Goal: Task Accomplishment & Management: Complete application form

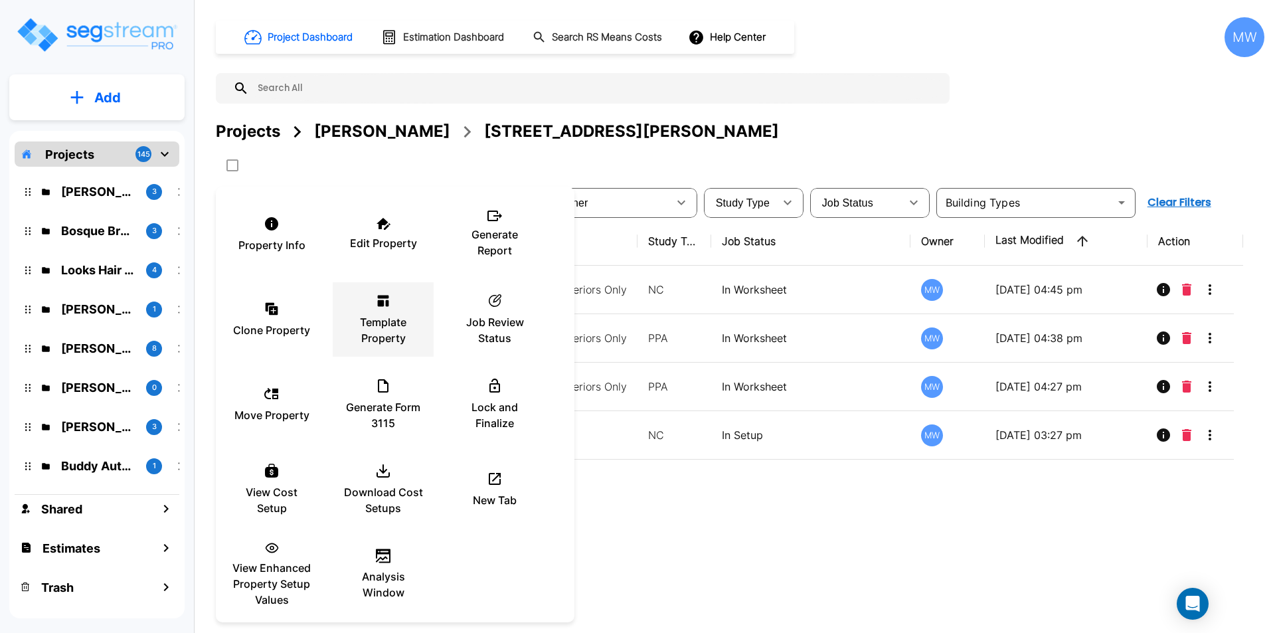
click at [384, 307] on icon at bounding box center [383, 301] width 16 height 16
click at [783, 135] on div at bounding box center [637, 316] width 1275 height 633
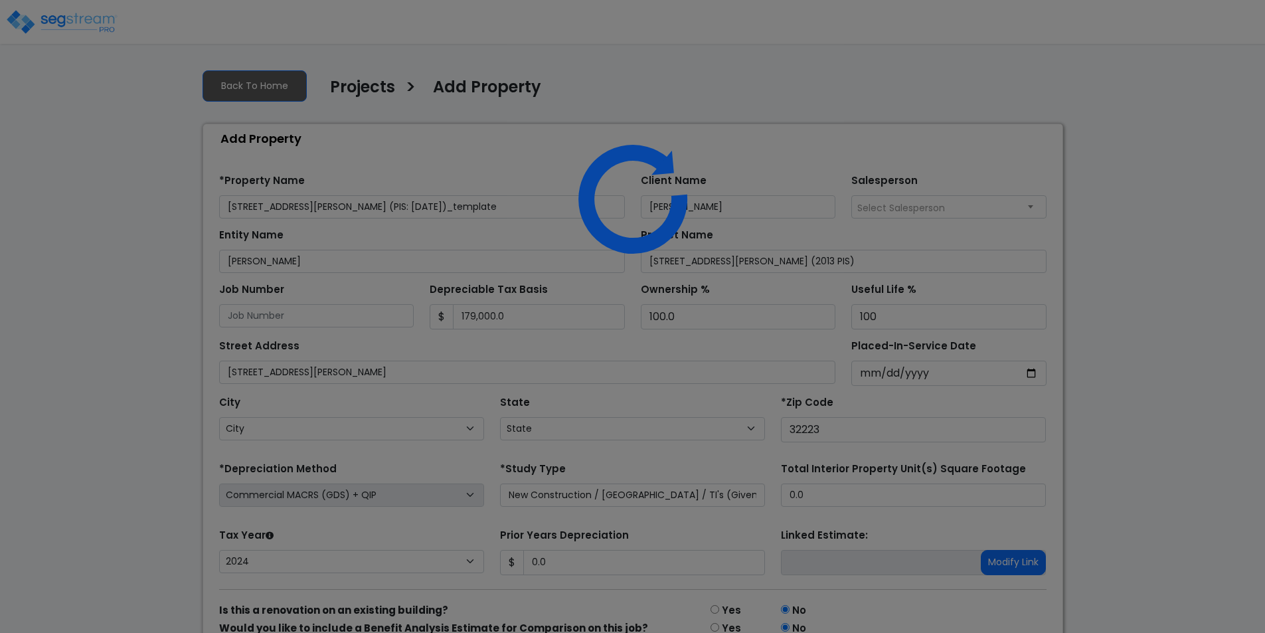
select select "CM(+Q_1"
select select "NEW"
select select "2024"
select select "FL"
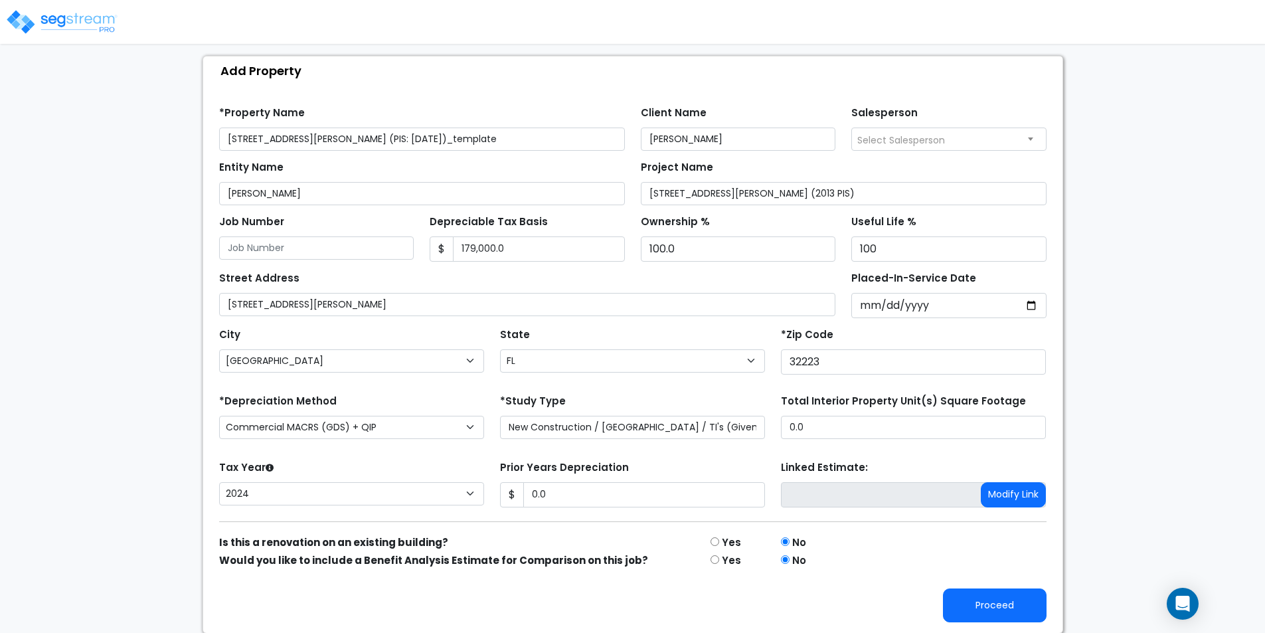
scroll to position [68, 0]
click at [544, 425] on select "Purchase Price Allocation (No Given Costs) New Construction / Reno / TI's (Give…" at bounding box center [632, 426] width 265 height 23
select select "PPA"
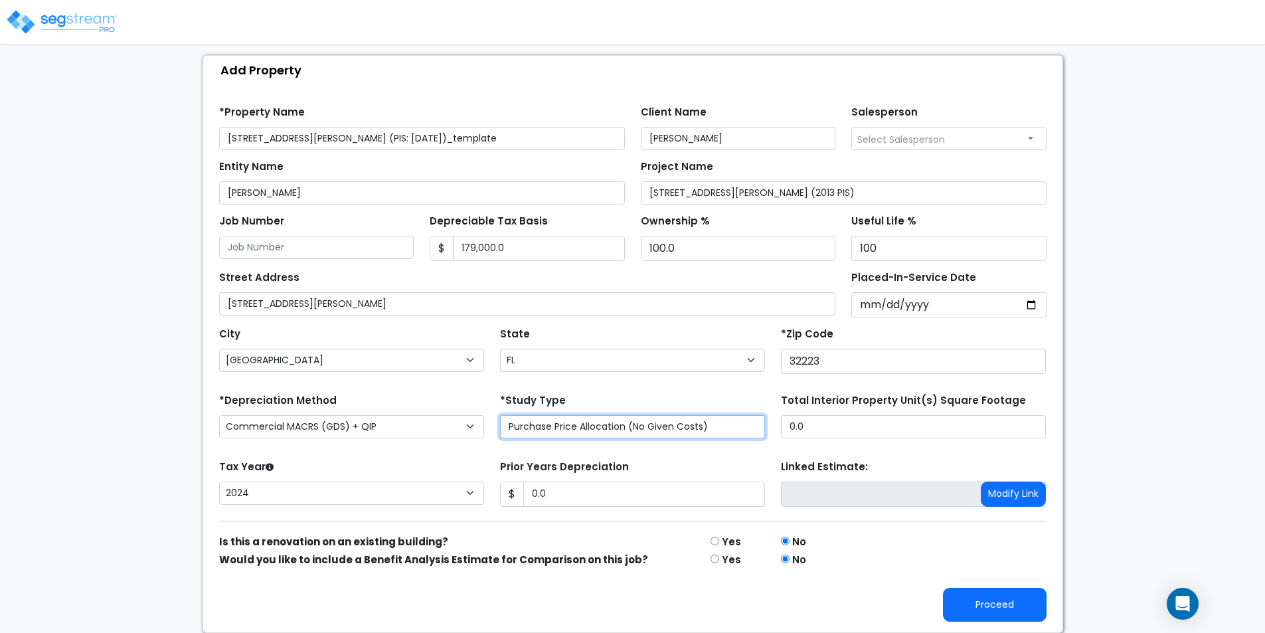
click at [500, 432] on select "Purchase Price Allocation (No Given Costs) New Construction / Reno / TI's (Give…" at bounding box center [632, 426] width 265 height 23
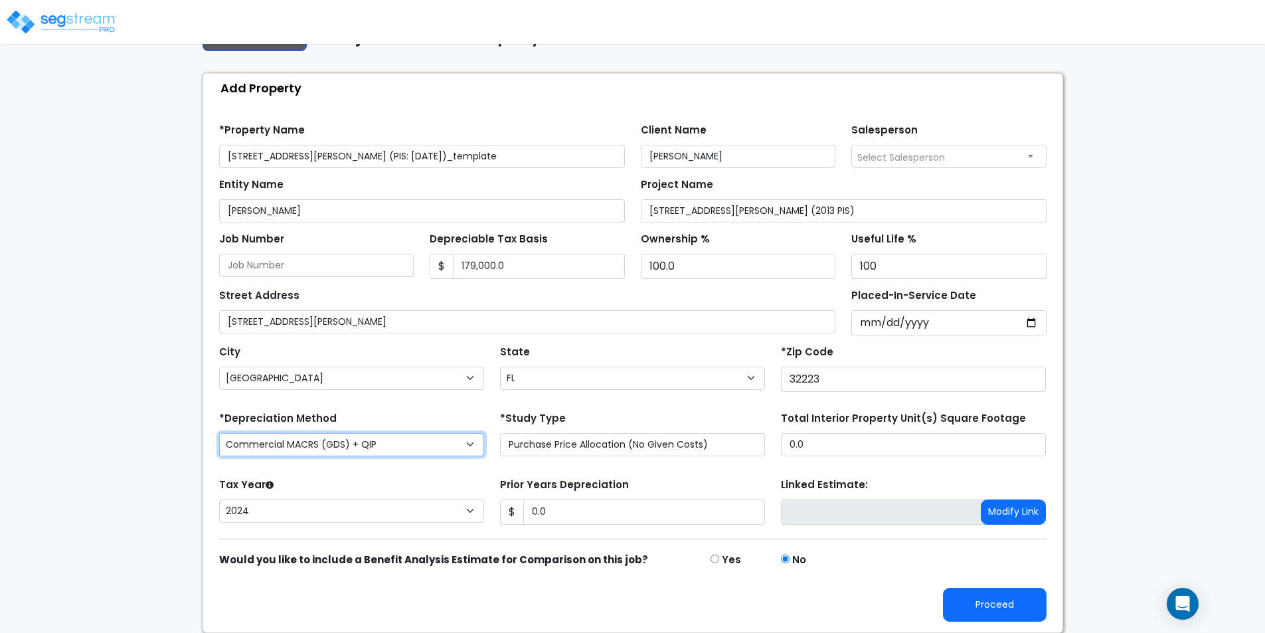
click at [461, 438] on select "Commercial MACRS (GDS) Residential Rental MACRS (GDS) Commercial MACRS (ADS) Co…" at bounding box center [351, 444] width 265 height 23
select select "CM(_23"
click at [410, 469] on form "*Property Name 12276 San Jose Blvd (PIS: 2019-05-10)_template Client Name Jon E…" at bounding box center [632, 368] width 827 height 508
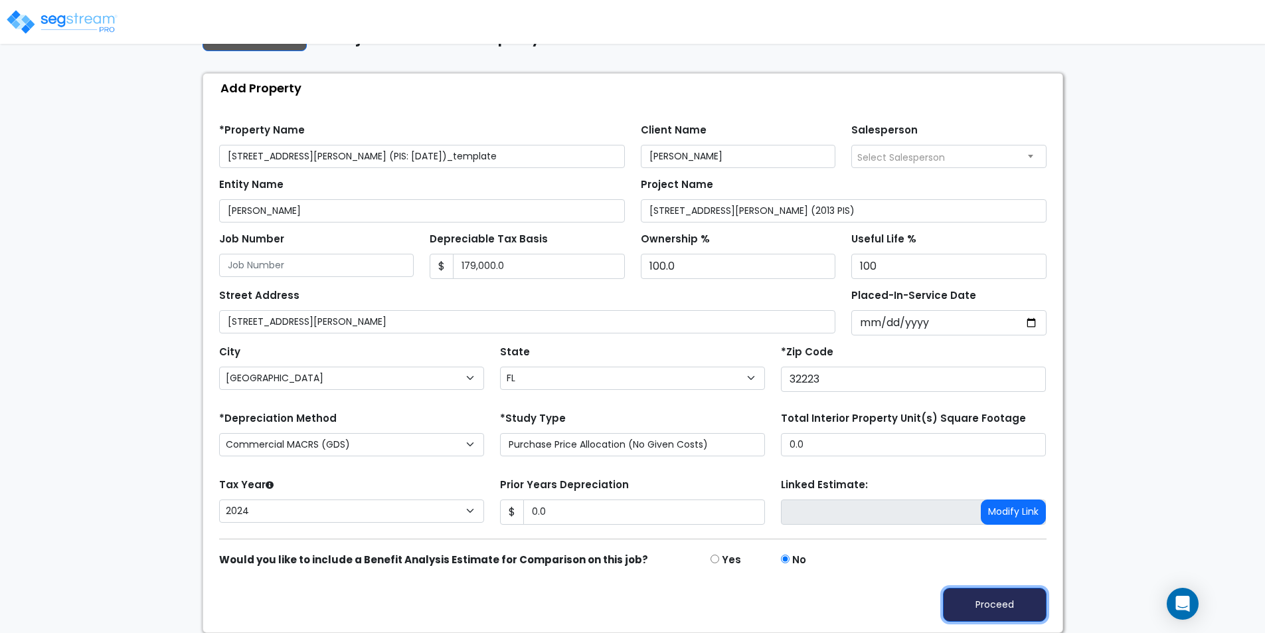
click at [1008, 602] on button "Proceed" at bounding box center [995, 605] width 104 height 34
type input "0"
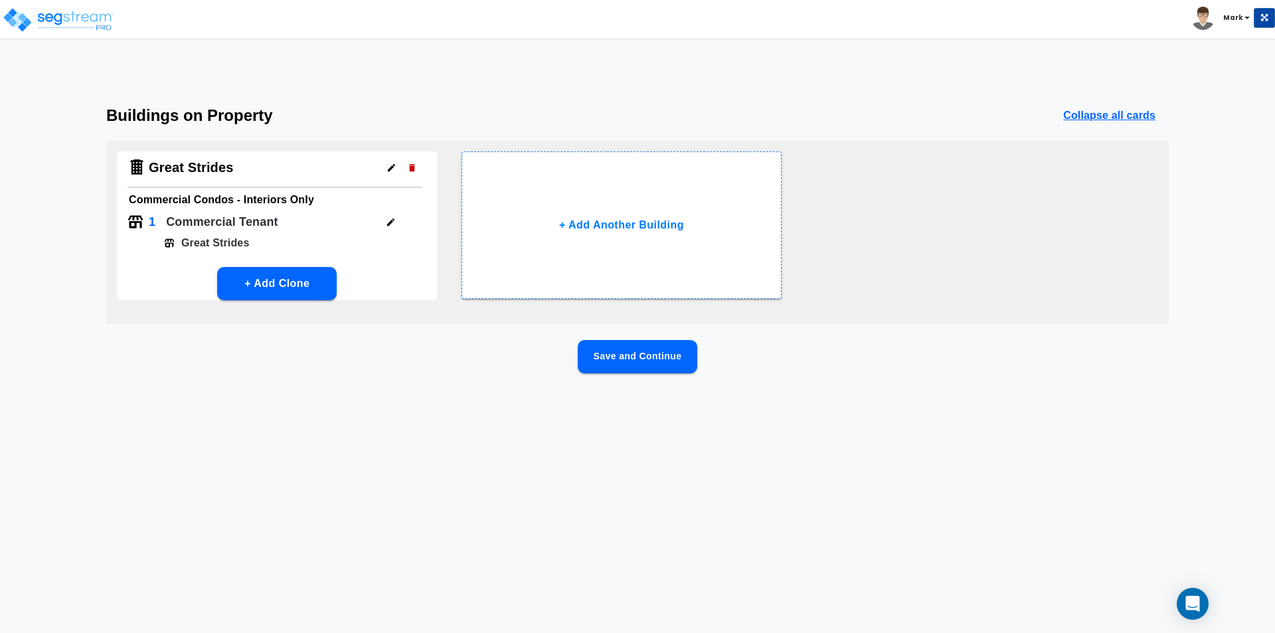
click at [621, 353] on button "Save and Continue" at bounding box center [638, 356] width 120 height 33
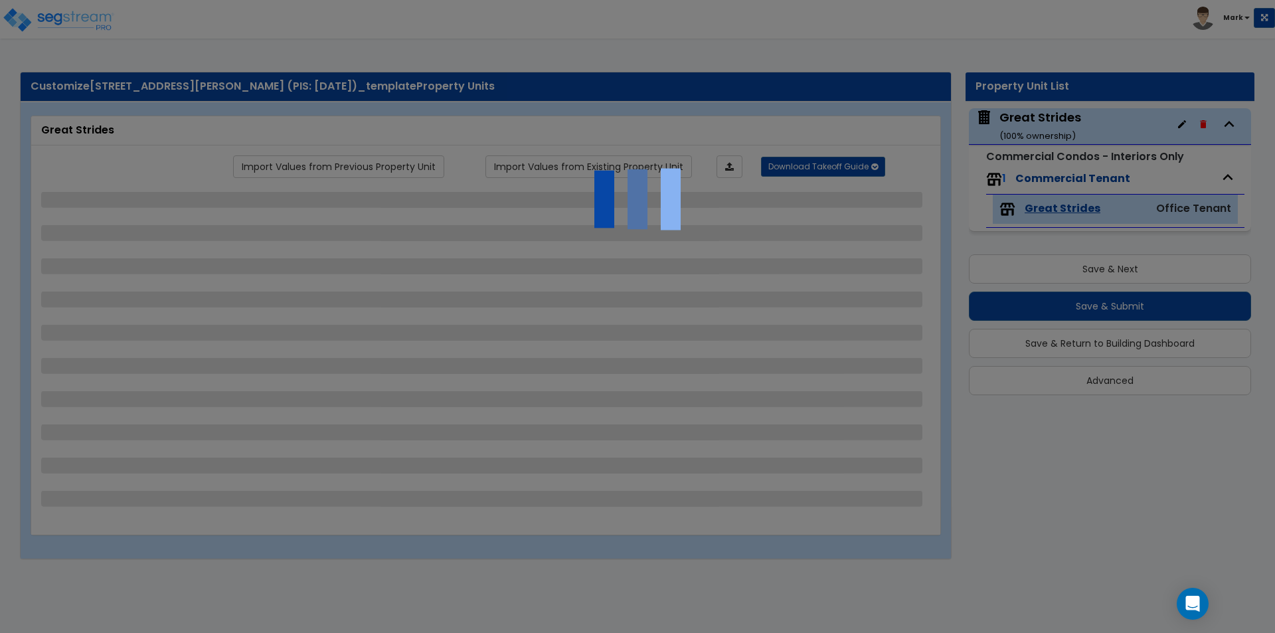
select select "2"
select select "1"
select select "3"
select select "1"
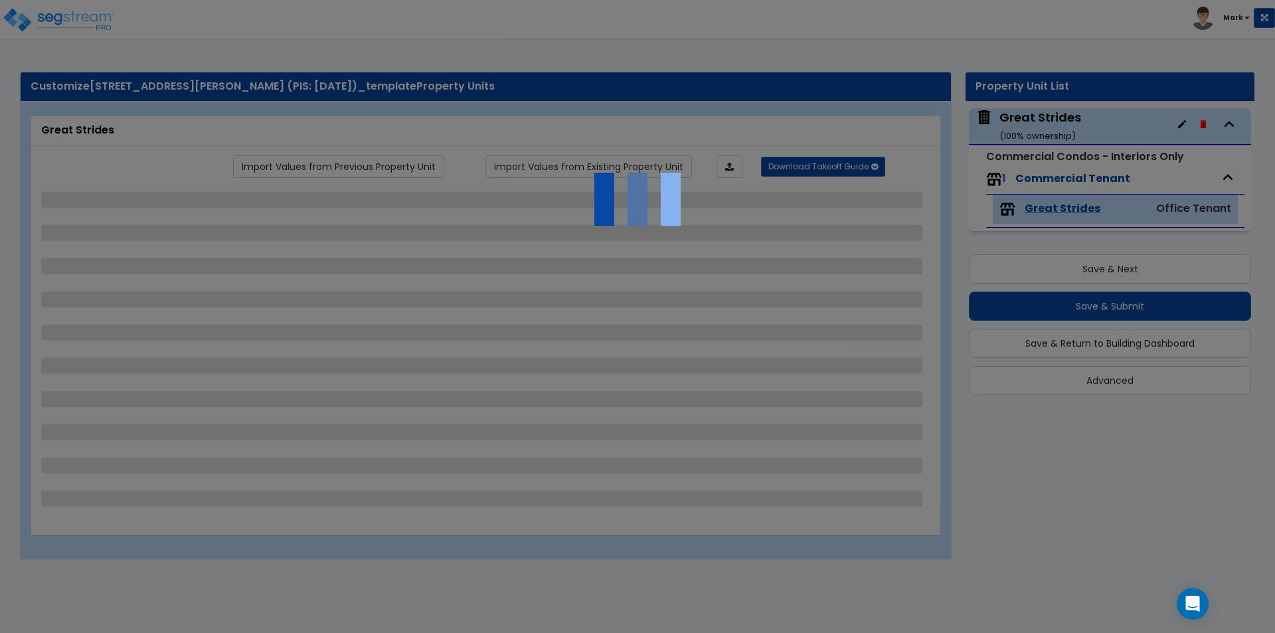
select select "1"
select select "3"
select select "2"
select select "4"
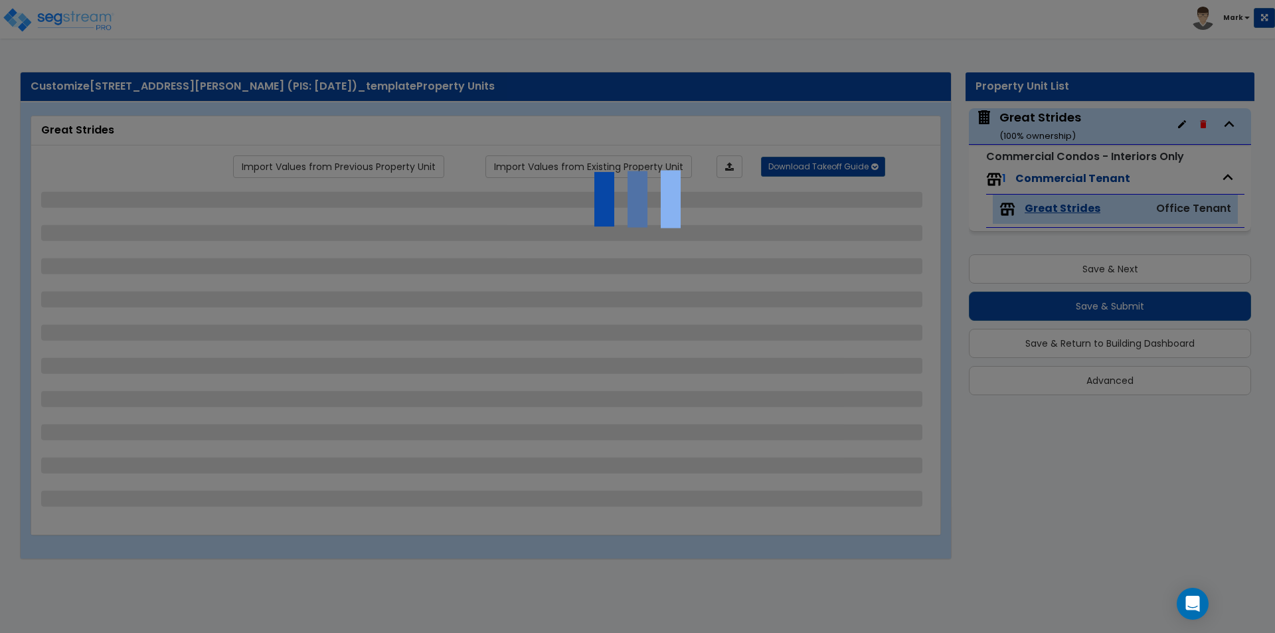
select select "5"
select select "1"
select select "2"
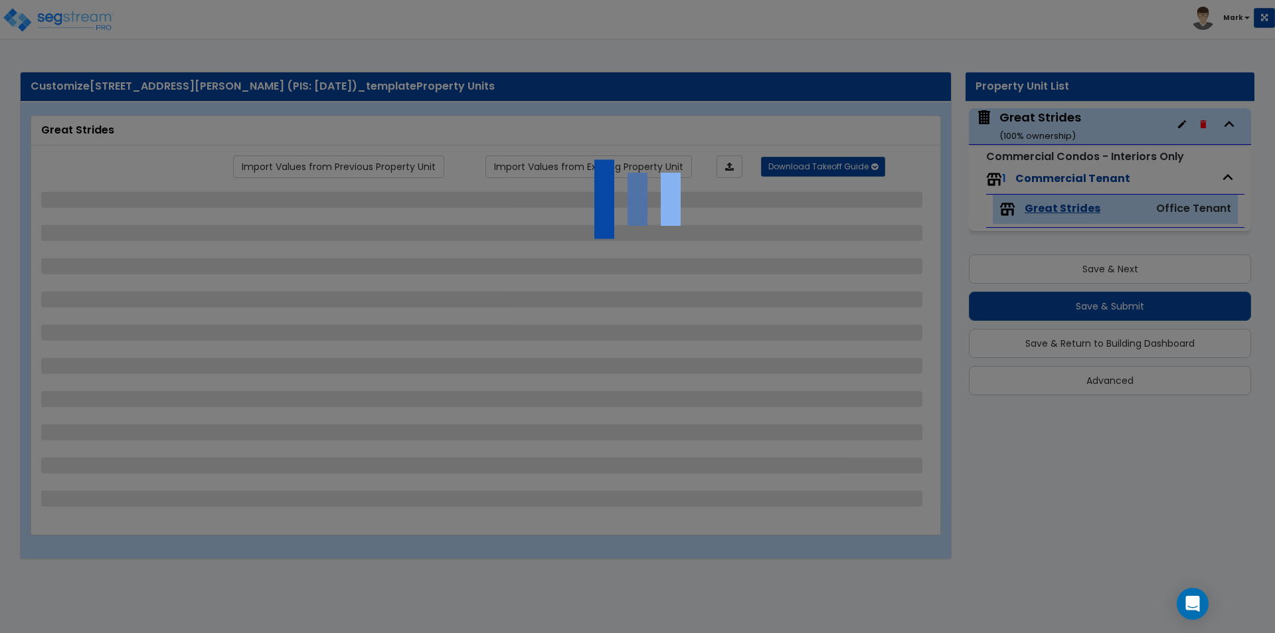
select select "1"
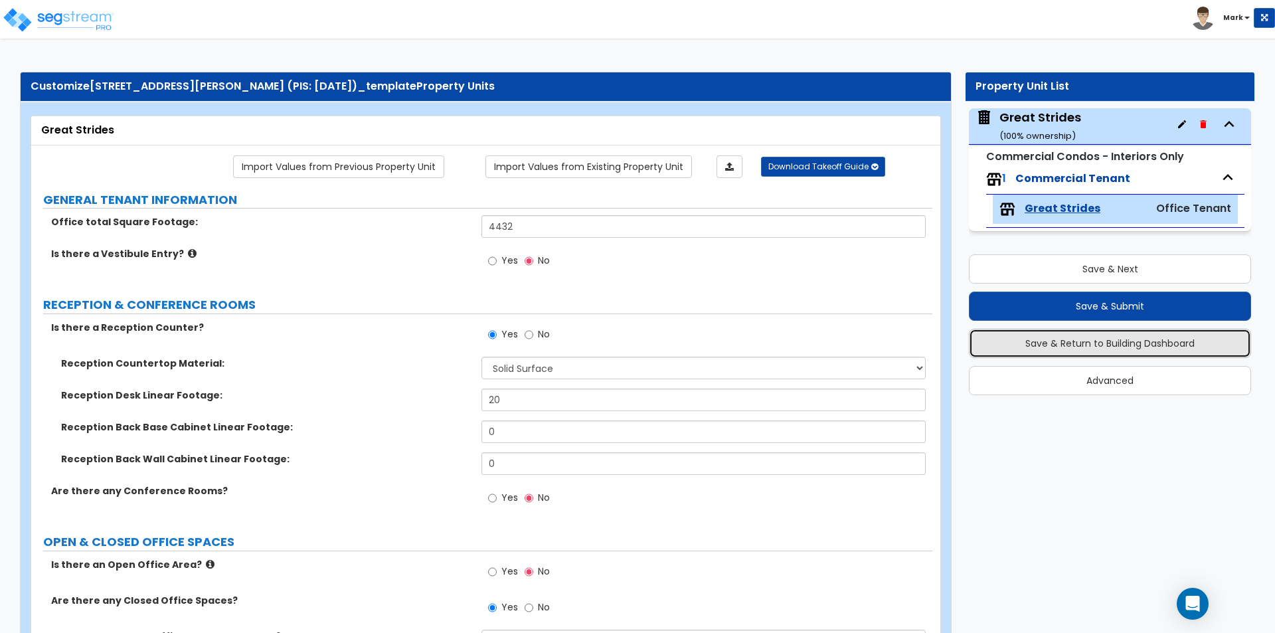
click at [1011, 339] on button "Save & Return to Building Dashboard" at bounding box center [1110, 343] width 282 height 29
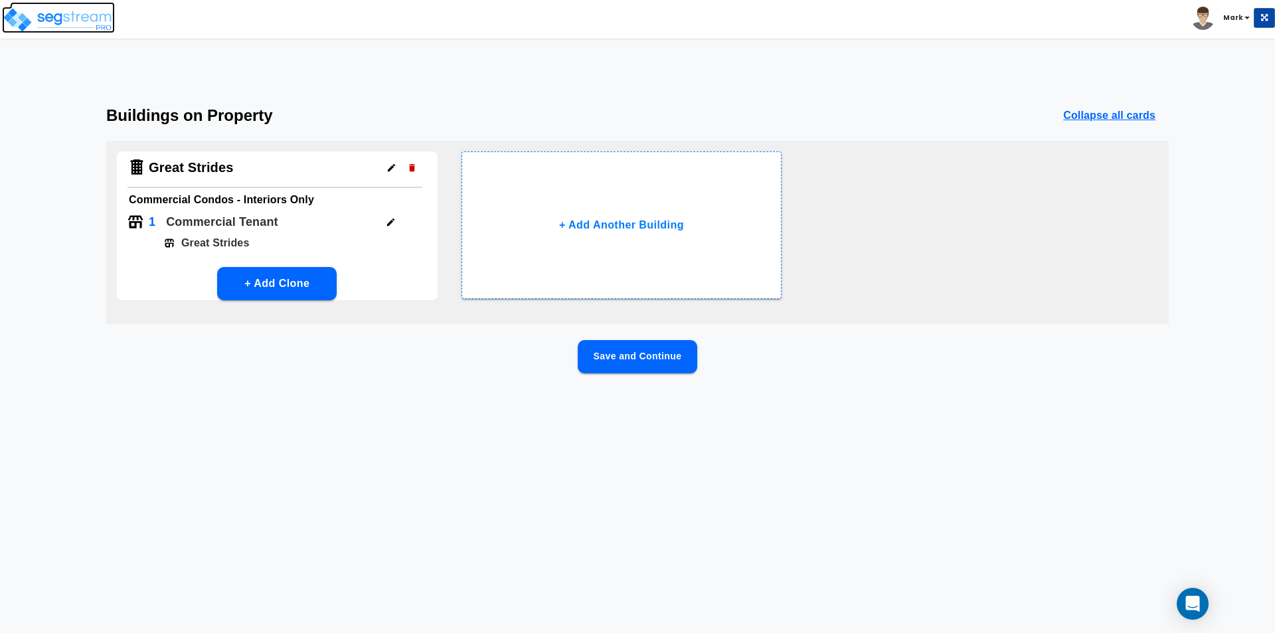
click at [35, 24] on img at bounding box center [58, 20] width 113 height 27
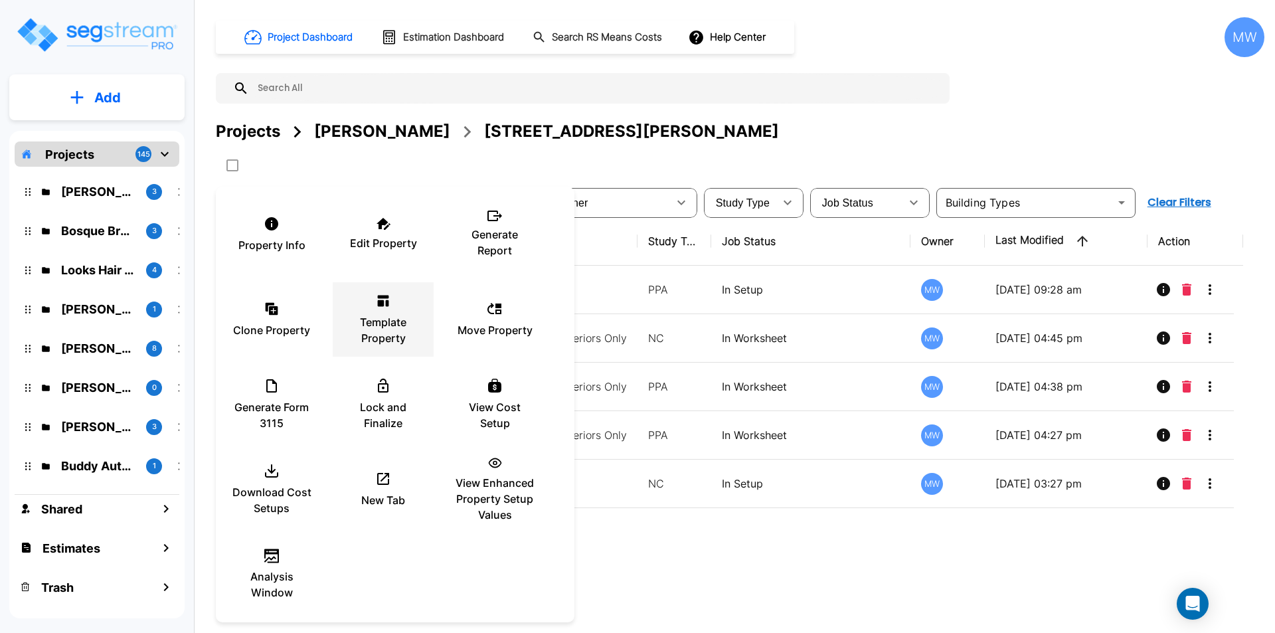
click at [384, 309] on div "Template Property" at bounding box center [383, 319] width 80 height 66
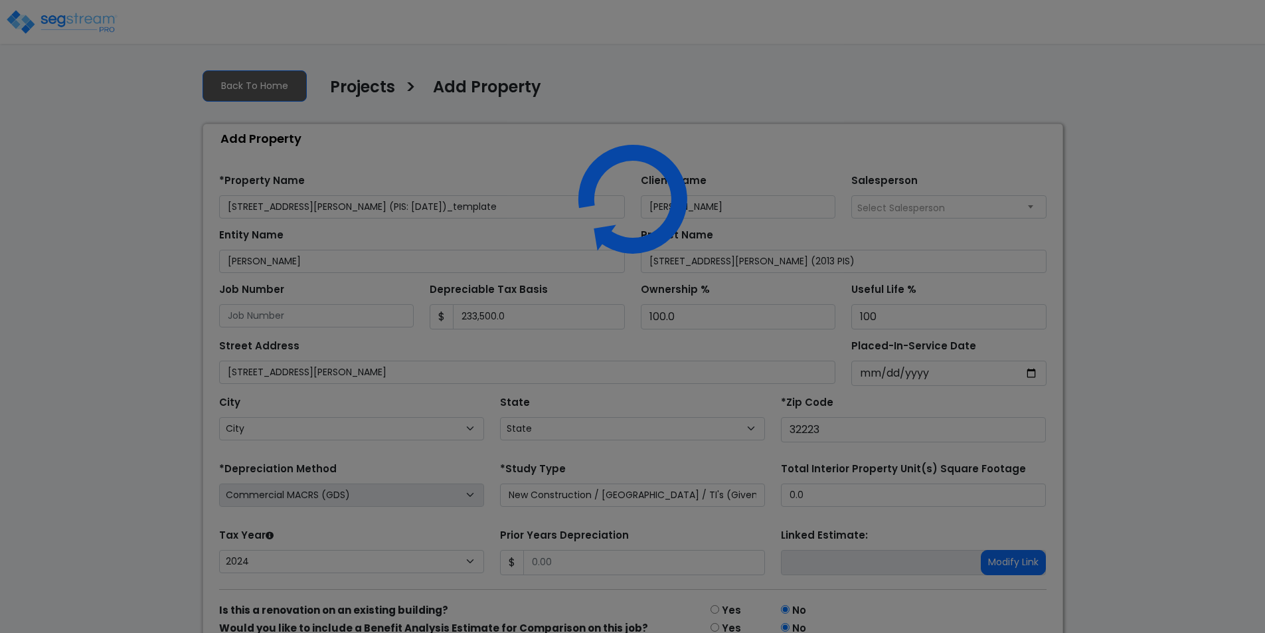
select select "NEW"
select select "2024"
select select "FL"
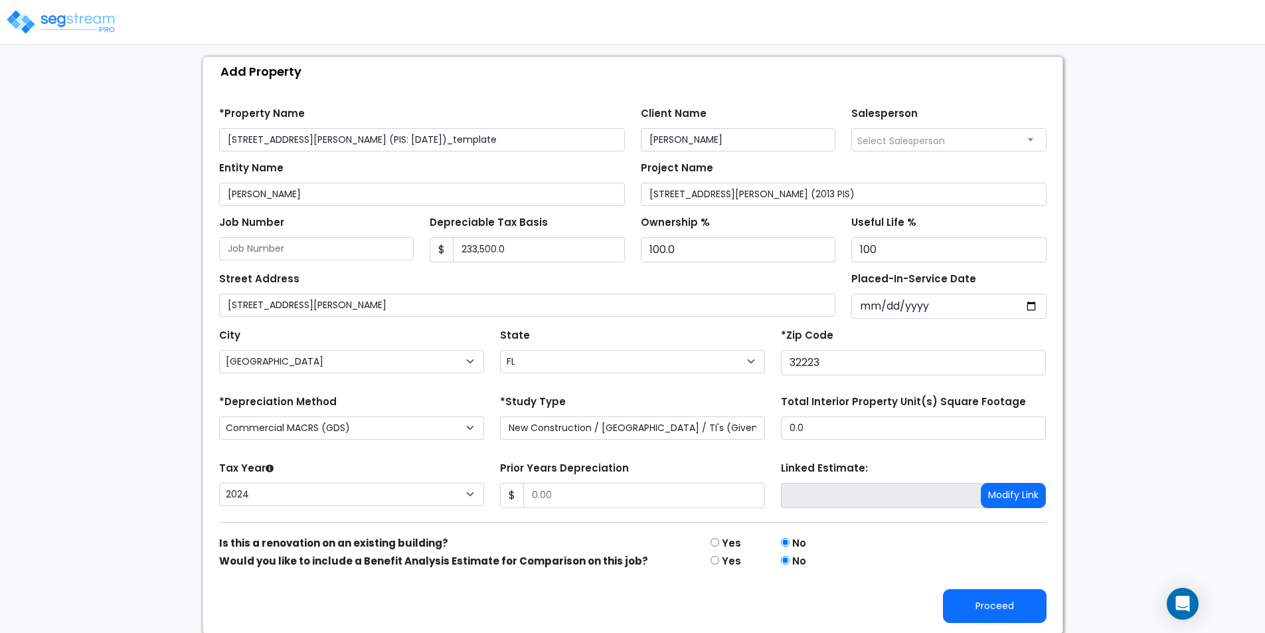
scroll to position [68, 0]
click at [576, 424] on select "Purchase Price Allocation (No Given Costs) New Construction / Reno / TI's (Give…" at bounding box center [632, 426] width 265 height 23
select select "PPA"
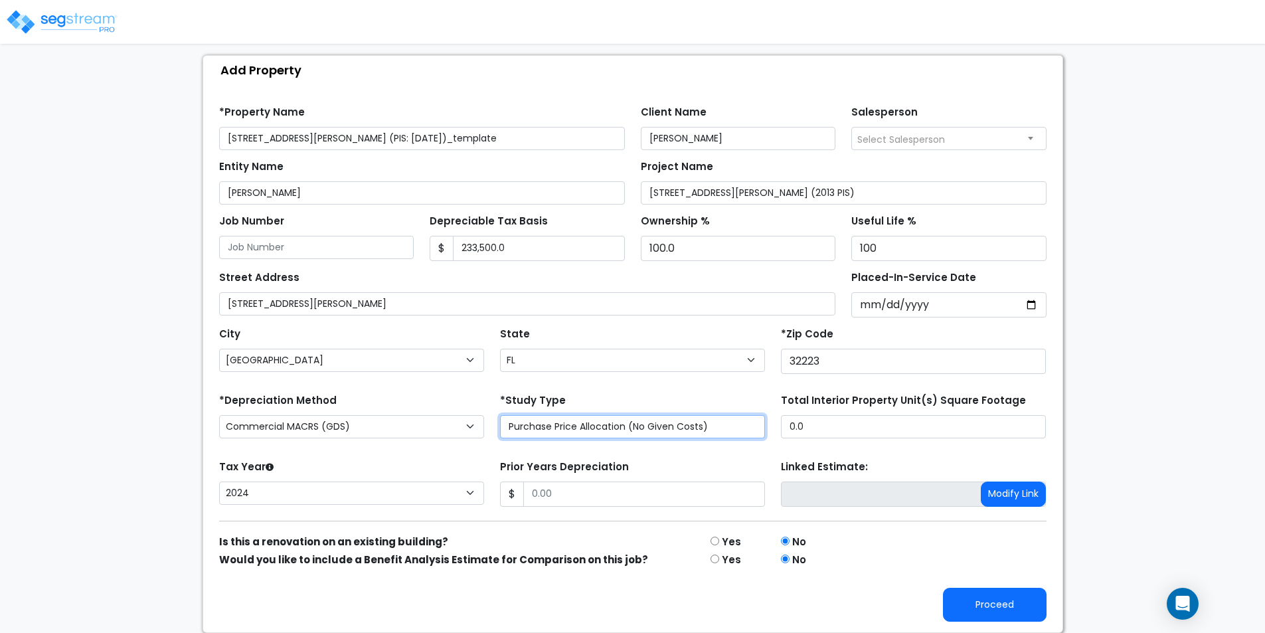
click at [500, 432] on select "Purchase Price Allocation (No Given Costs) New Construction / Reno / TI's (Give…" at bounding box center [632, 426] width 265 height 23
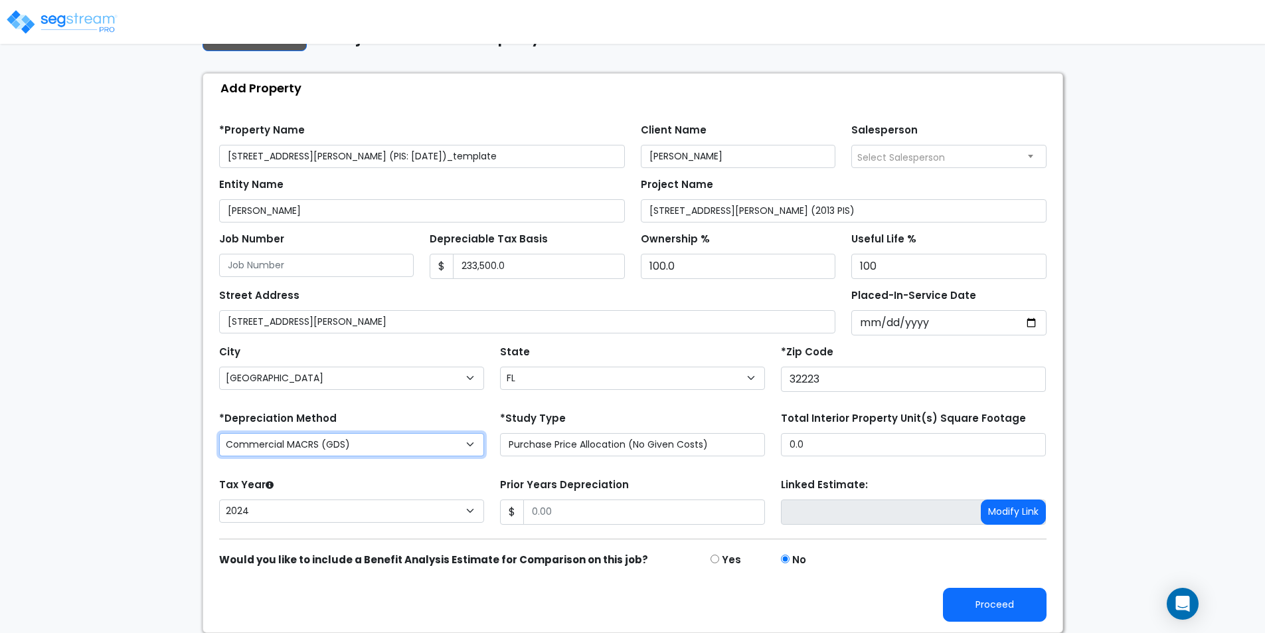
click at [433, 440] on select "Commercial MACRS (GDS) Residential Rental MACRS (GDS) Commercial MACRS (ADS) Co…" at bounding box center [351, 444] width 265 height 23
click at [219, 433] on select "Commercial MACRS (GDS) Residential Rental MACRS (GDS) Commercial MACRS (ADS) Co…" at bounding box center [351, 444] width 265 height 23
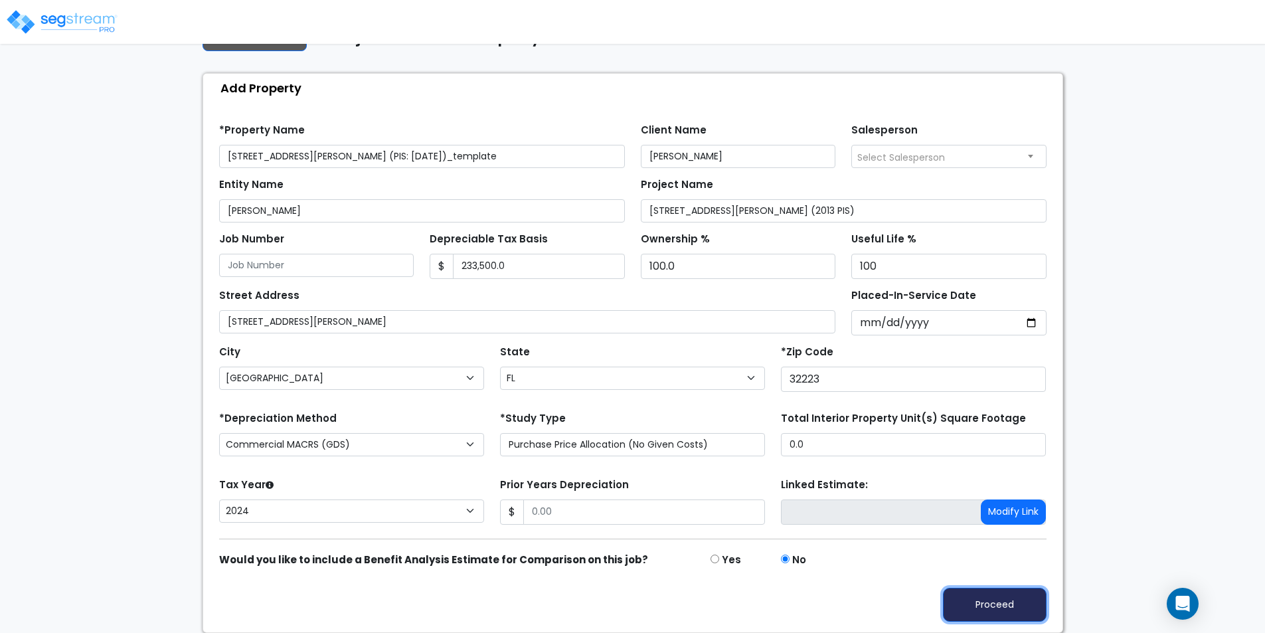
click at [977, 601] on button "Proceed" at bounding box center [995, 605] width 104 height 34
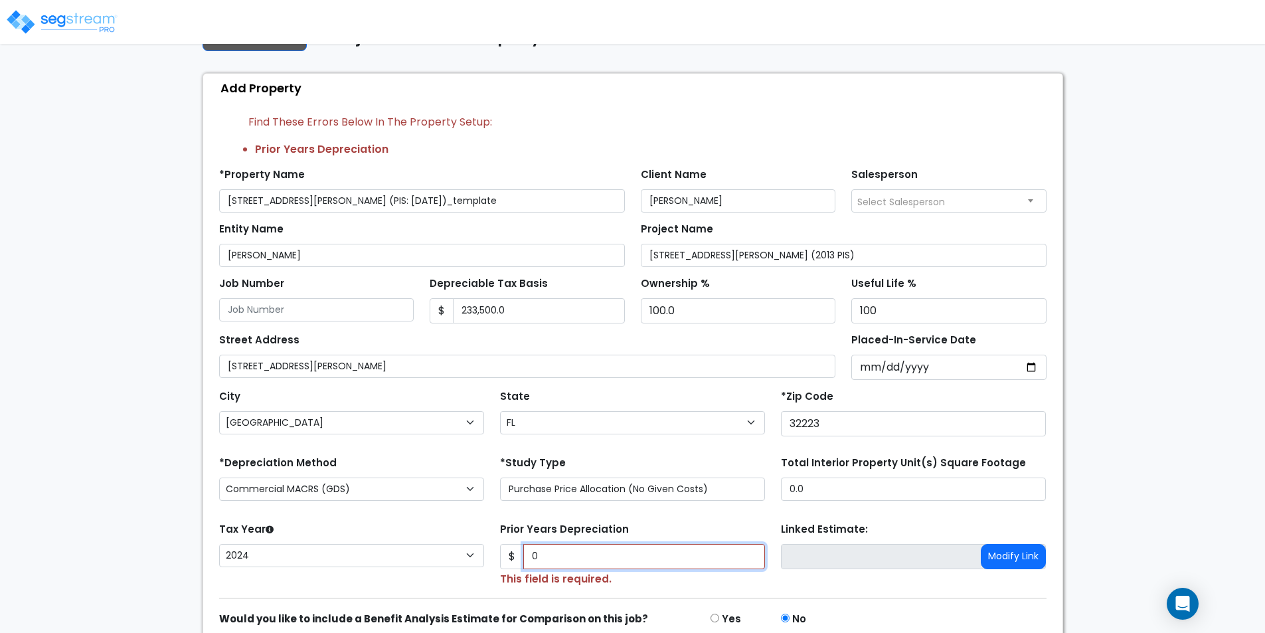
type input "0"
click at [488, 528] on div "Tax Year Please Enter The Placed In Service Date First. 2026 2025 2024 2023 202…" at bounding box center [351, 553] width 281 height 68
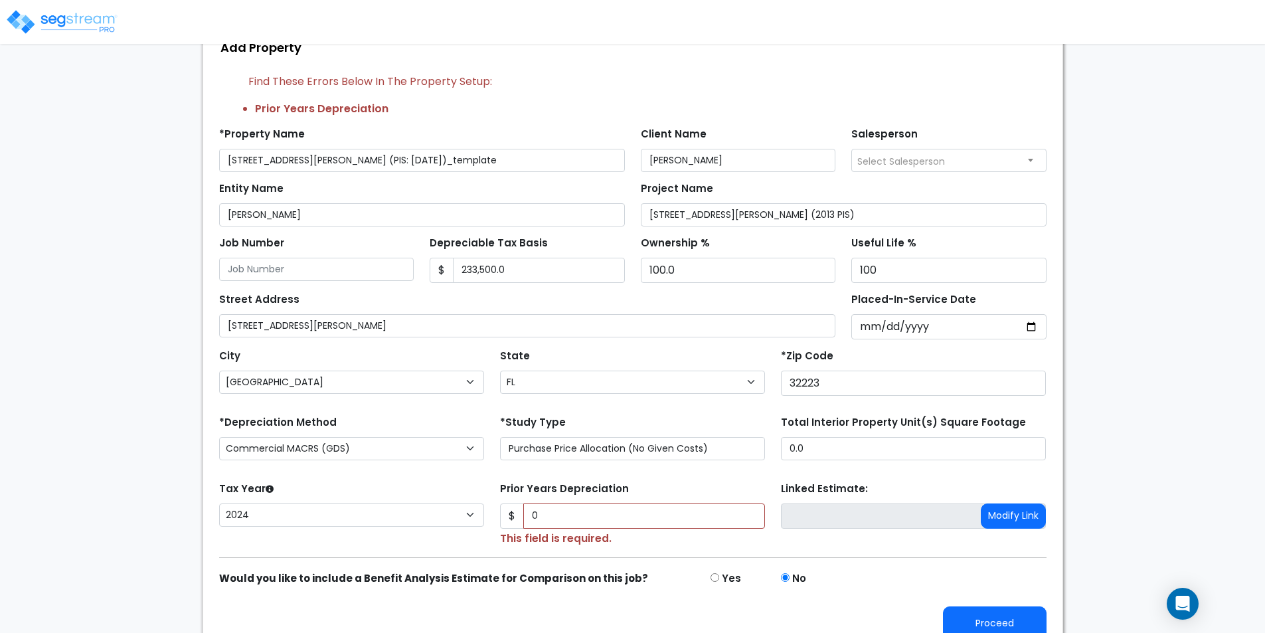
scroll to position [110, 0]
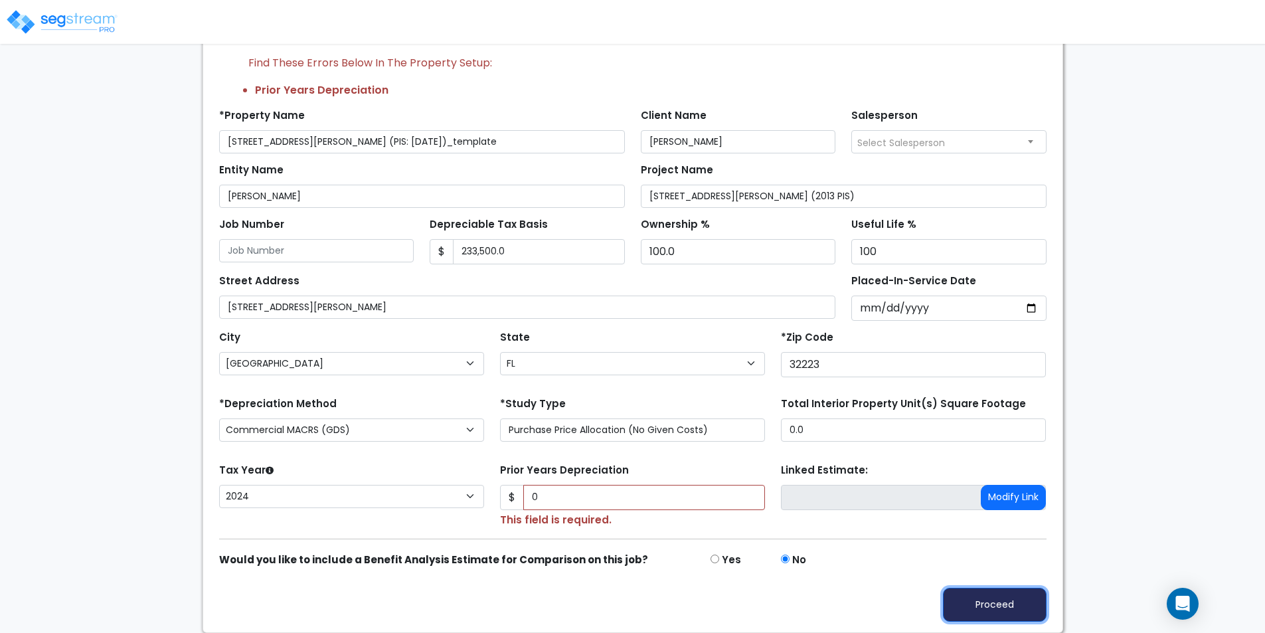
click at [998, 605] on button "Proceed" at bounding box center [995, 605] width 104 height 34
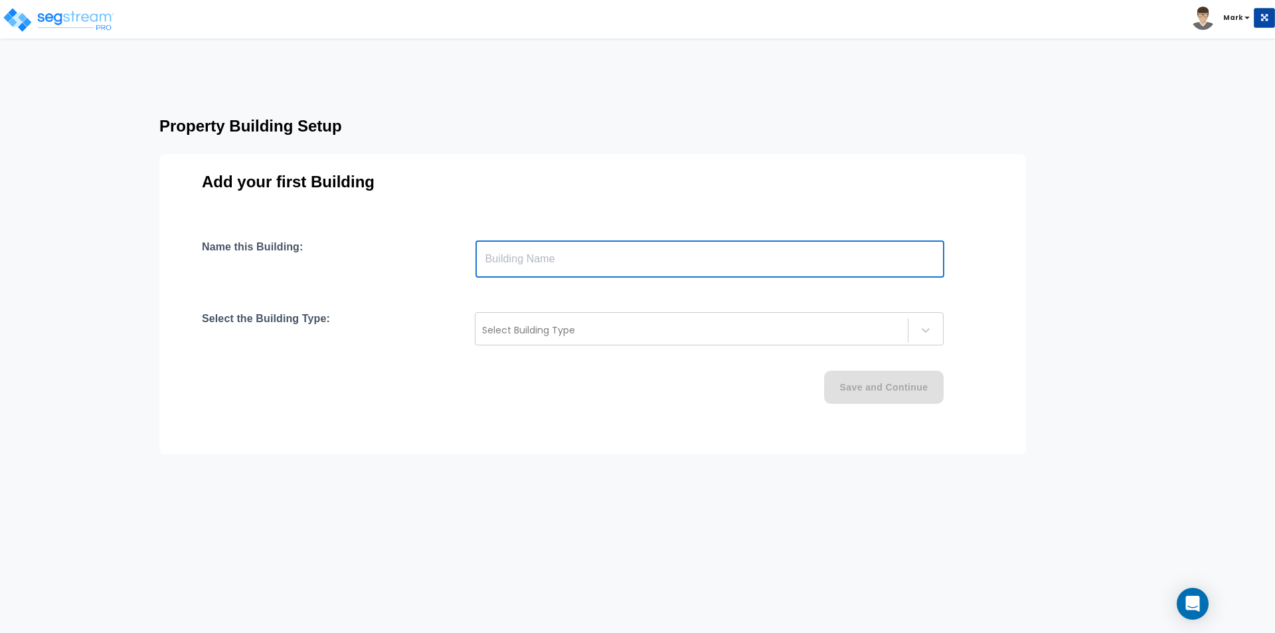
click at [585, 262] on input "text" at bounding box center [709, 258] width 469 height 37
type input "Great Strides"
click at [572, 339] on div "Select Building Type" at bounding box center [691, 329] width 432 height 21
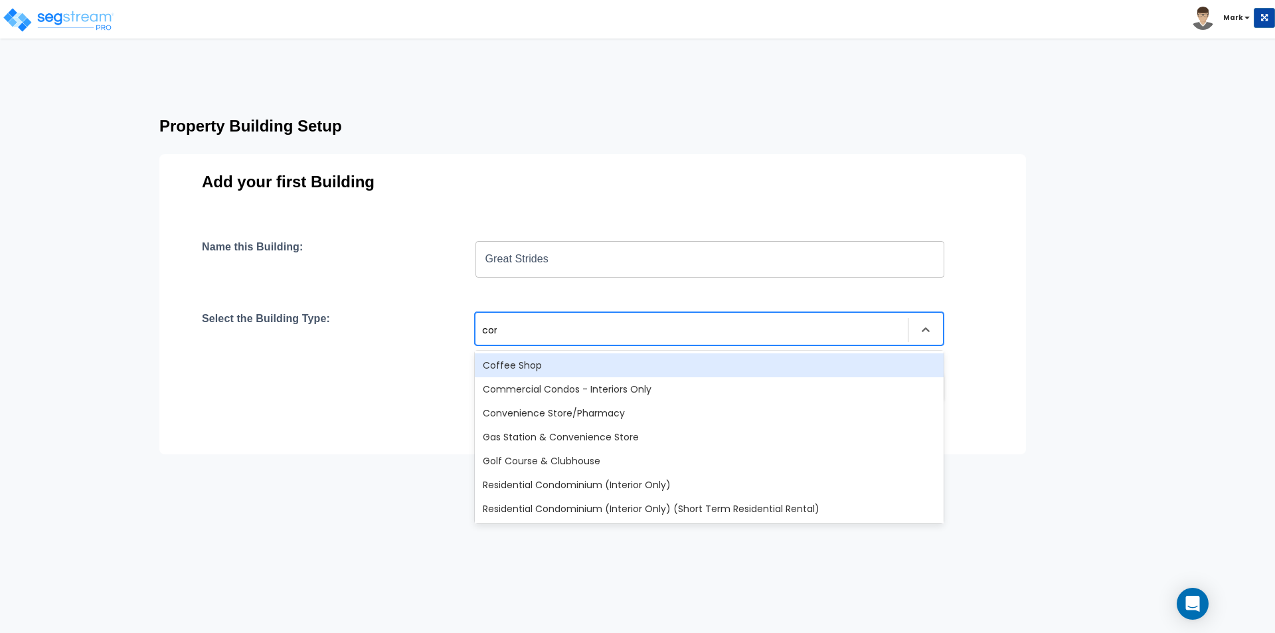
type input "cond"
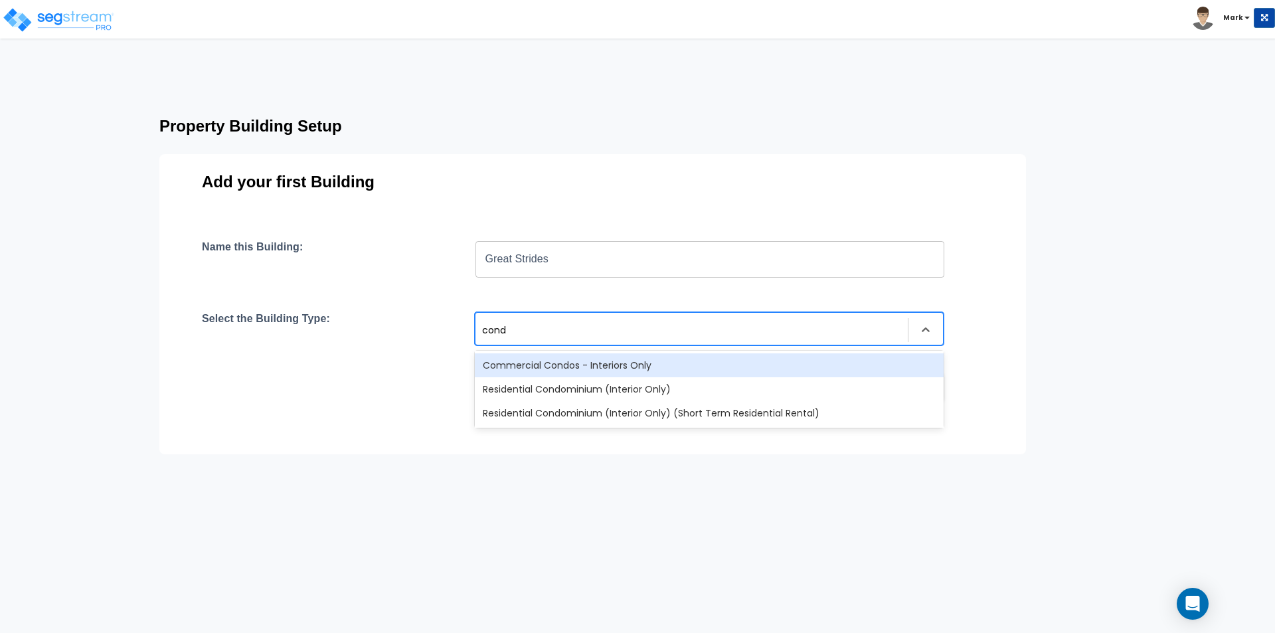
click at [574, 359] on div "Commercial Condos - Interiors Only" at bounding box center [709, 365] width 469 height 24
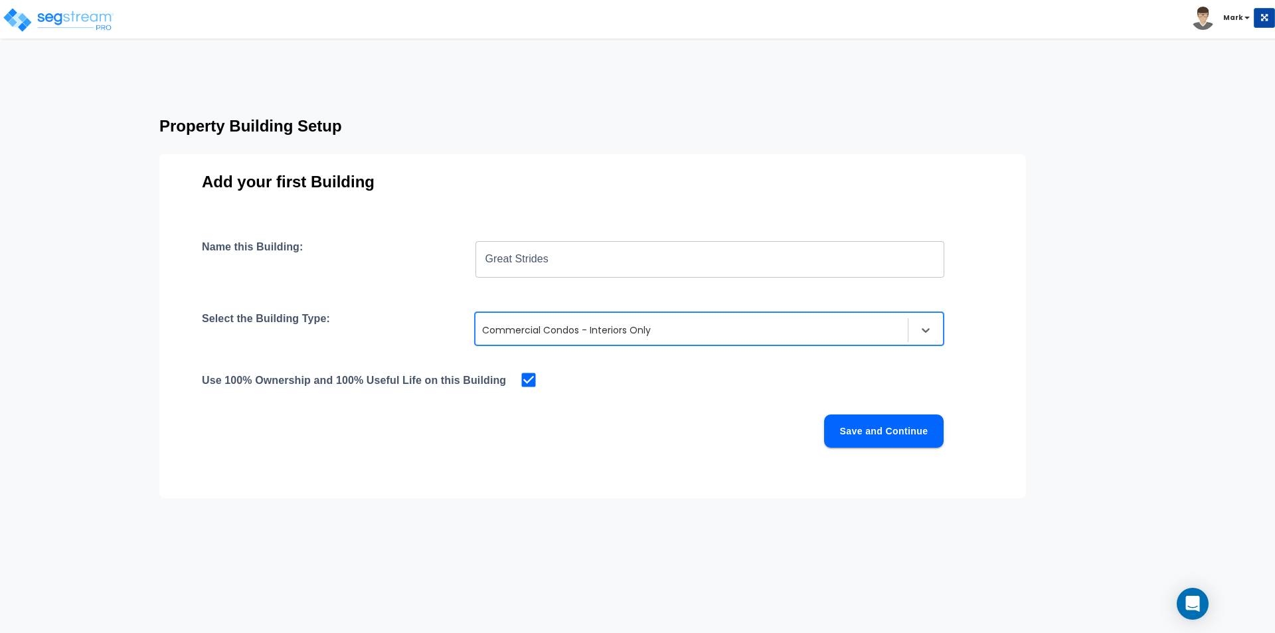
click at [894, 424] on button "Save and Continue" at bounding box center [884, 430] width 120 height 33
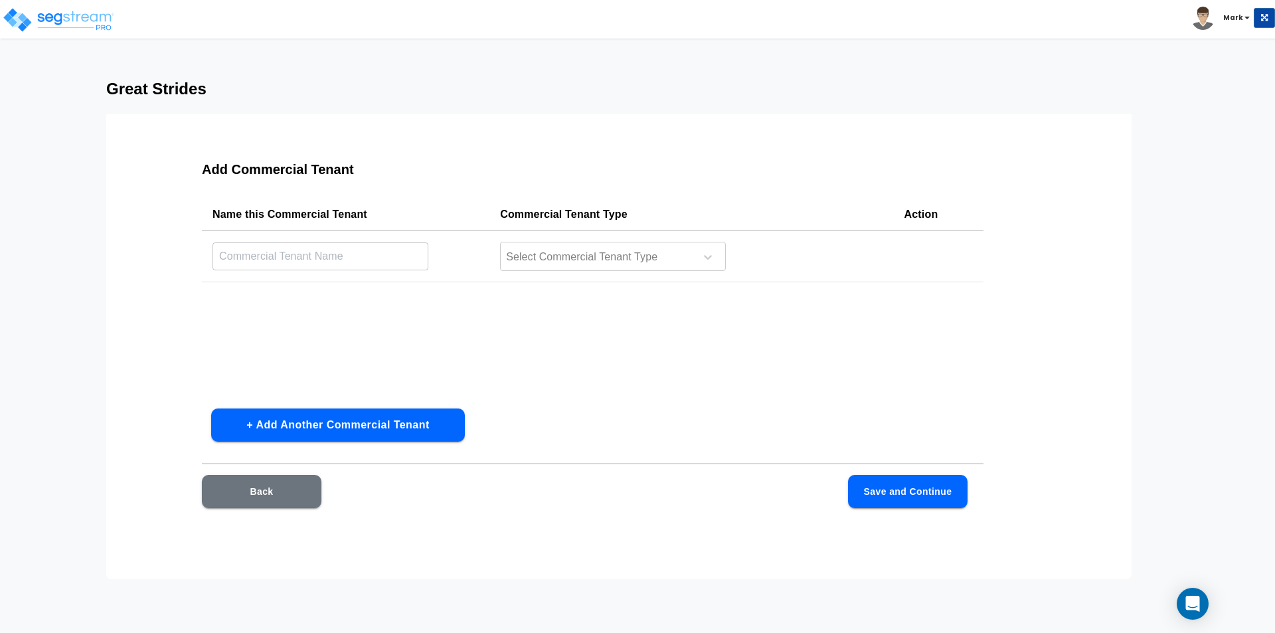
click at [374, 262] on input "text" at bounding box center [320, 256] width 216 height 29
type input "Great Strides"
click at [564, 259] on div at bounding box center [596, 257] width 182 height 18
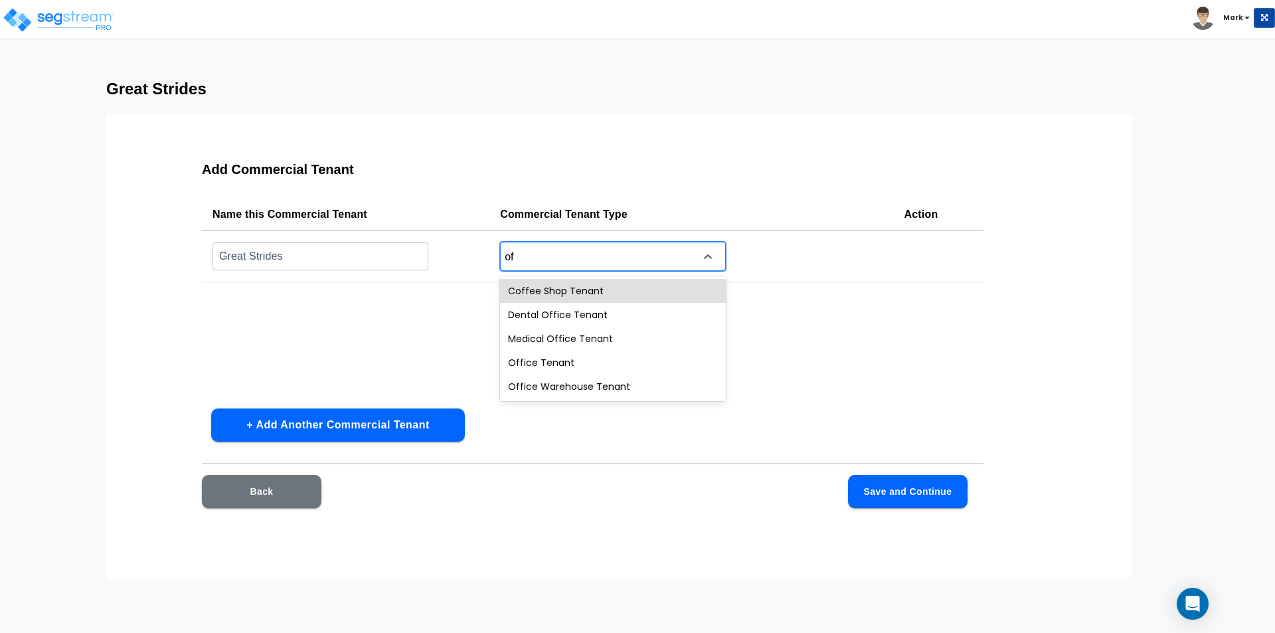
type input "off"
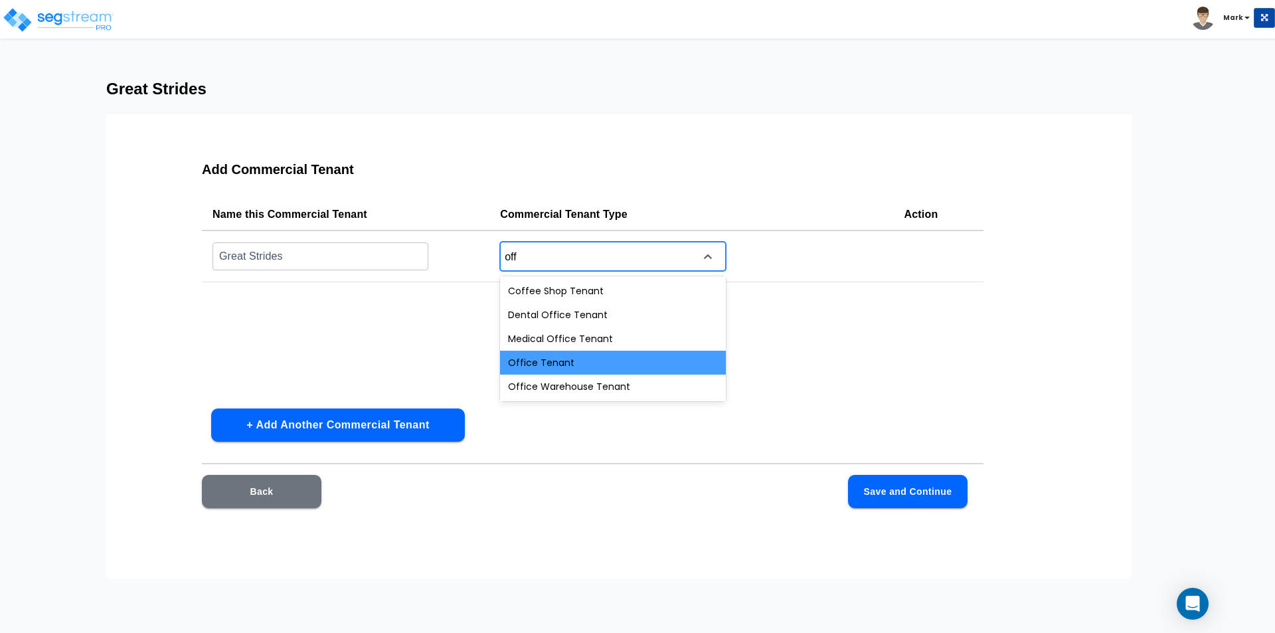
click at [552, 359] on div "Office Tenant" at bounding box center [613, 363] width 226 height 24
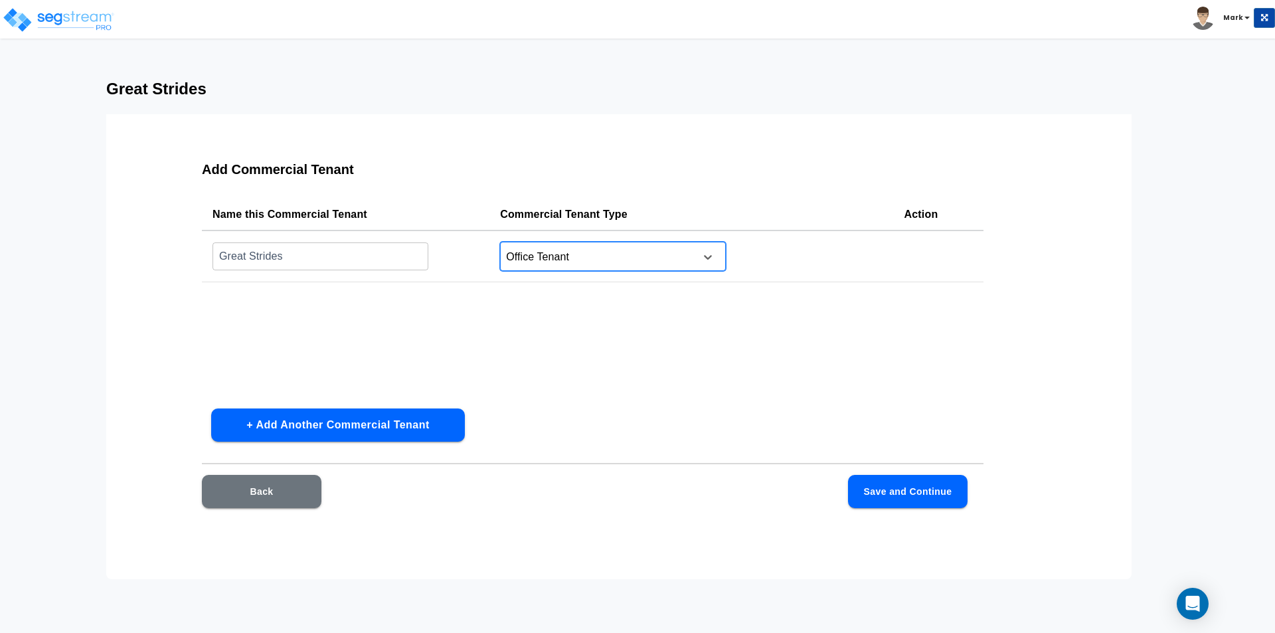
click at [902, 485] on button "Save and Continue" at bounding box center [908, 491] width 120 height 33
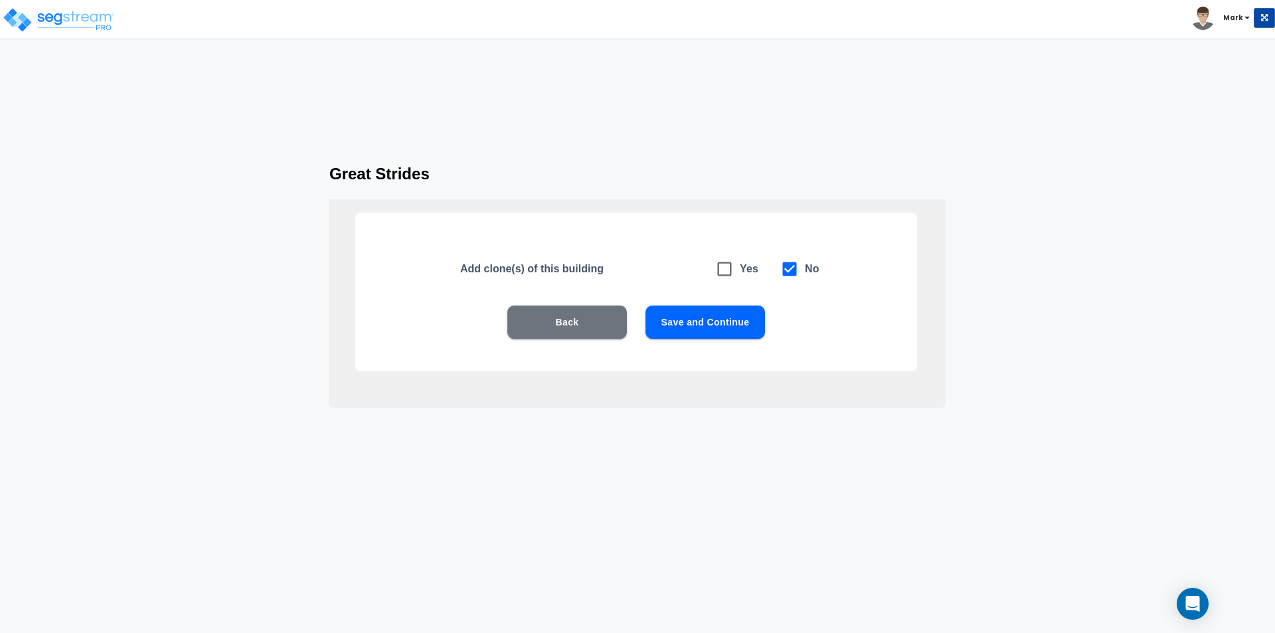
click at [720, 327] on button "Save and Continue" at bounding box center [705, 321] width 120 height 33
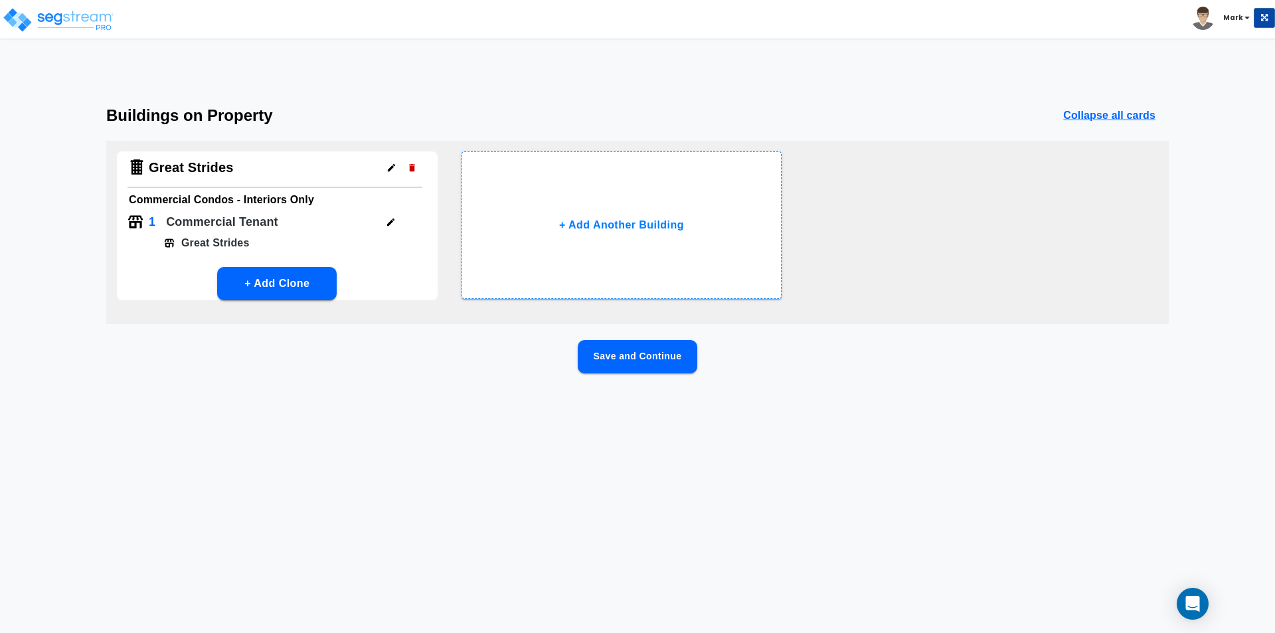
click at [673, 361] on button "Save and Continue" at bounding box center [638, 356] width 120 height 33
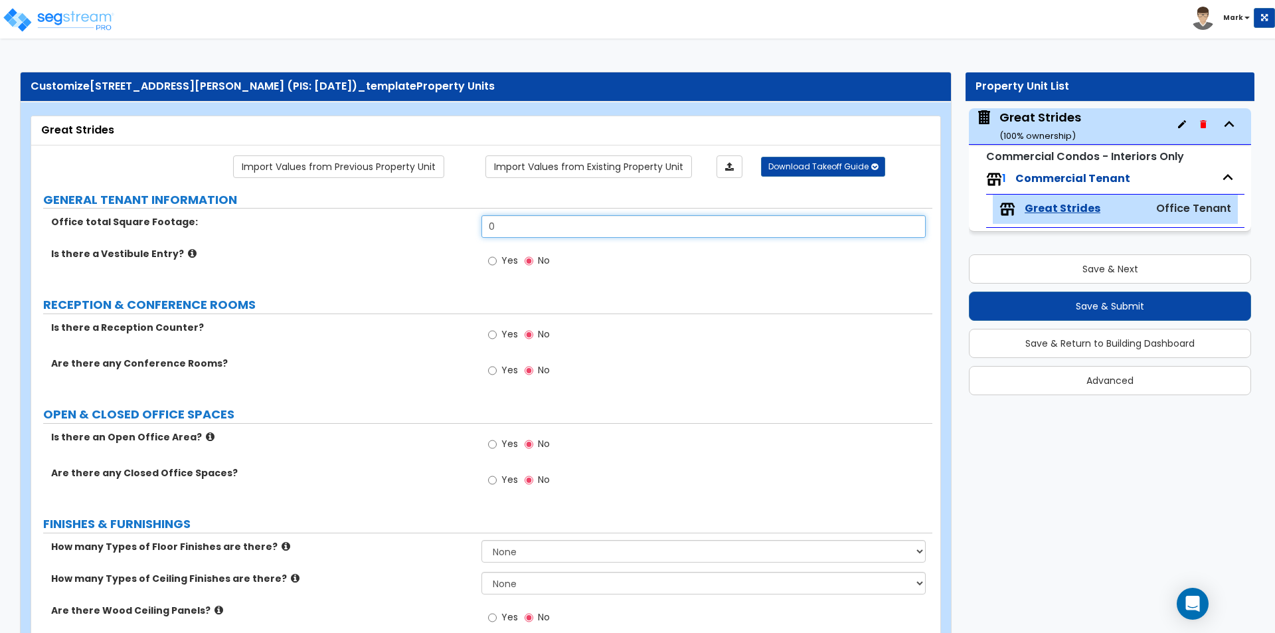
click at [540, 230] on input "0" at bounding box center [702, 226] width 443 height 23
type input "2,240"
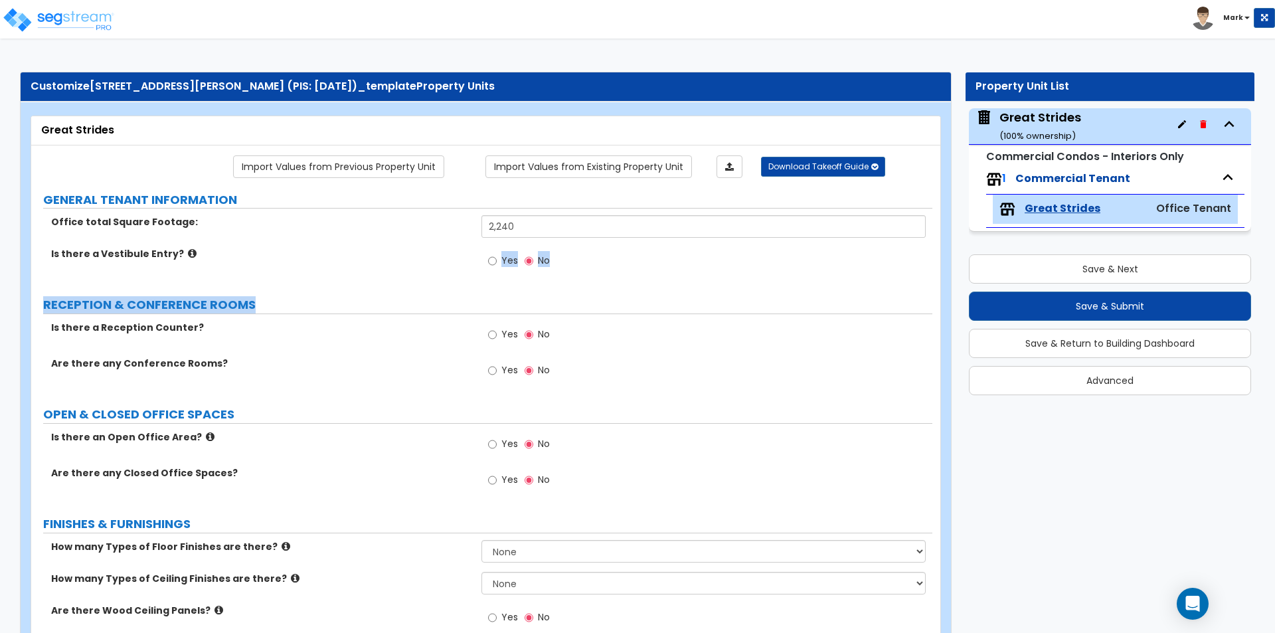
click at [366, 278] on div "Is there a Vestibule Entry? Yes No" at bounding box center [481, 265] width 901 height 36
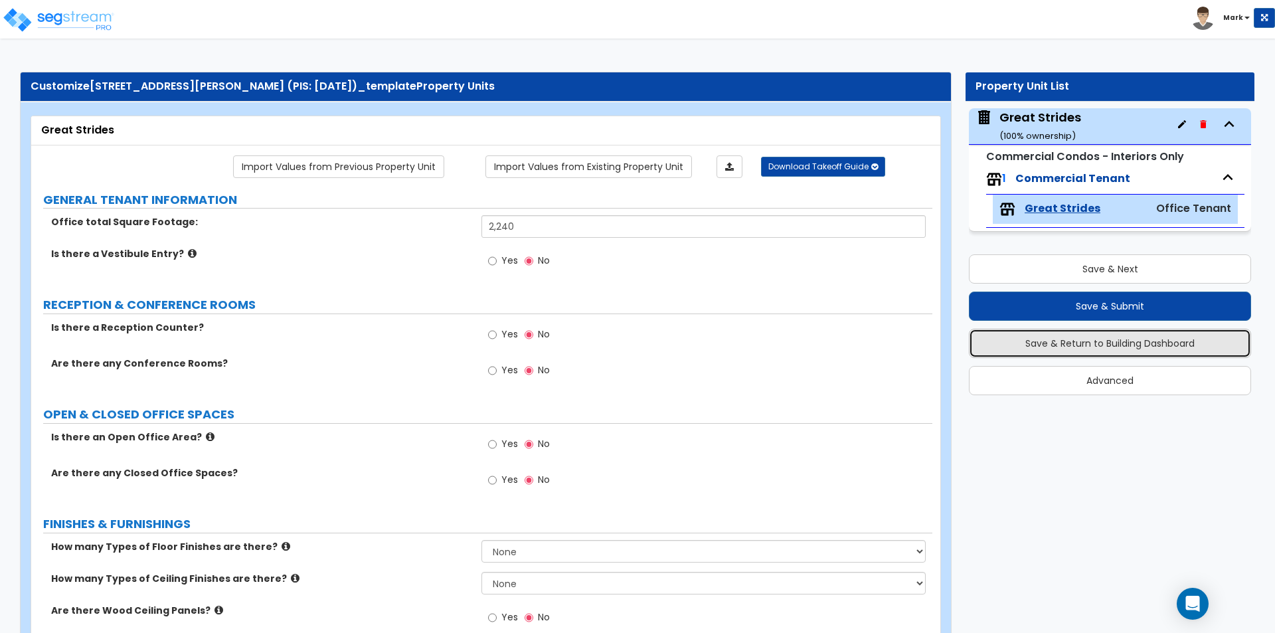
click at [1028, 340] on button "Save & Return to Building Dashboard" at bounding box center [1110, 343] width 282 height 29
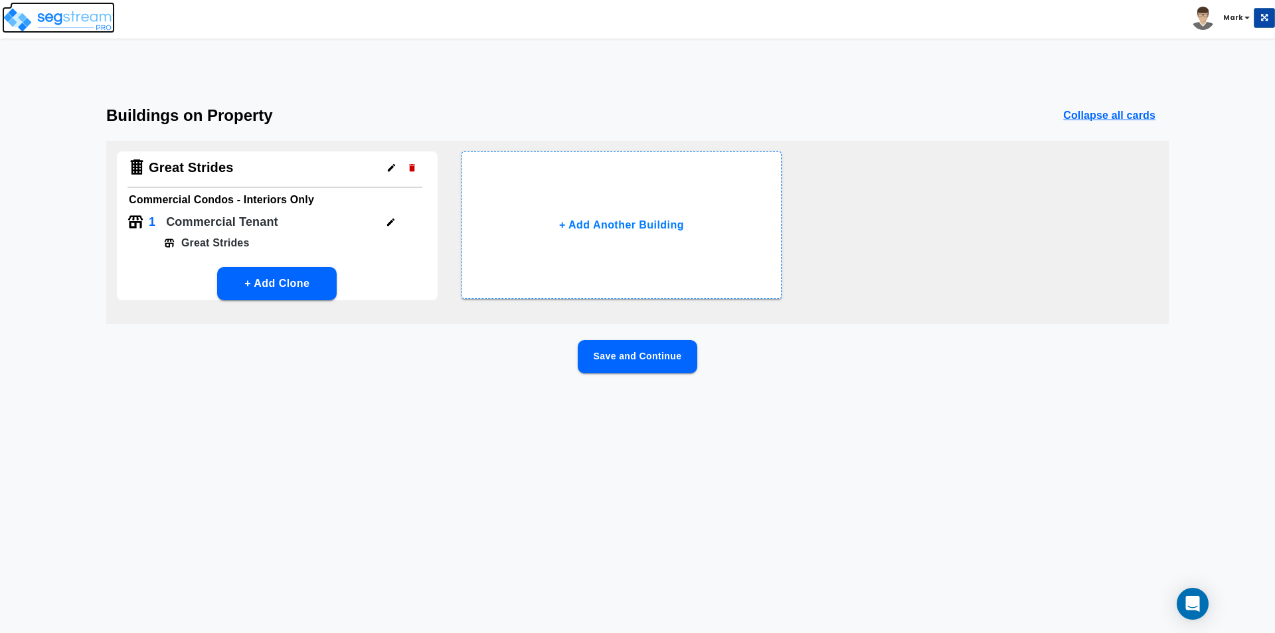
click at [29, 11] on img at bounding box center [58, 20] width 113 height 27
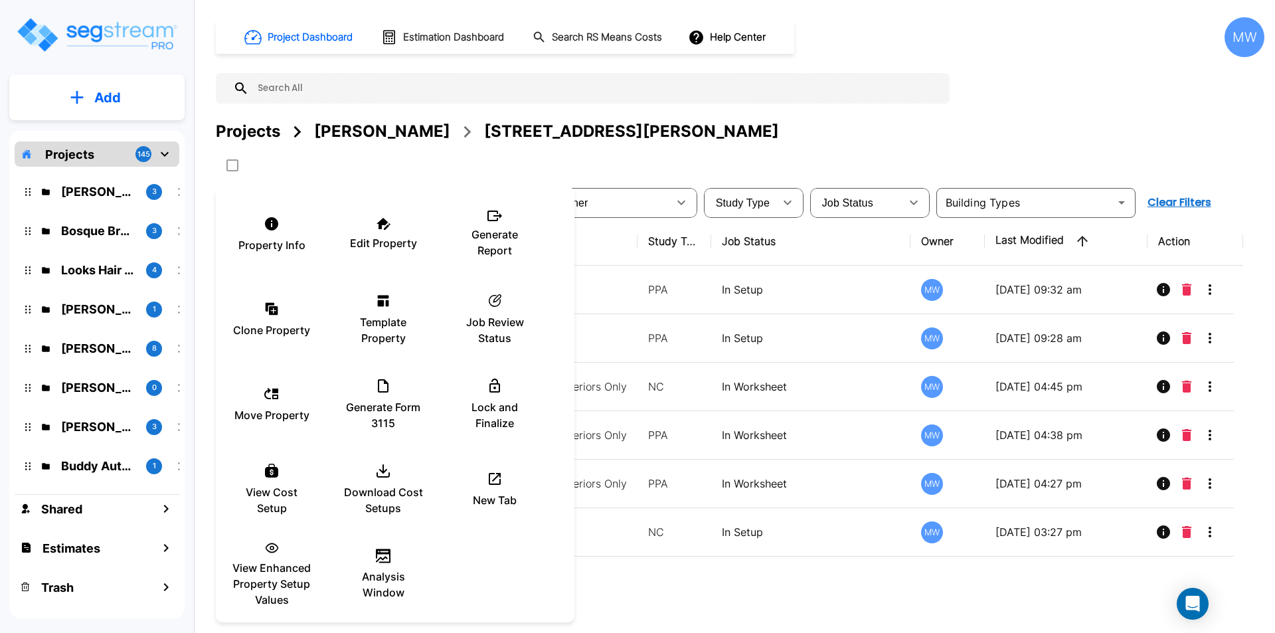
click at [740, 147] on div at bounding box center [637, 316] width 1275 height 633
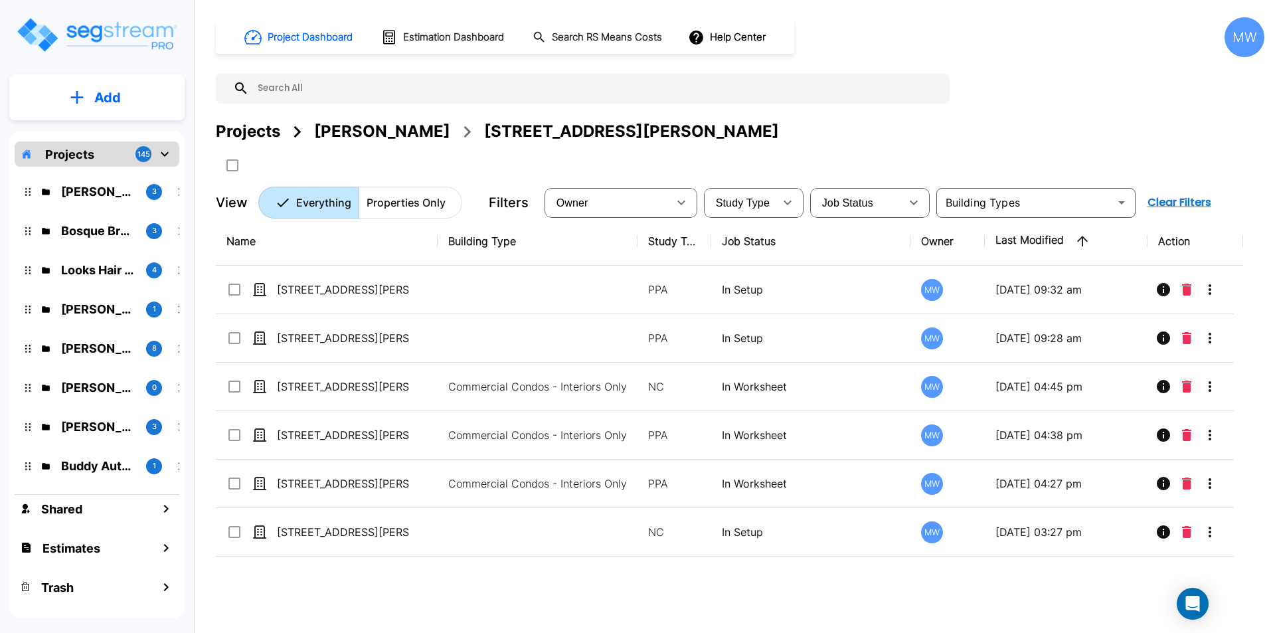
click at [642, 153] on div "Projects Jon Edenfield 12276 San Jose Blvd Part 1-3" at bounding box center [740, 148] width 1048 height 56
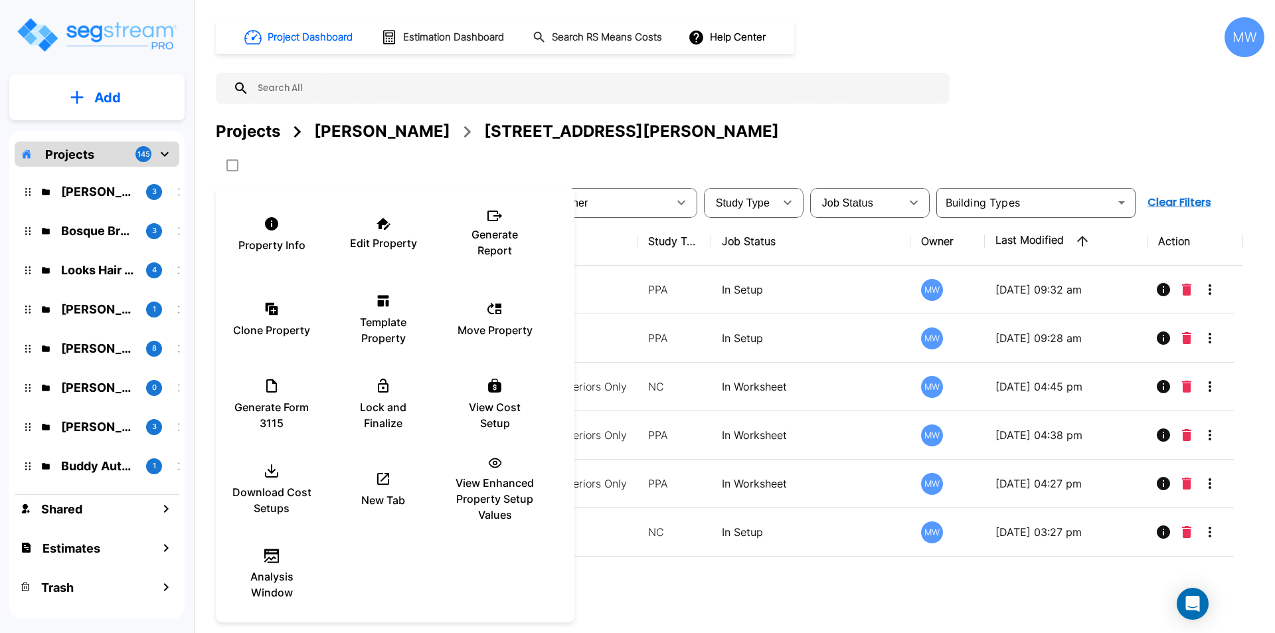
click at [677, 600] on div at bounding box center [637, 316] width 1275 height 633
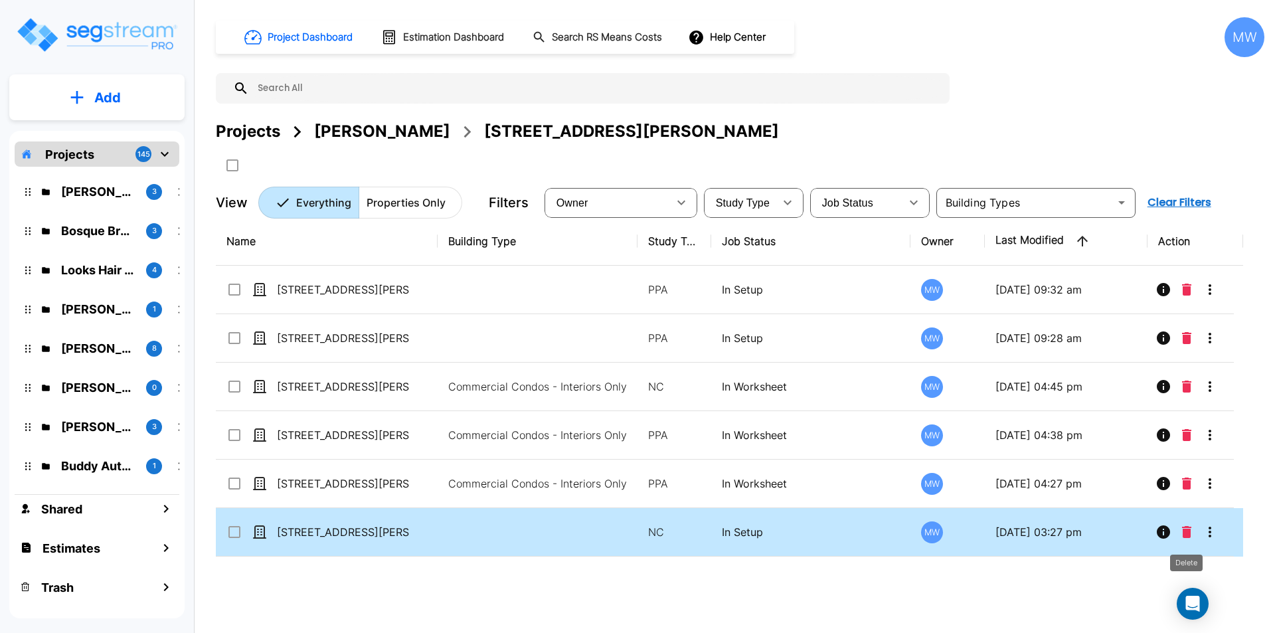
click at [1186, 532] on icon "Delete" at bounding box center [1186, 532] width 9 height 12
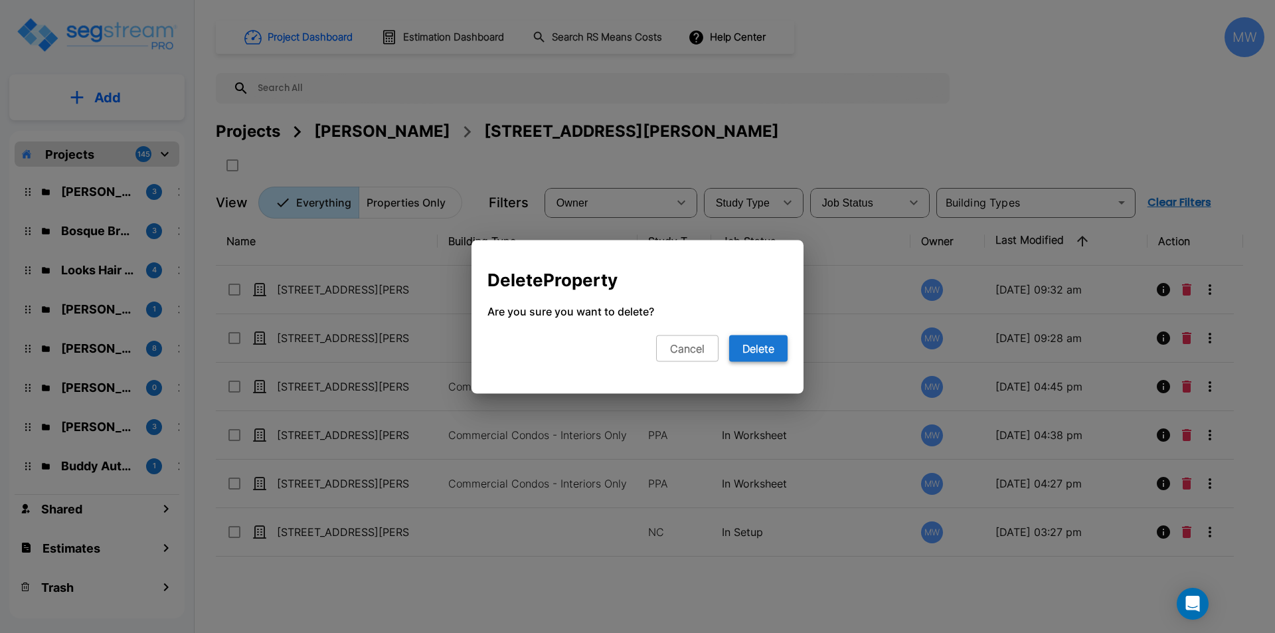
click at [752, 348] on button "Delete" at bounding box center [758, 348] width 58 height 27
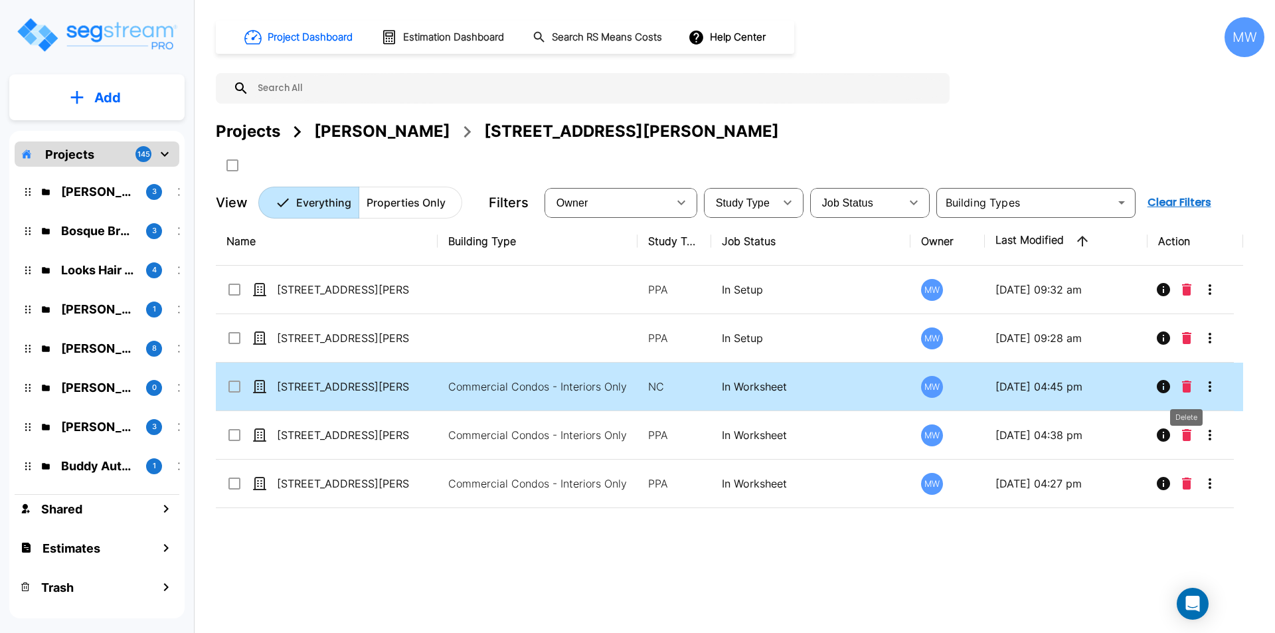
click at [1183, 386] on icon "Delete" at bounding box center [1186, 386] width 9 height 12
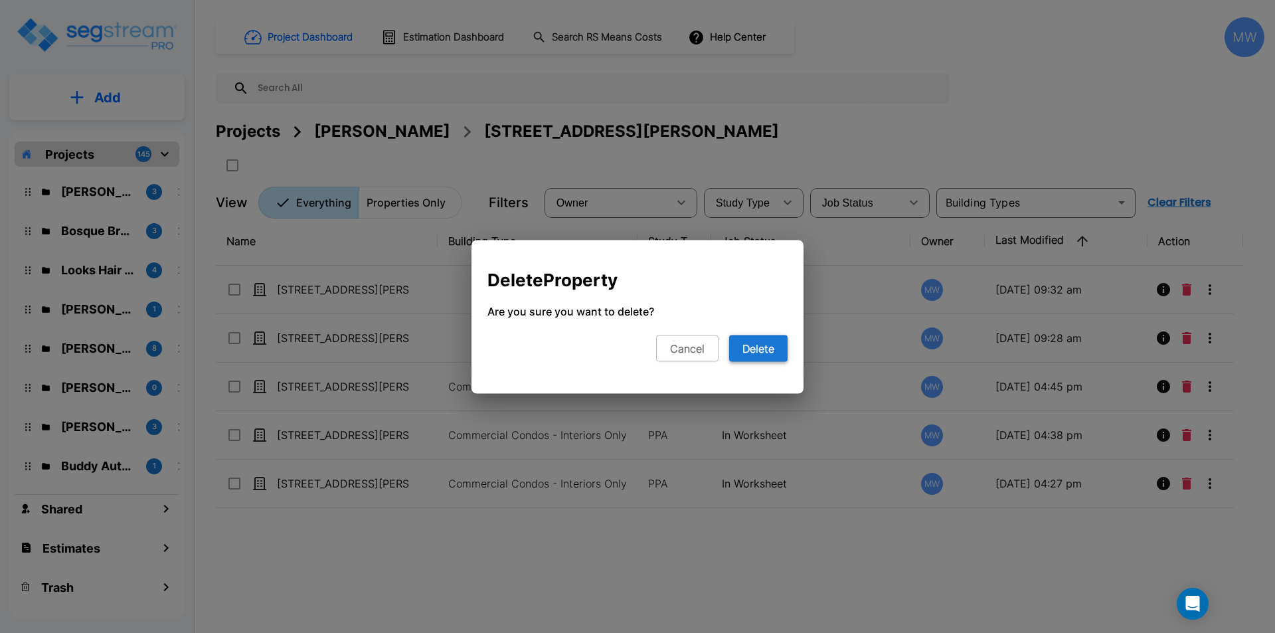
click at [757, 346] on button "Delete" at bounding box center [758, 348] width 58 height 27
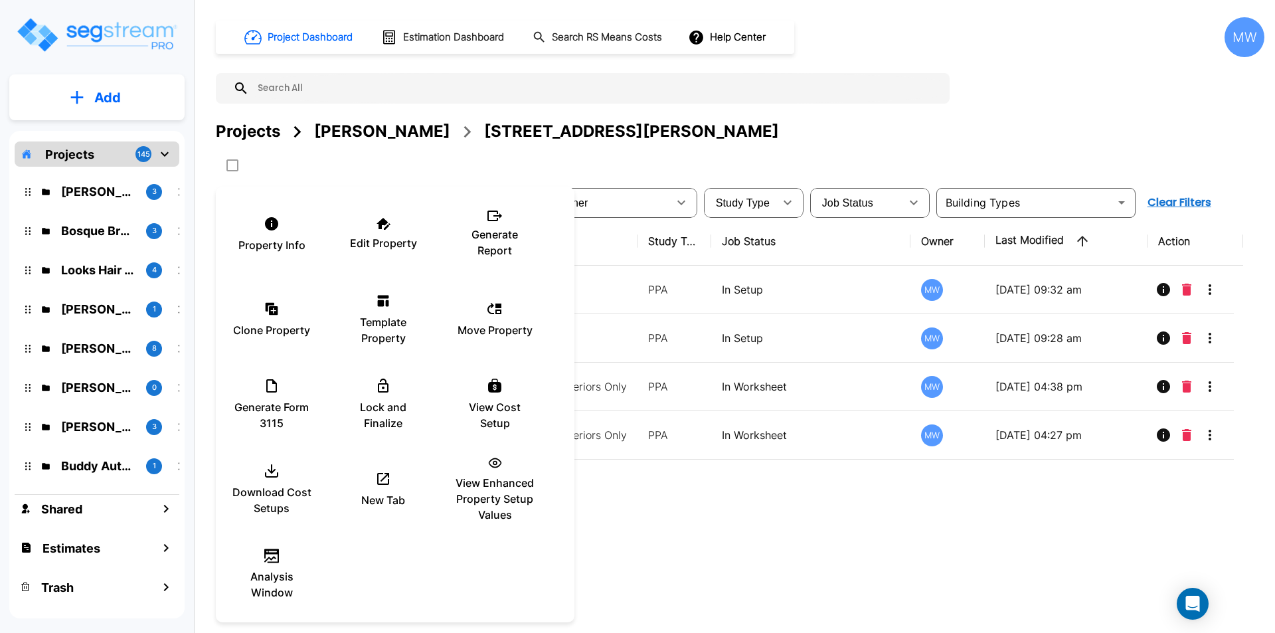
click at [682, 537] on div at bounding box center [637, 316] width 1275 height 633
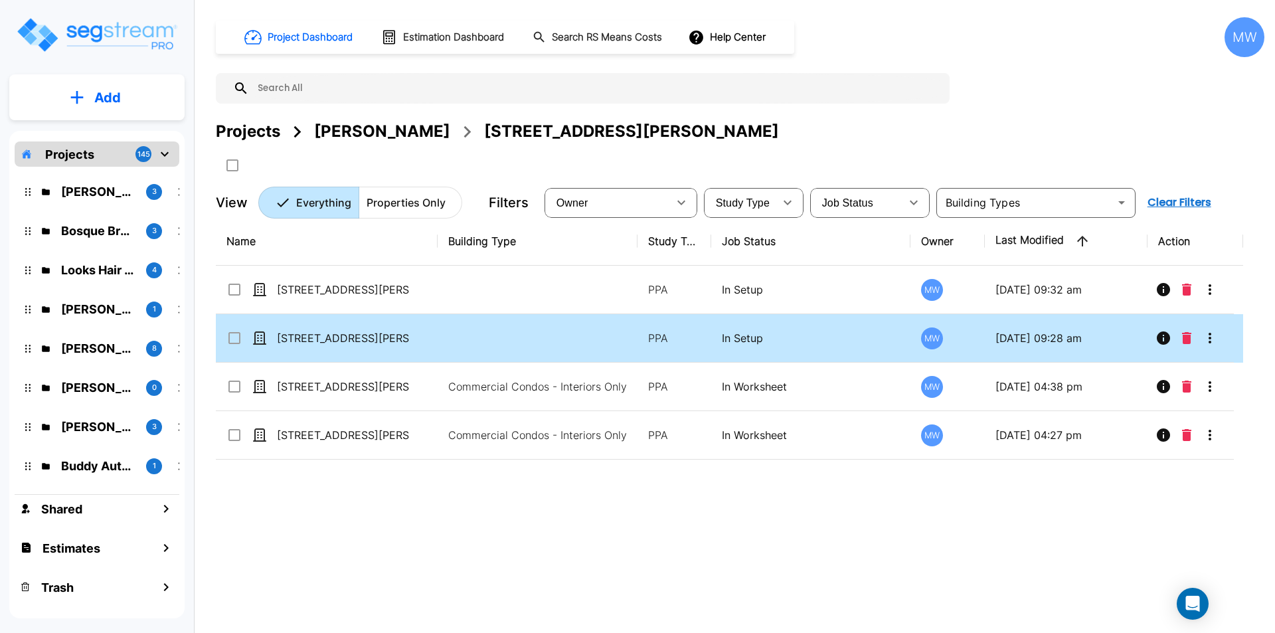
click at [507, 339] on td at bounding box center [538, 338] width 200 height 48
checkbox input "true"
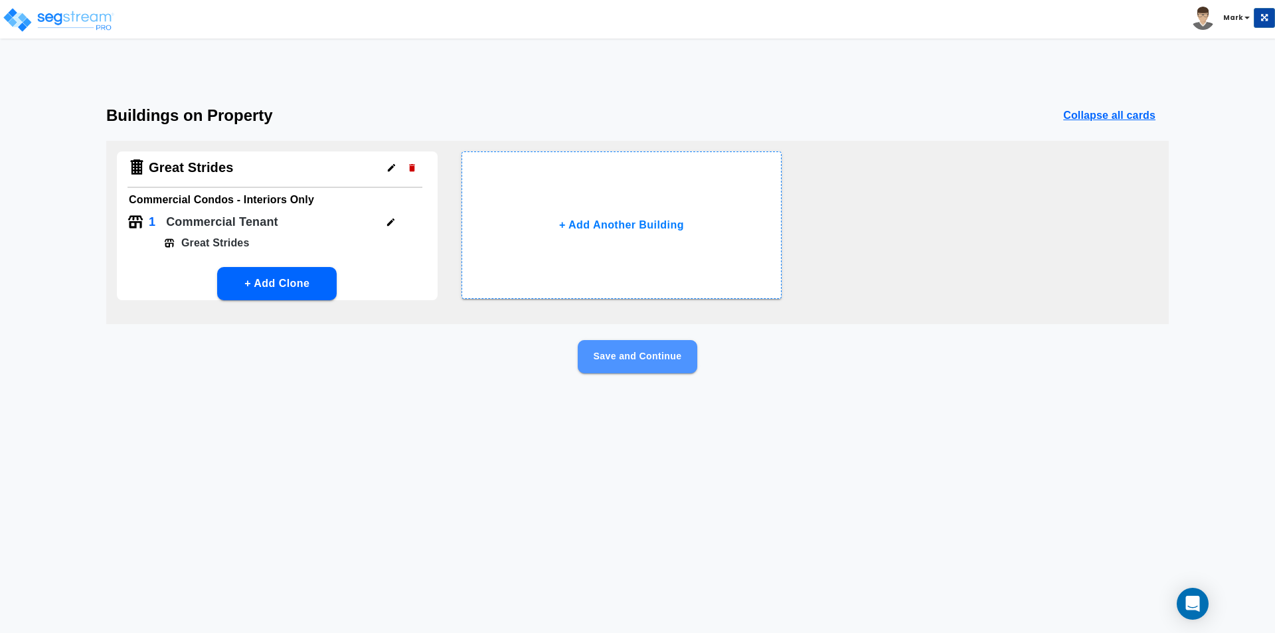
click at [607, 347] on button "Save and Continue" at bounding box center [638, 356] width 120 height 33
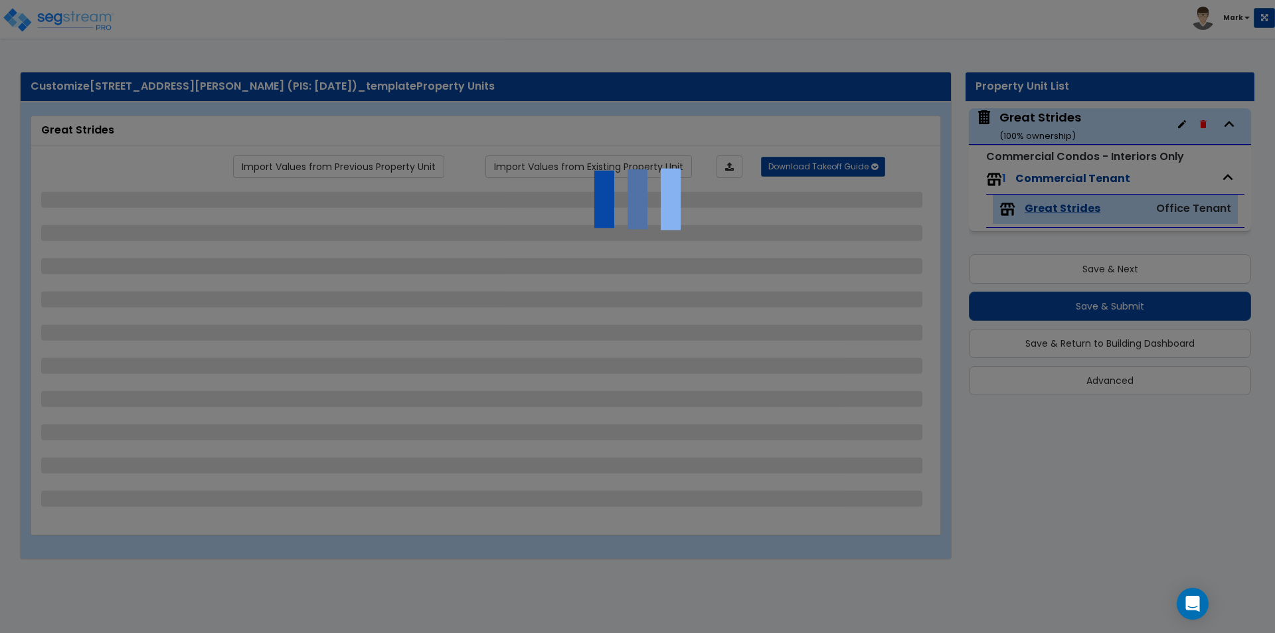
select select "2"
select select "1"
select select "3"
select select "1"
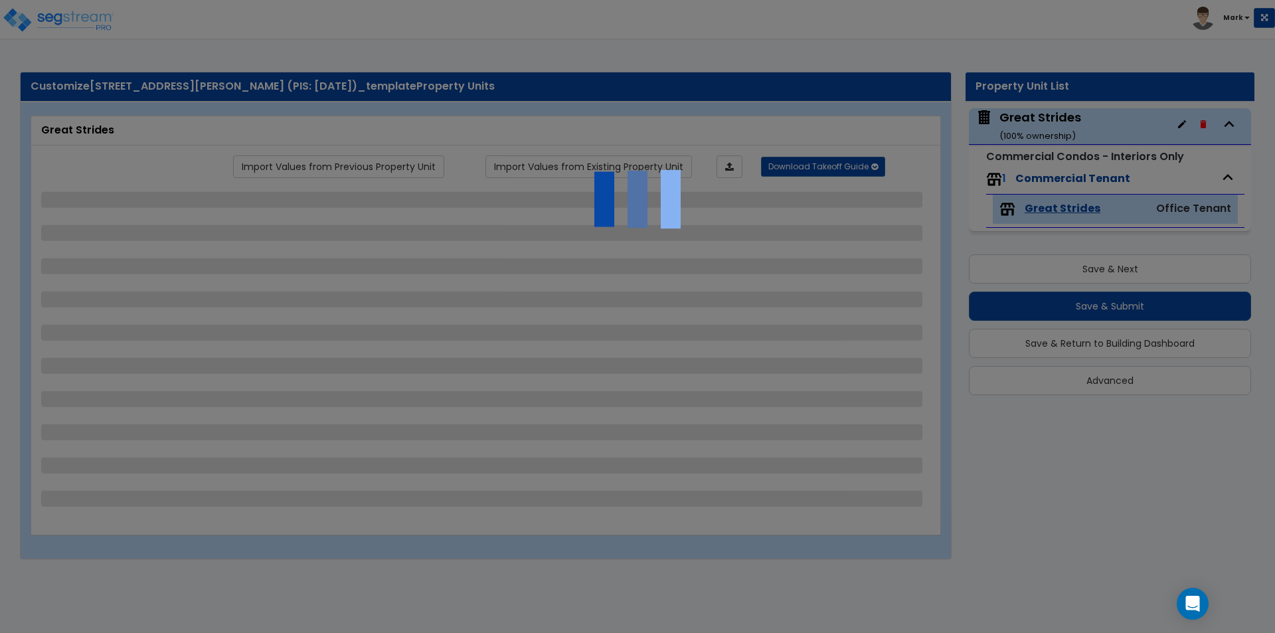
select select "1"
select select "3"
select select "2"
select select "4"
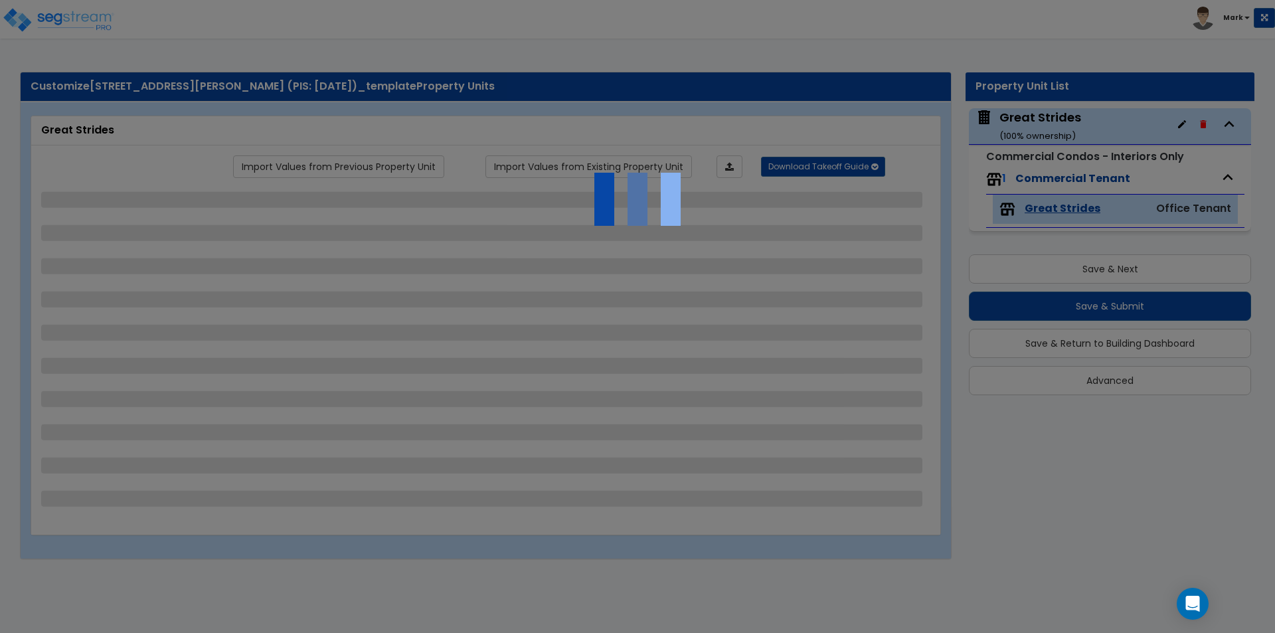
select select "5"
select select "1"
select select "2"
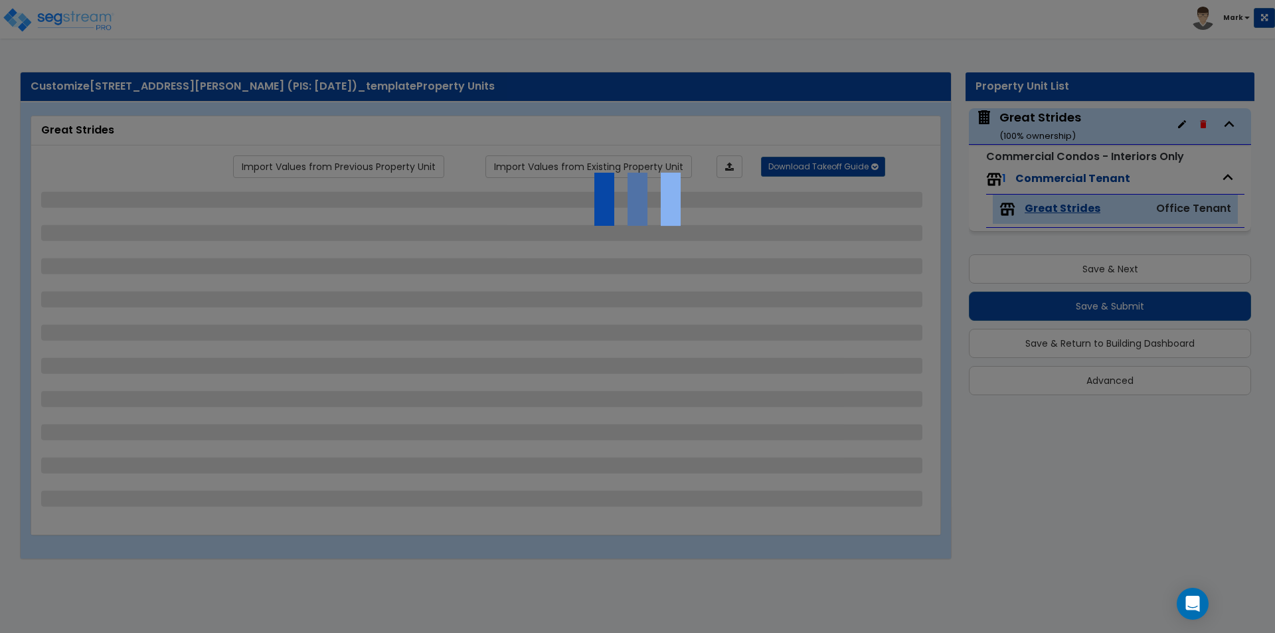
select select "1"
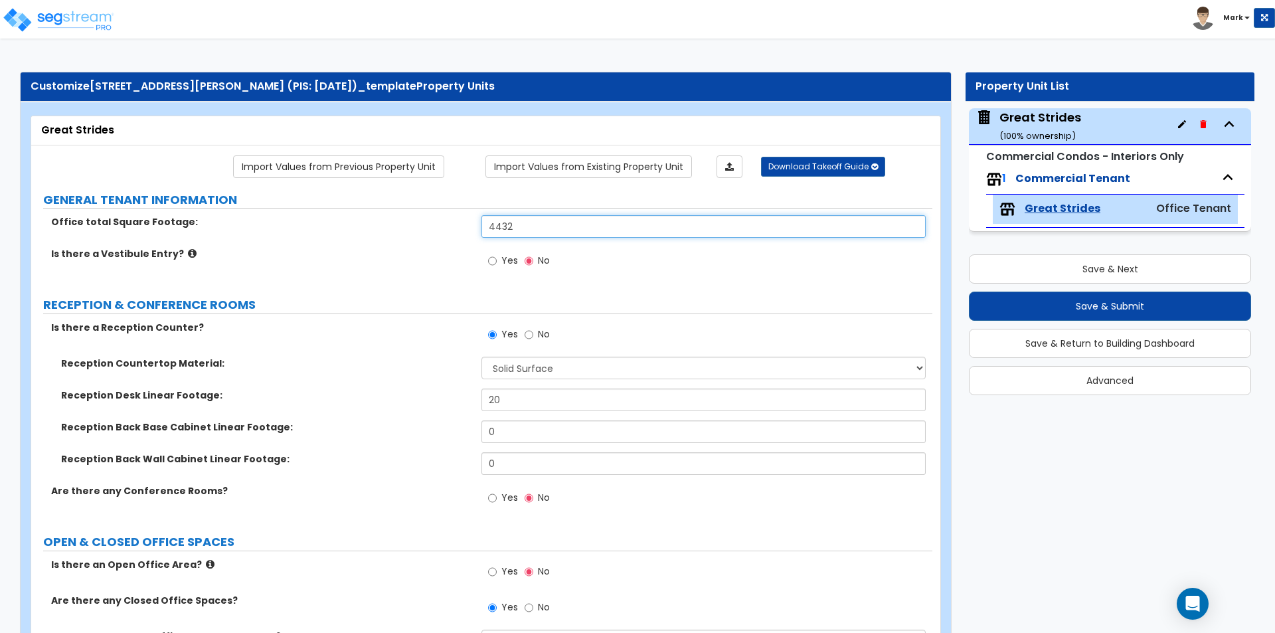
drag, startPoint x: 542, startPoint y: 226, endPoint x: 376, endPoint y: 239, distance: 165.8
click at [376, 239] on div "Office total Square Footage: 4432" at bounding box center [481, 231] width 901 height 32
type input "1,100"
click at [376, 240] on div "Office total Square Footage: 1,100" at bounding box center [481, 231] width 901 height 32
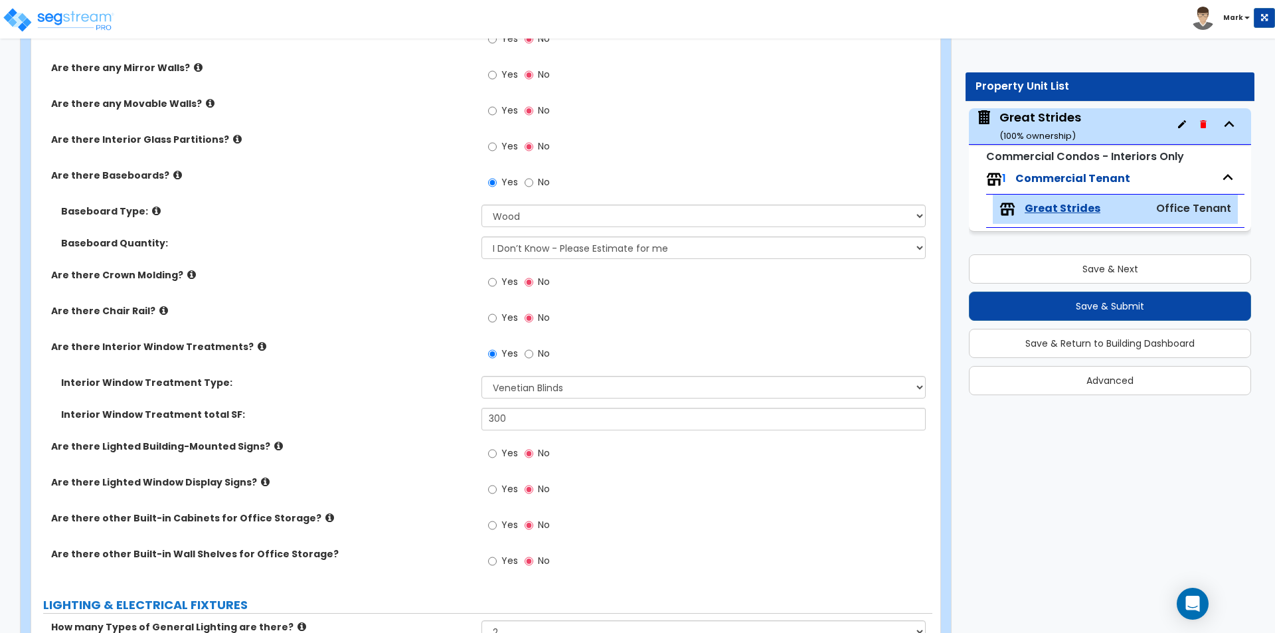
scroll to position [1328, 0]
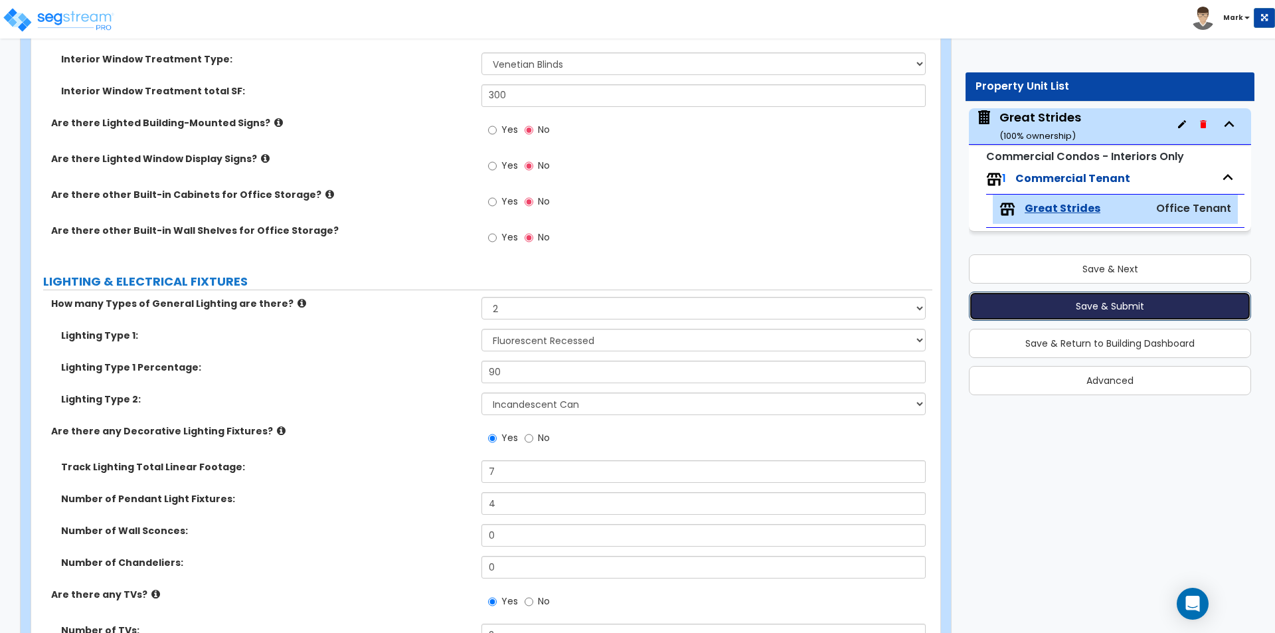
click at [1070, 312] on button "Save & Submit" at bounding box center [1110, 305] width 282 height 29
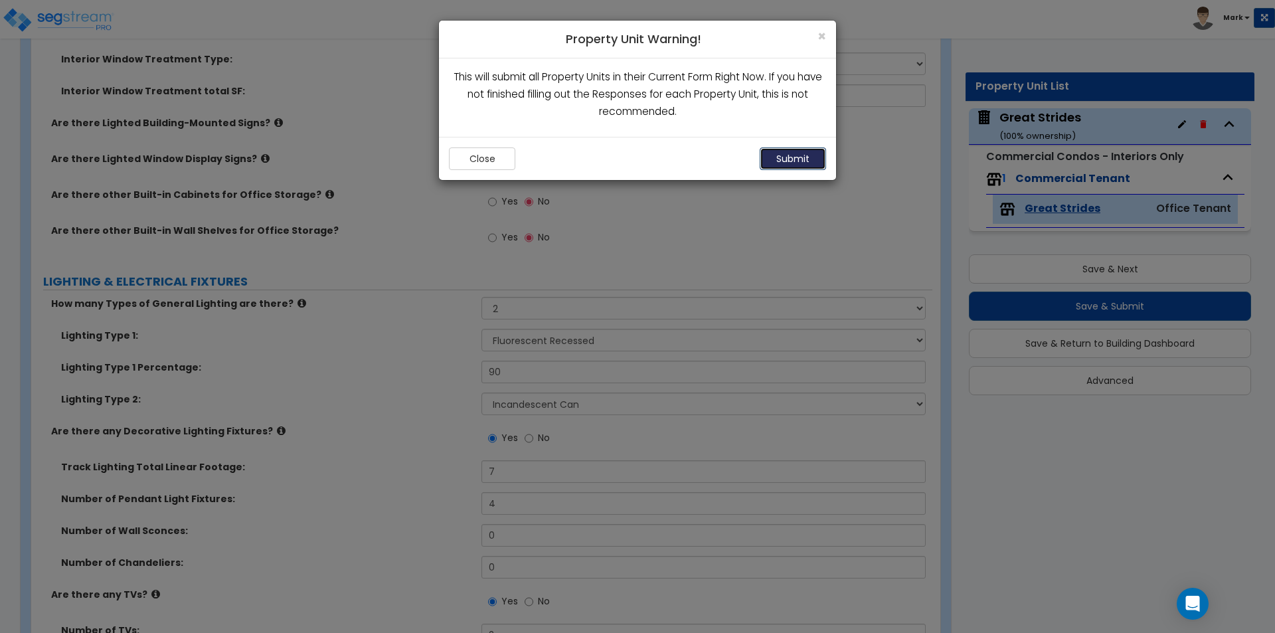
click at [789, 160] on button "Submit" at bounding box center [793, 158] width 66 height 23
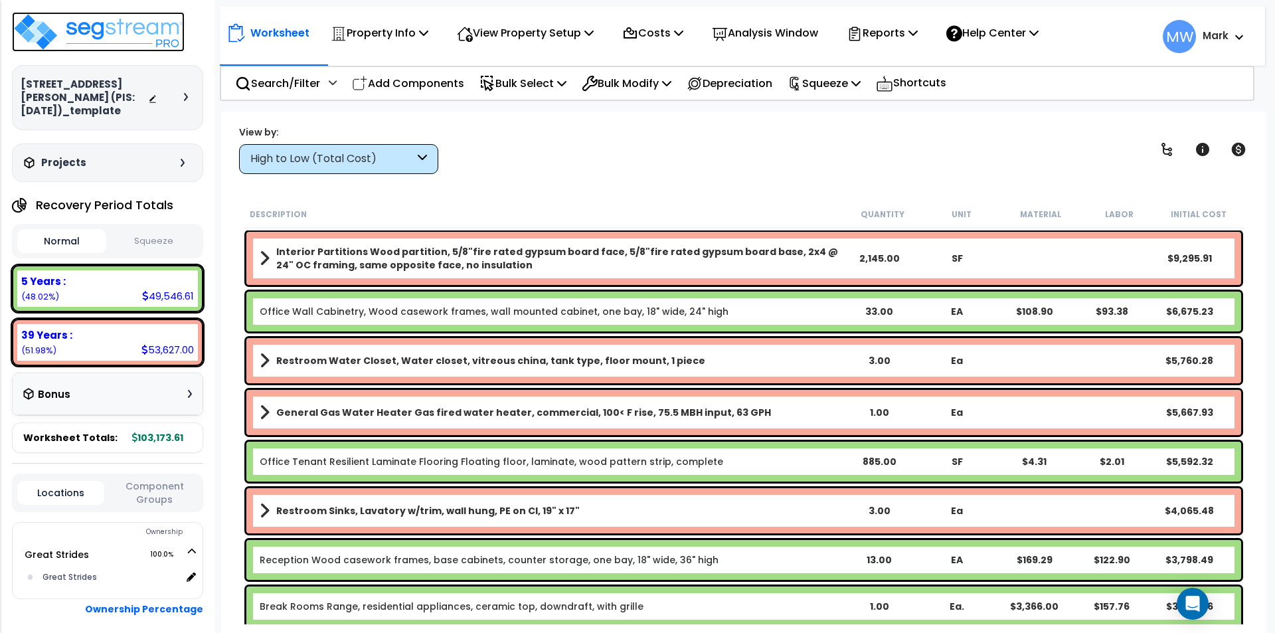
click at [56, 29] on img at bounding box center [98, 32] width 173 height 40
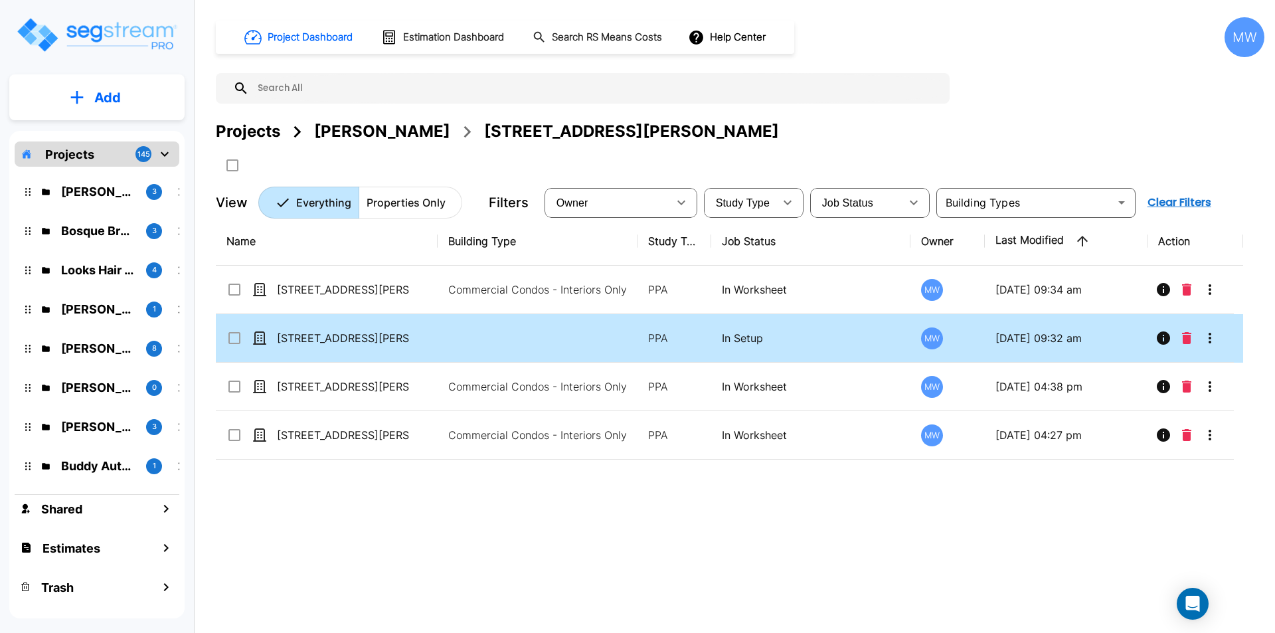
click at [447, 341] on td at bounding box center [538, 338] width 200 height 48
checkbox input "true"
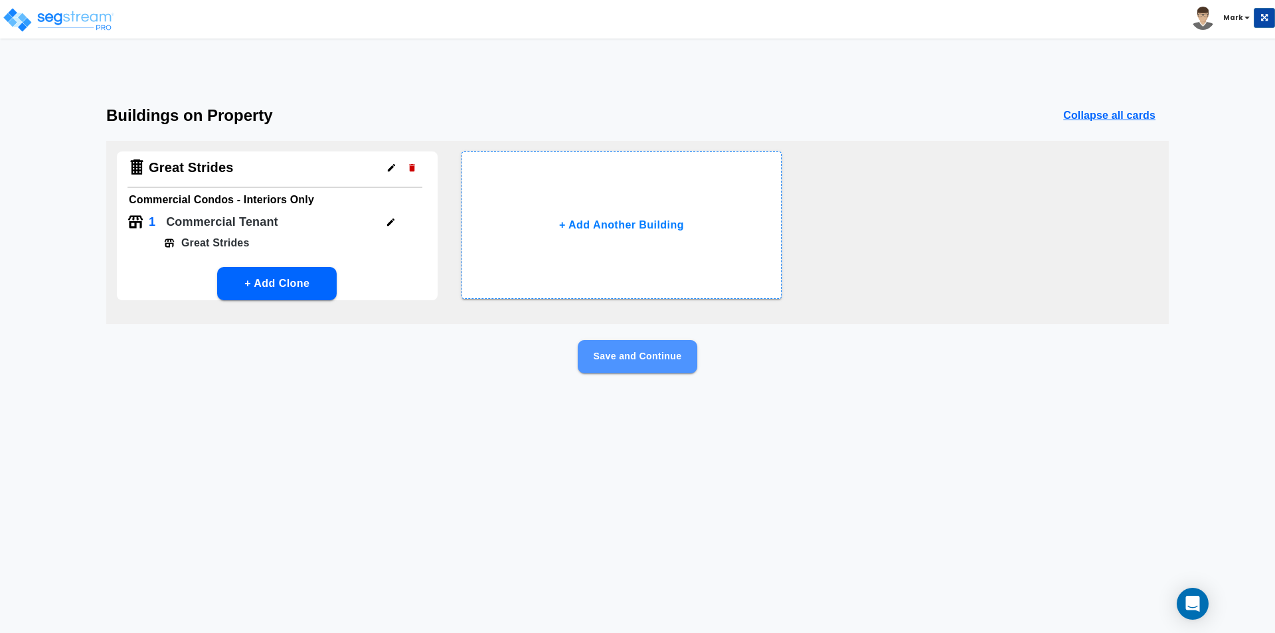
click at [595, 360] on button "Save and Continue" at bounding box center [638, 356] width 120 height 33
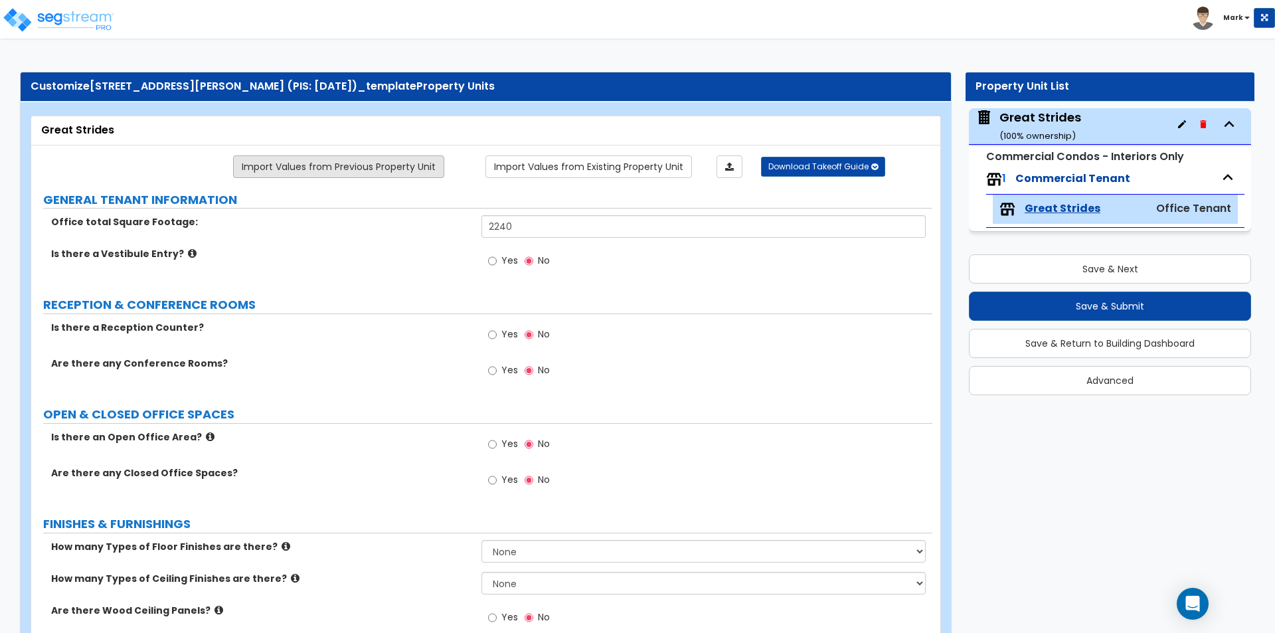
click at [361, 173] on link "Import Values from Previous Property Unit" at bounding box center [338, 166] width 211 height 23
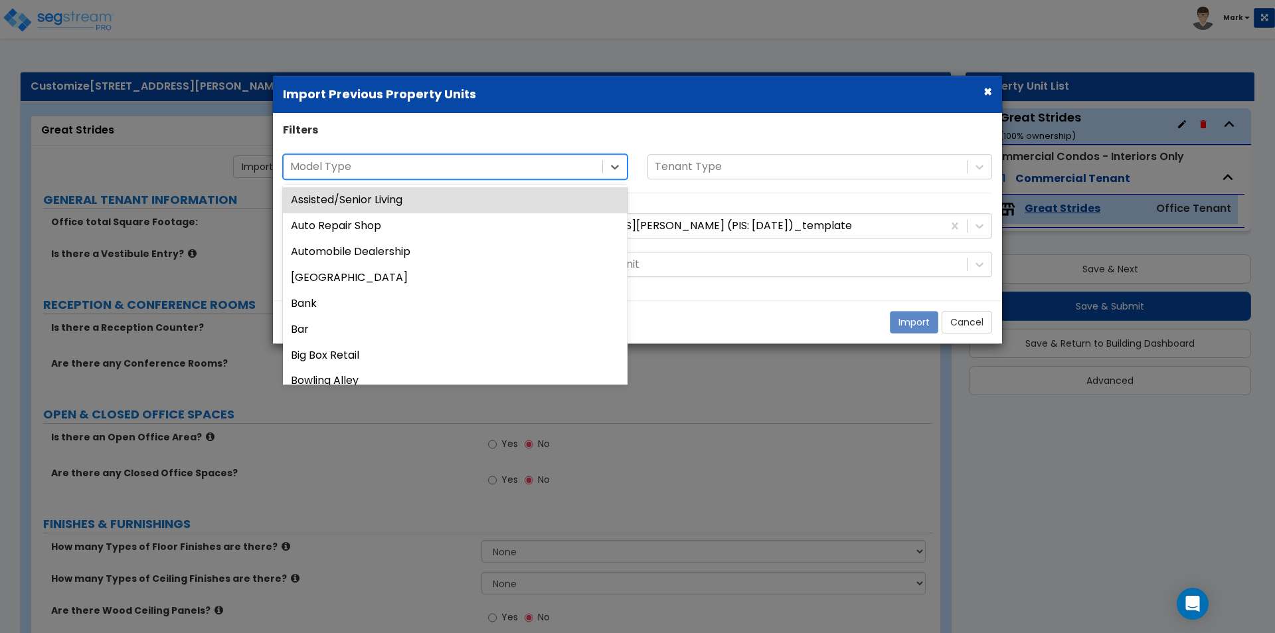
click at [411, 167] on div at bounding box center [442, 167] width 305 height 18
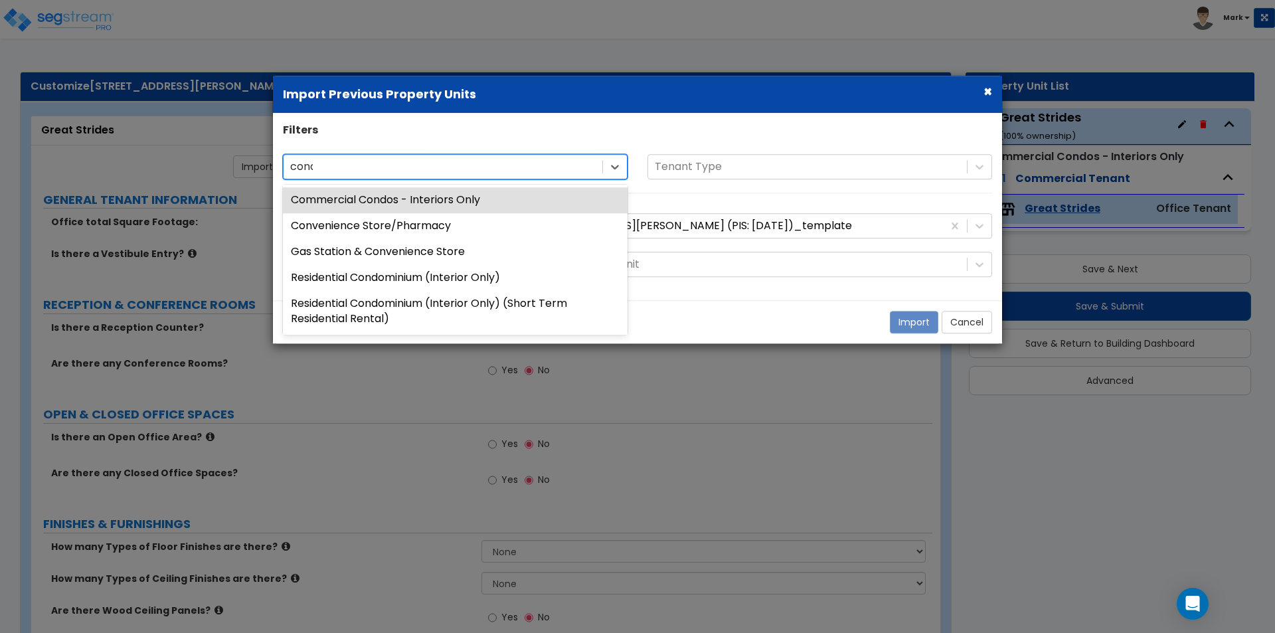
type input "condo"
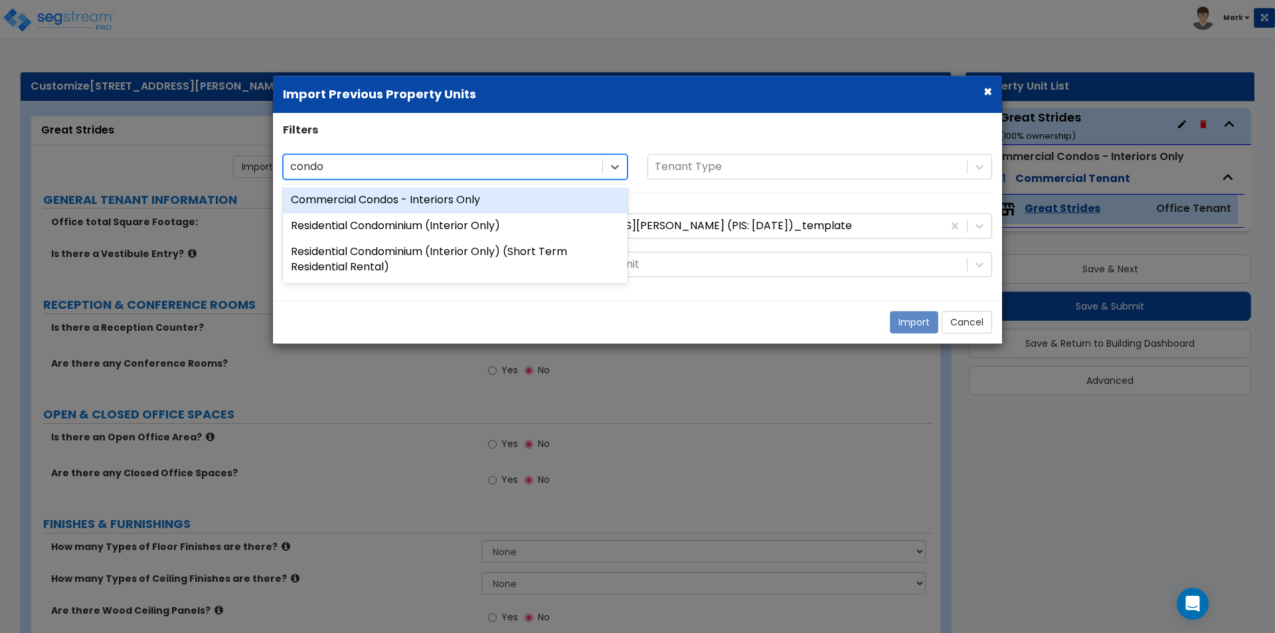
click at [410, 203] on div "Commercial Condos - Interiors Only" at bounding box center [455, 201] width 345 height 26
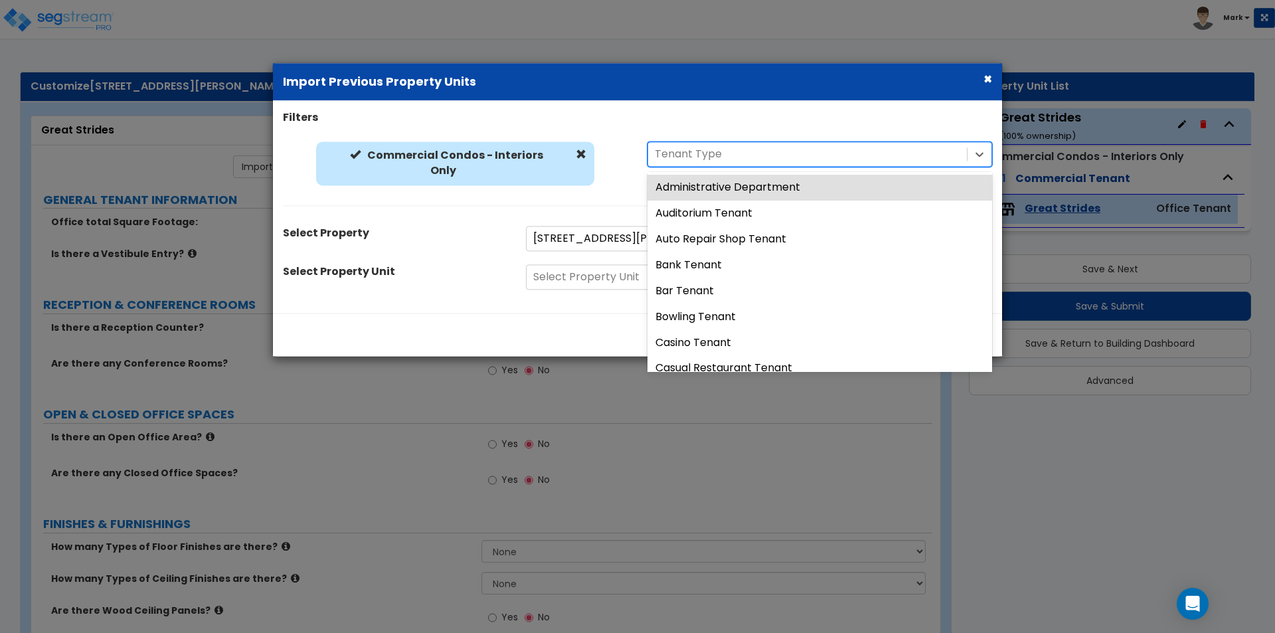
click at [750, 165] on div "Tenant Type" at bounding box center [807, 154] width 319 height 23
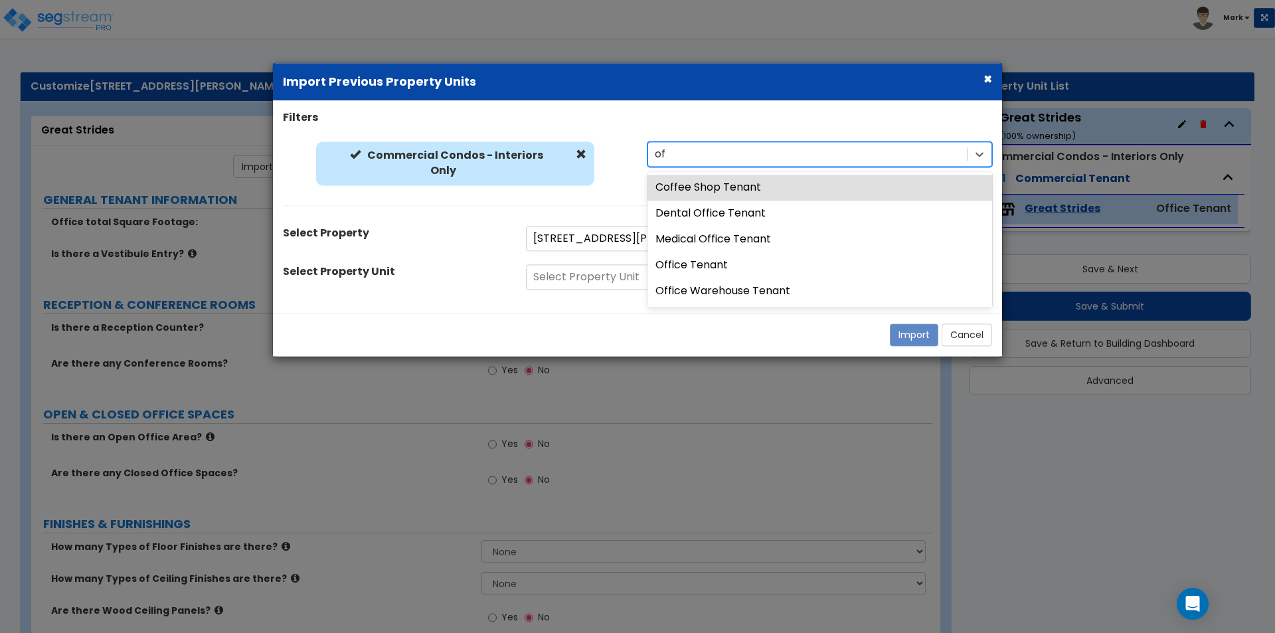
type input "off"
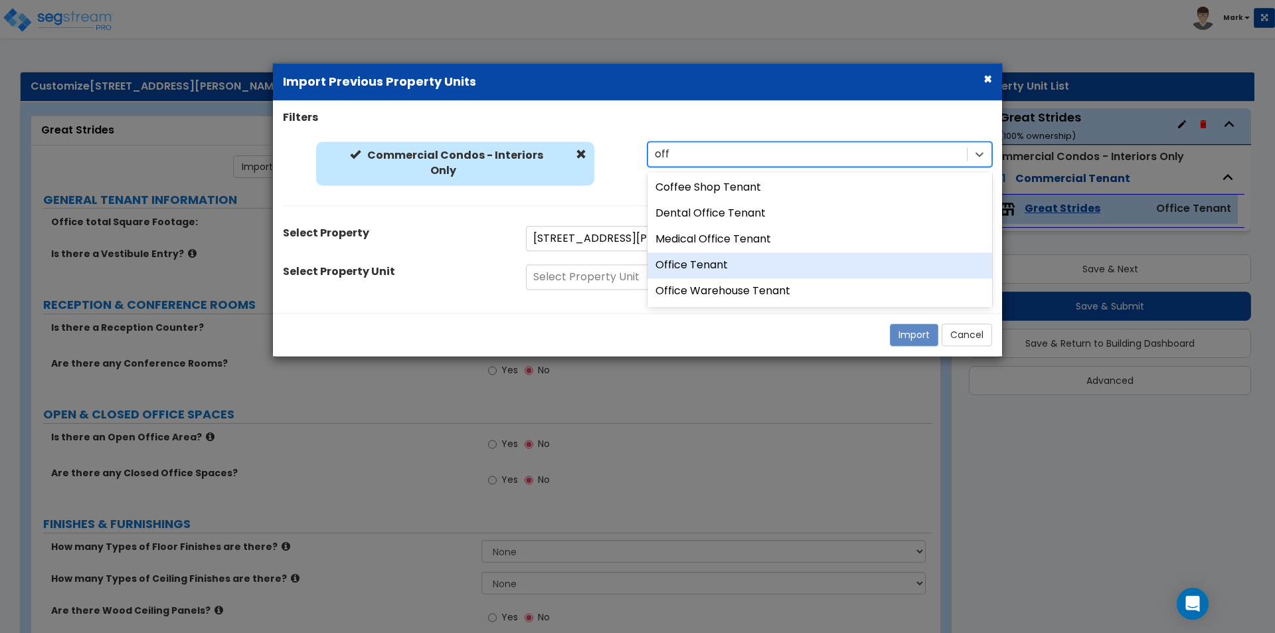
click at [728, 267] on div "Office Tenant" at bounding box center [819, 265] width 345 height 26
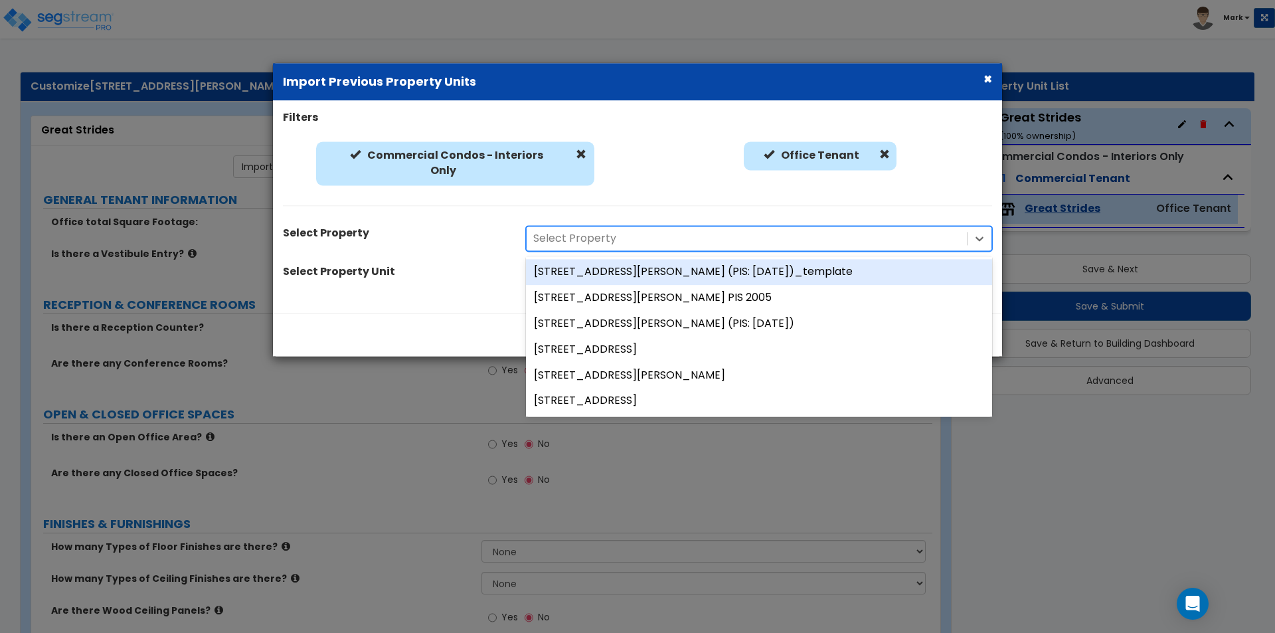
click at [665, 228] on div "Select Property" at bounding box center [746, 238] width 440 height 23
click at [664, 270] on div "[STREET_ADDRESS][PERSON_NAME] (PIS: [DATE])_template" at bounding box center [759, 273] width 466 height 26
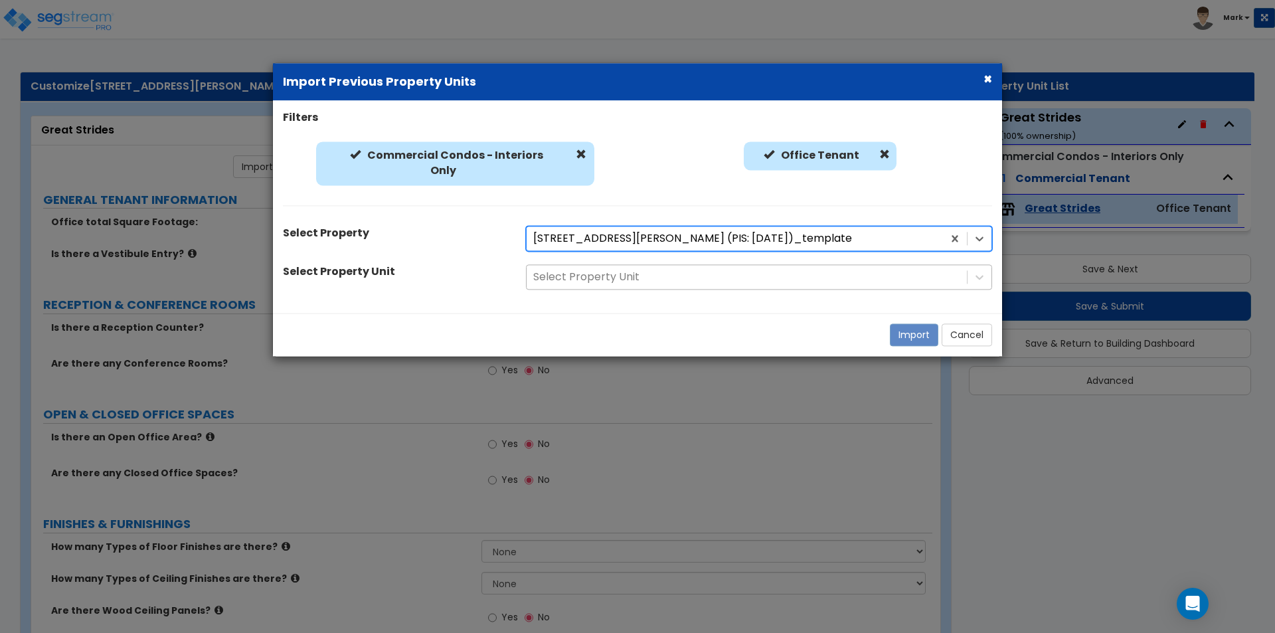
click at [661, 272] on div at bounding box center [746, 277] width 427 height 18
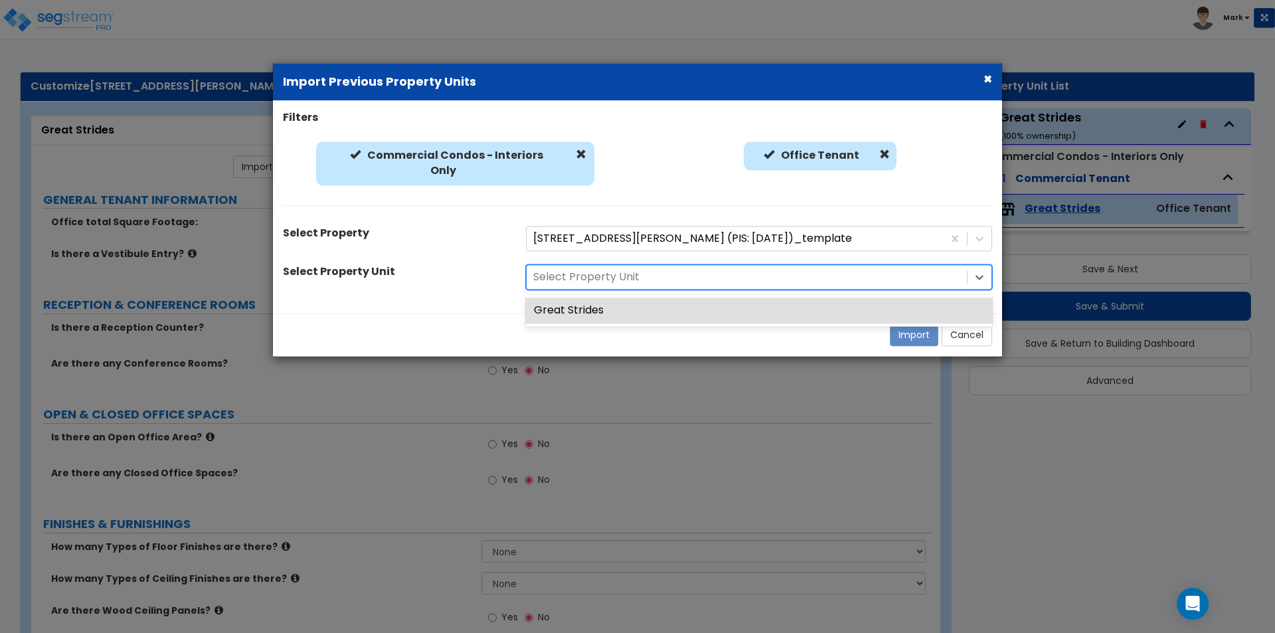
click at [635, 309] on div "Great Strides" at bounding box center [759, 311] width 466 height 26
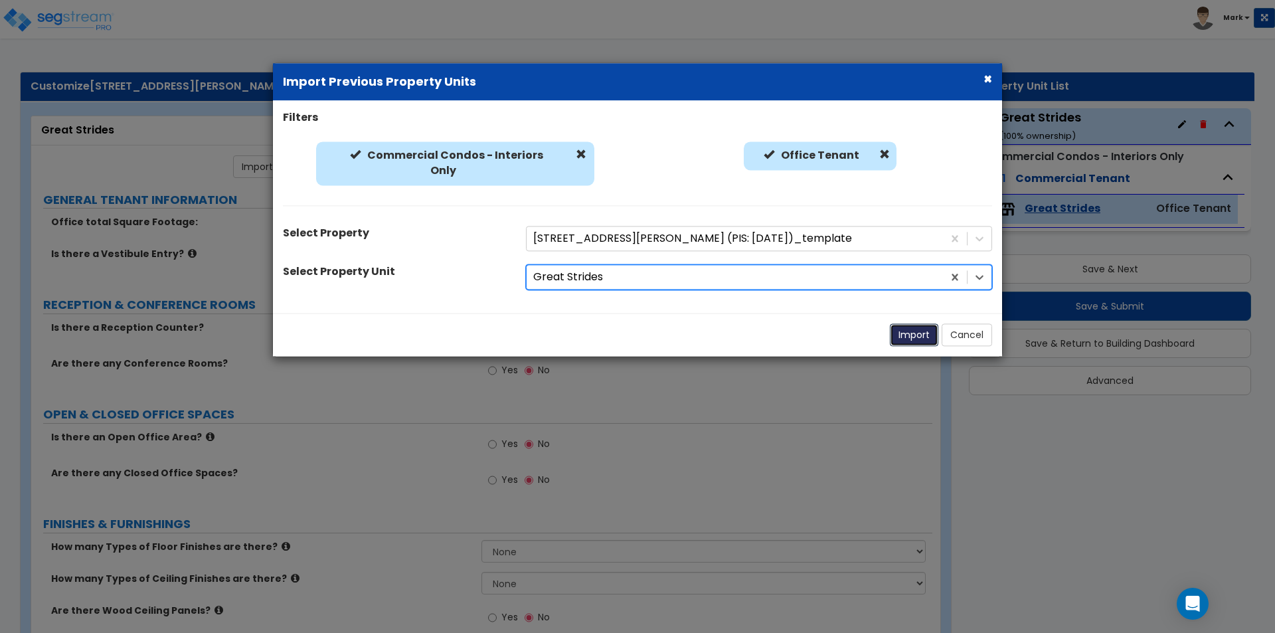
click at [922, 343] on button "Import" at bounding box center [914, 335] width 48 height 23
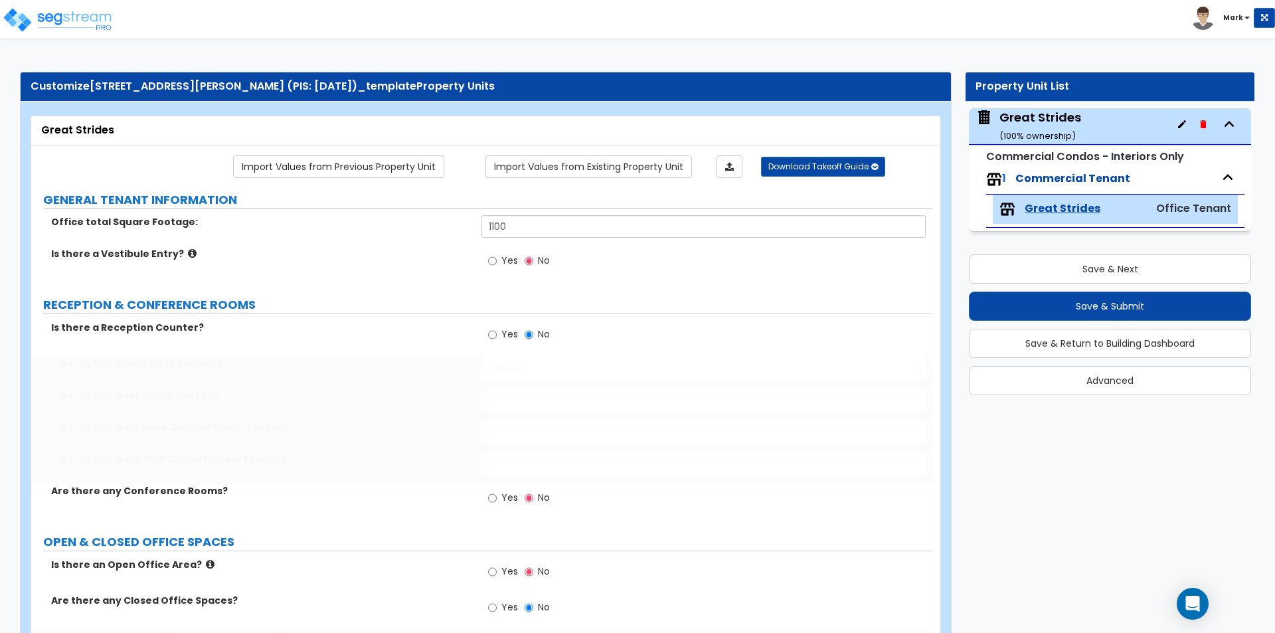
type input "1100"
radio input "true"
select select "1"
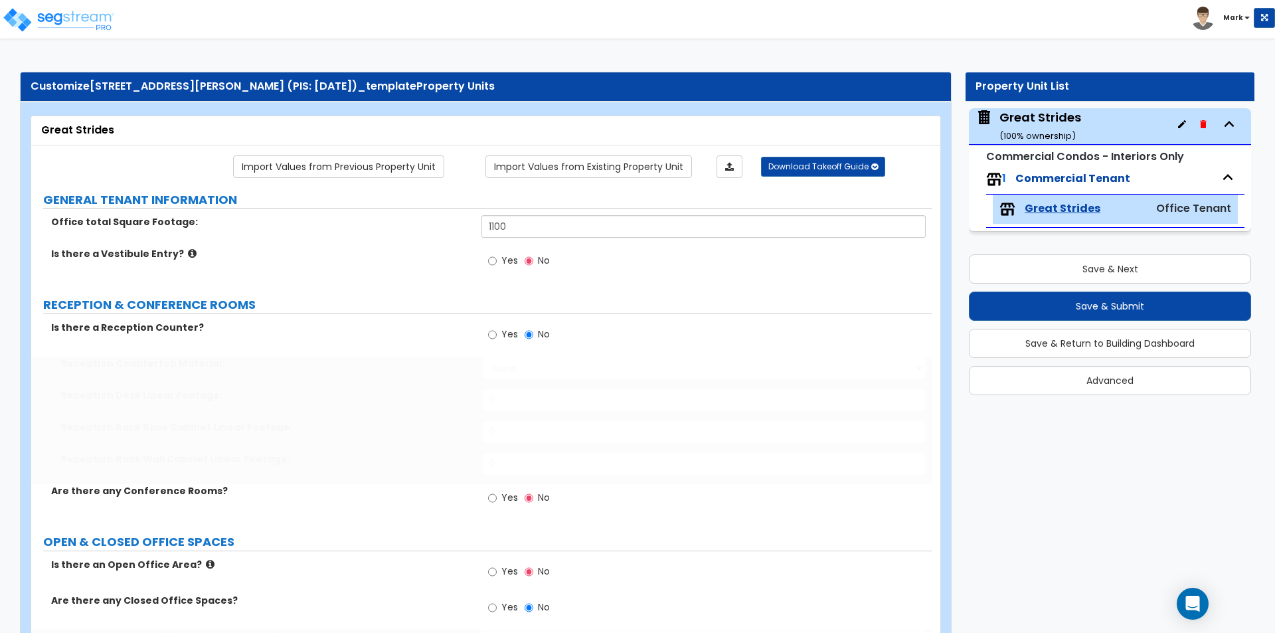
radio input "true"
select select "2"
radio input "true"
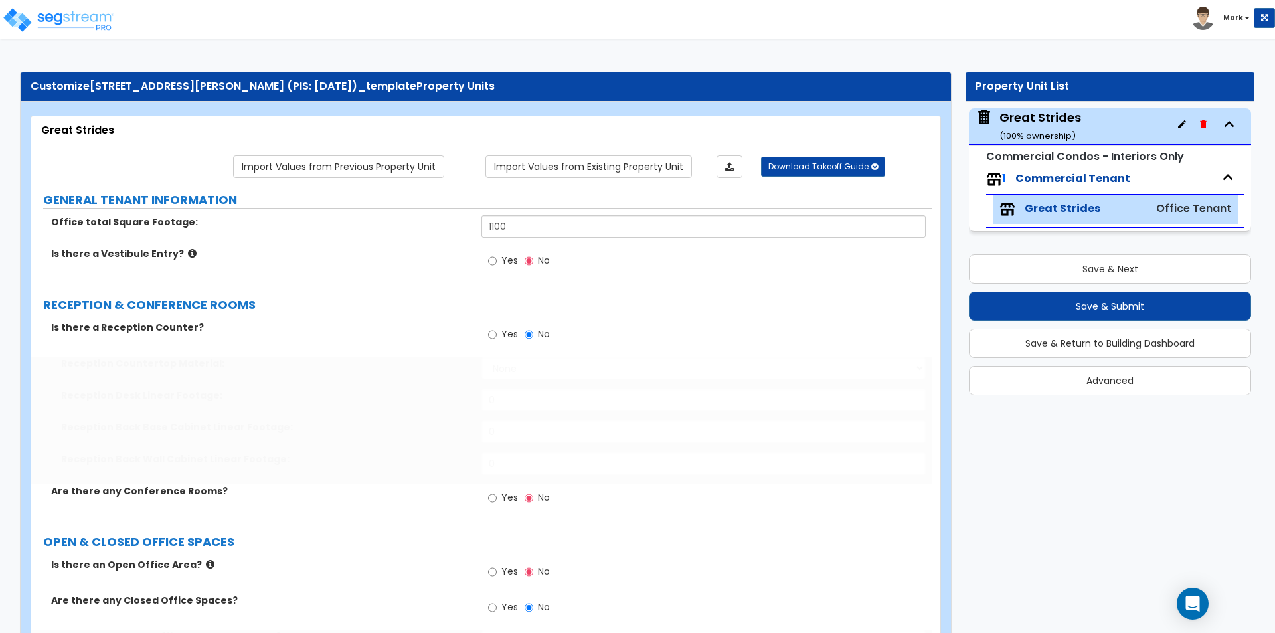
radio input "true"
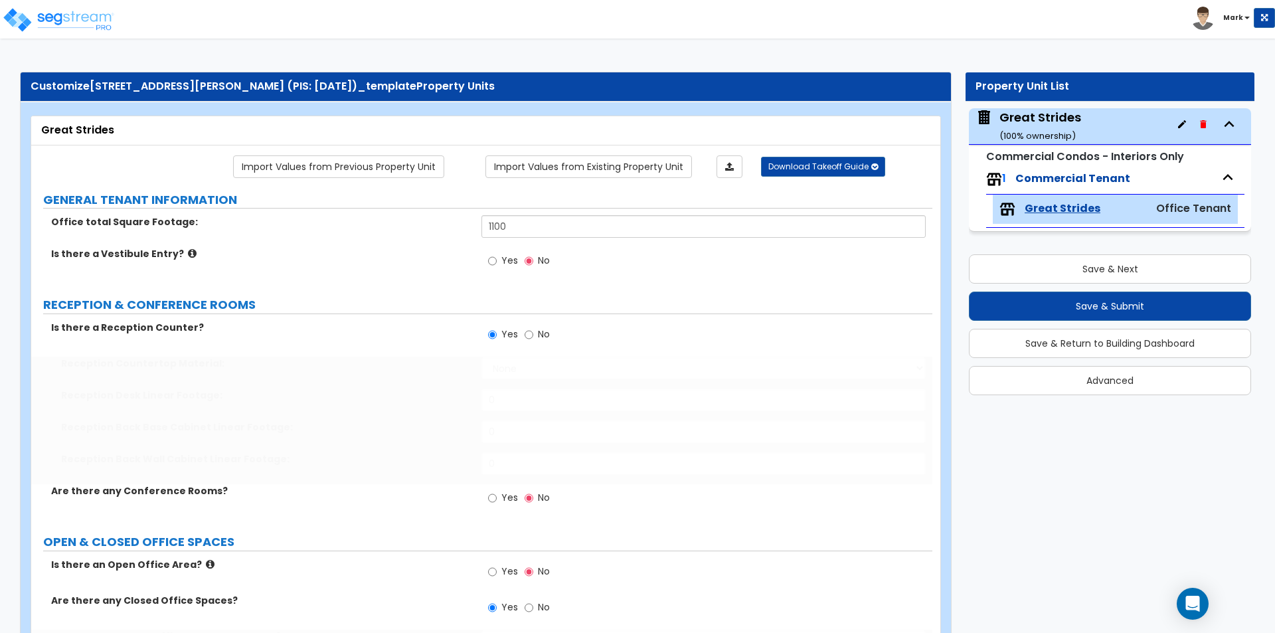
select select "2"
type input "20"
select select "1"
type input "11"
radio input "true"
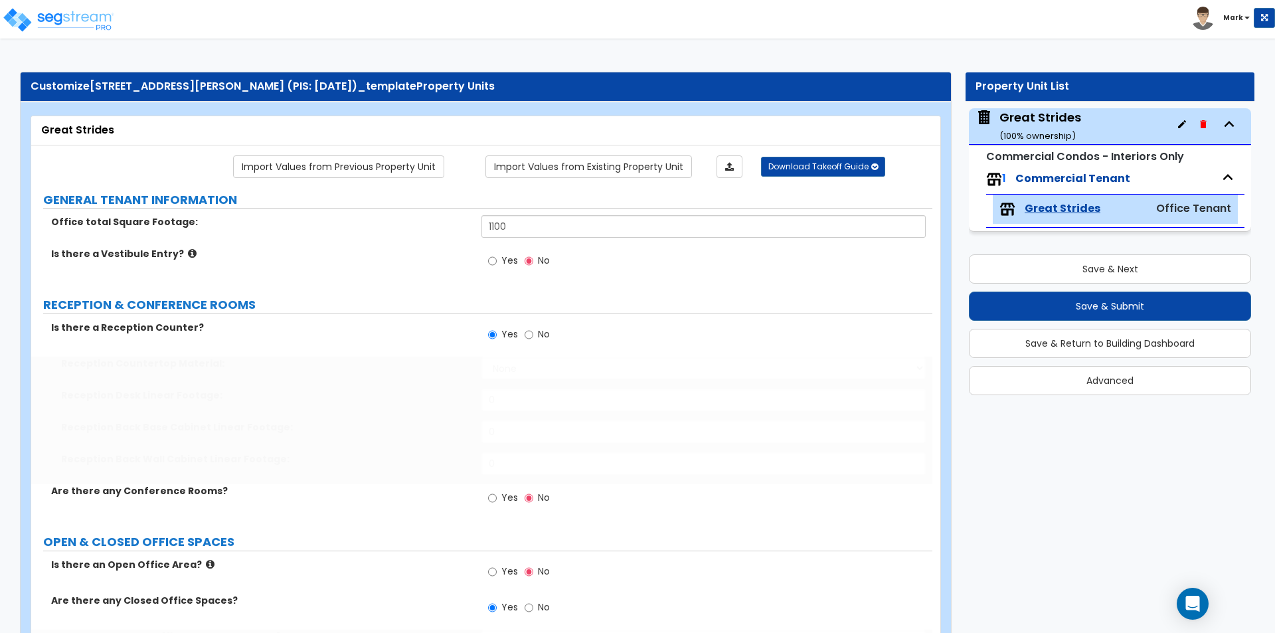
type input "50"
select select "3"
select select "1"
select select "3"
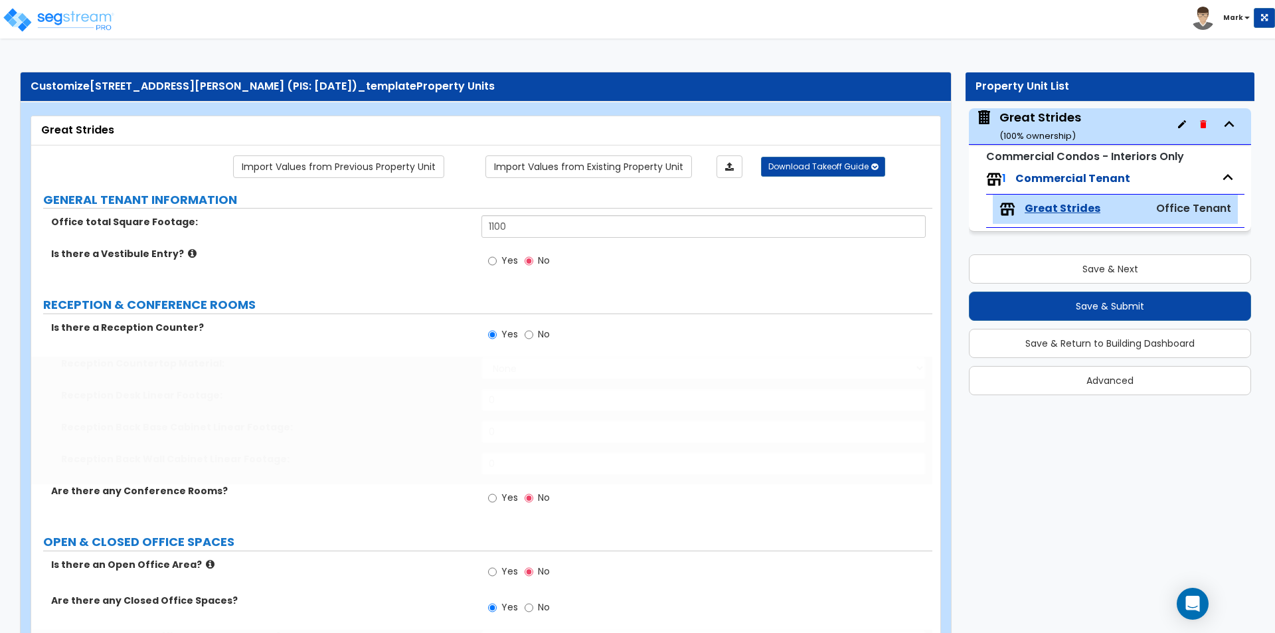
type input "300"
select select "4"
type input "90"
select select "5"
type input "7"
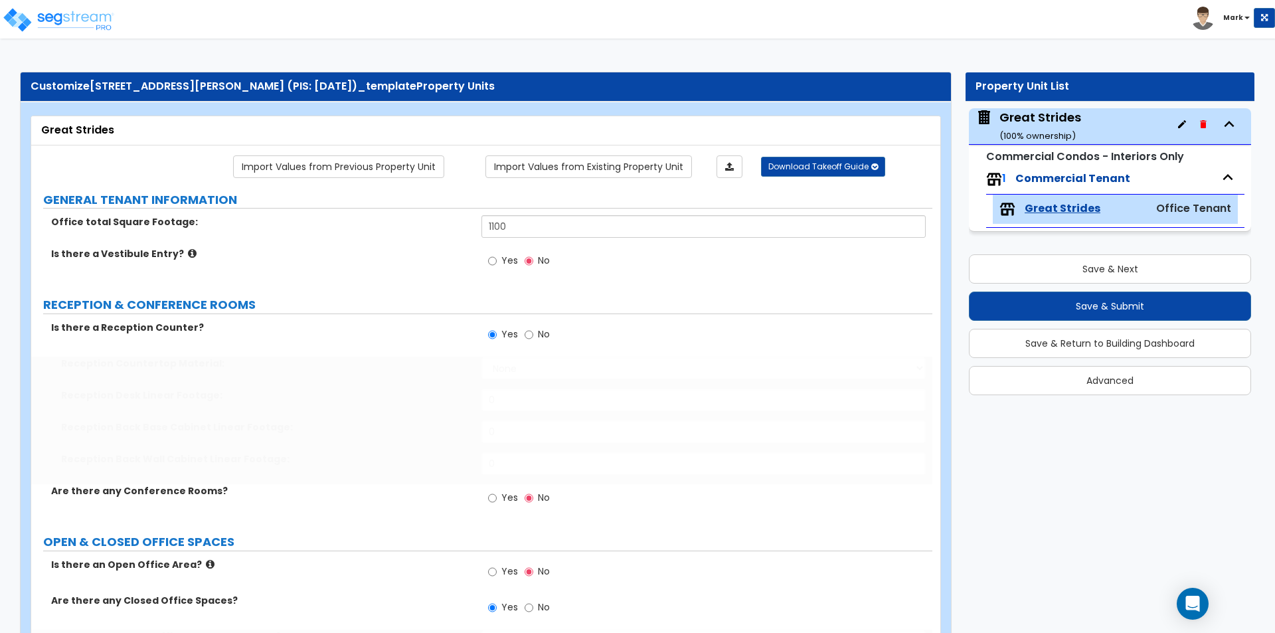
type input "4"
type input "2"
radio input "true"
select select "1"
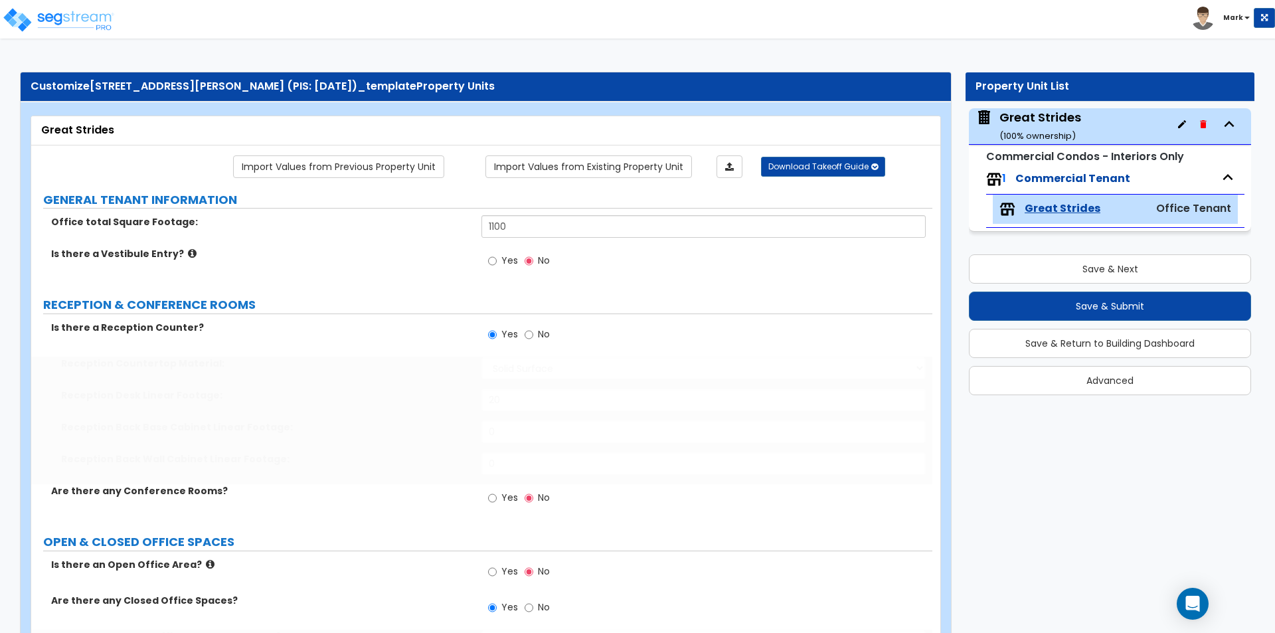
type input "3"
select select "1"
type input "3"
type input "1"
type input "150"
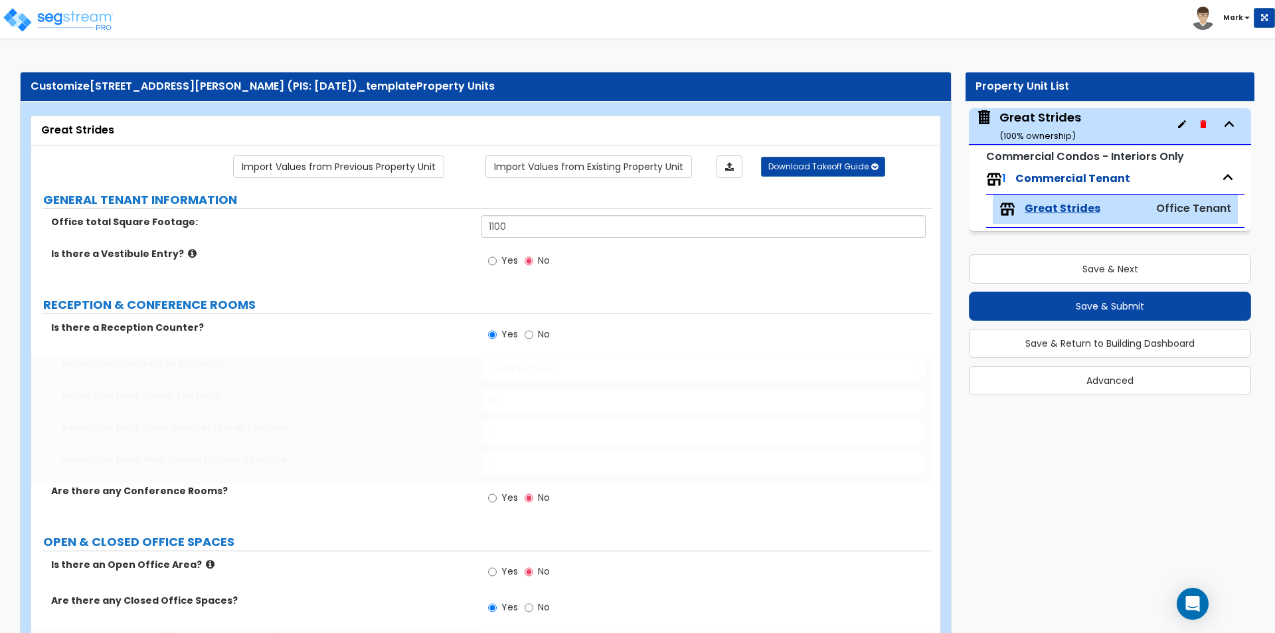
type input "15"
type input "1"
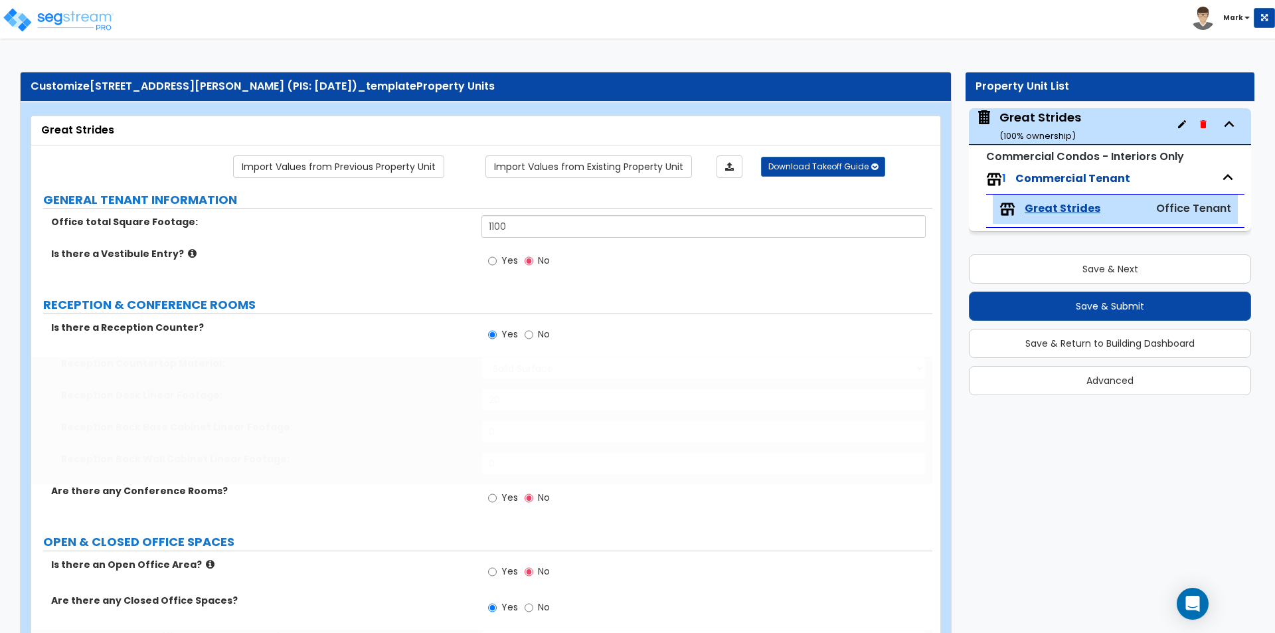
type input "1"
radio input "true"
select select "1"
select select "2"
radio input "true"
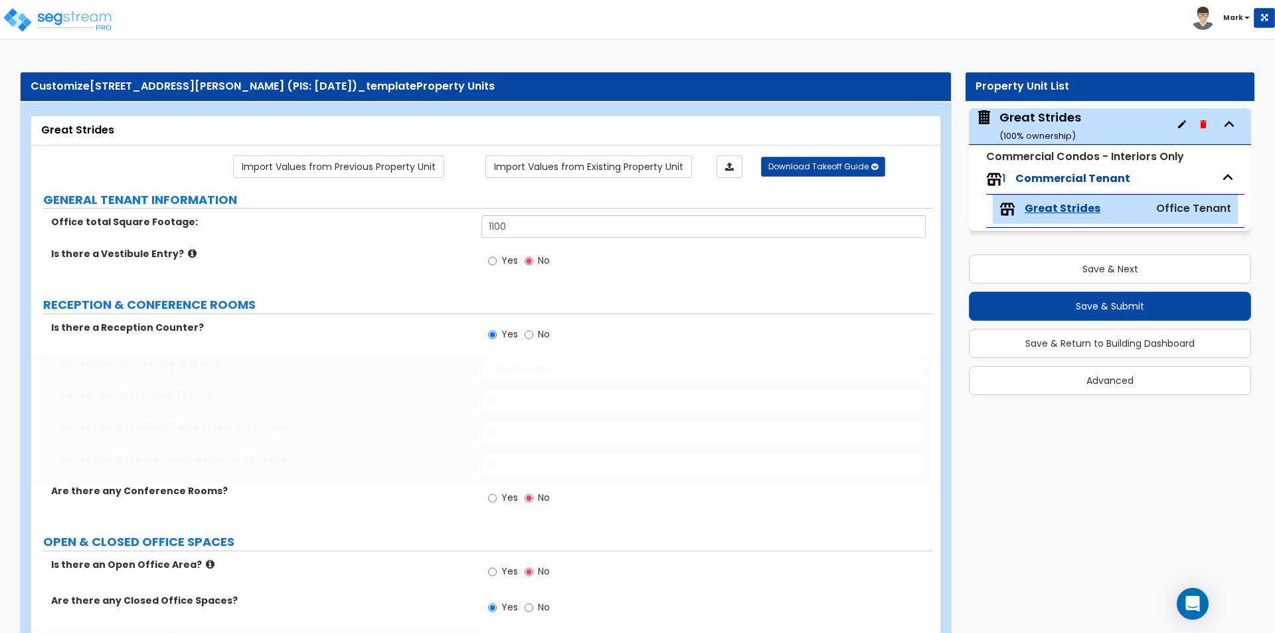
radio input "true"
type input "1"
select select "1"
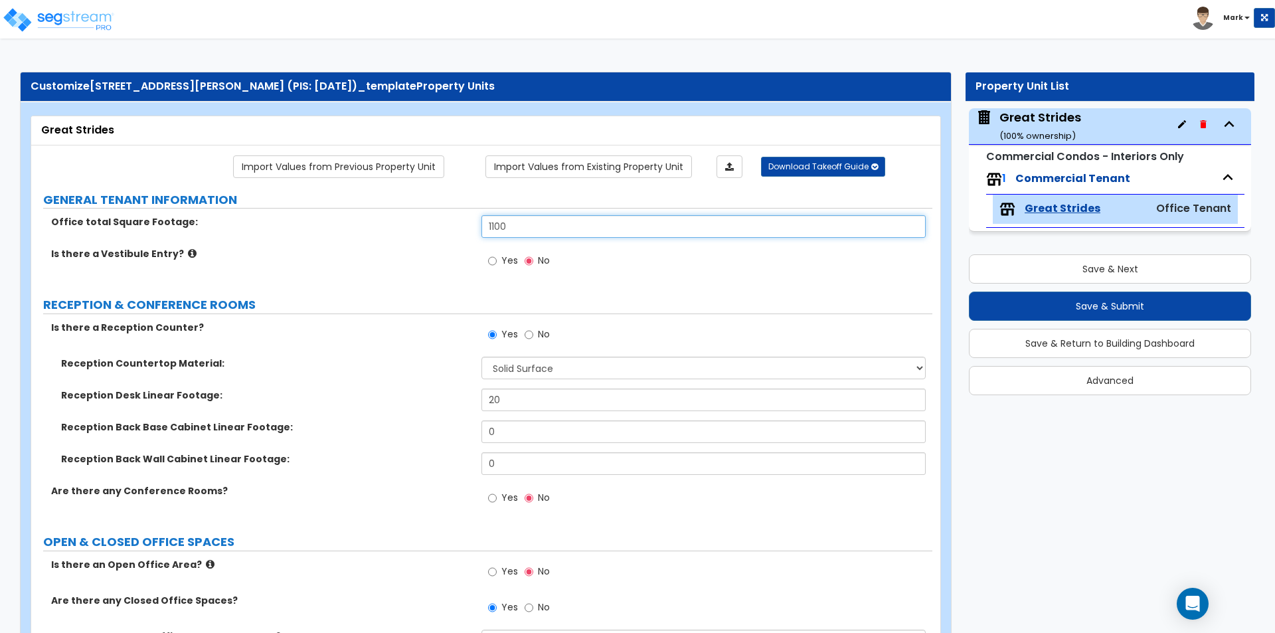
drag, startPoint x: 528, startPoint y: 224, endPoint x: 366, endPoint y: 238, distance: 162.6
click at [366, 238] on div "Office total Square Footage: 1100" at bounding box center [481, 231] width 901 height 32
type input "2,240"
click at [368, 243] on div "Office total Square Footage: 2,240" at bounding box center [481, 231] width 901 height 32
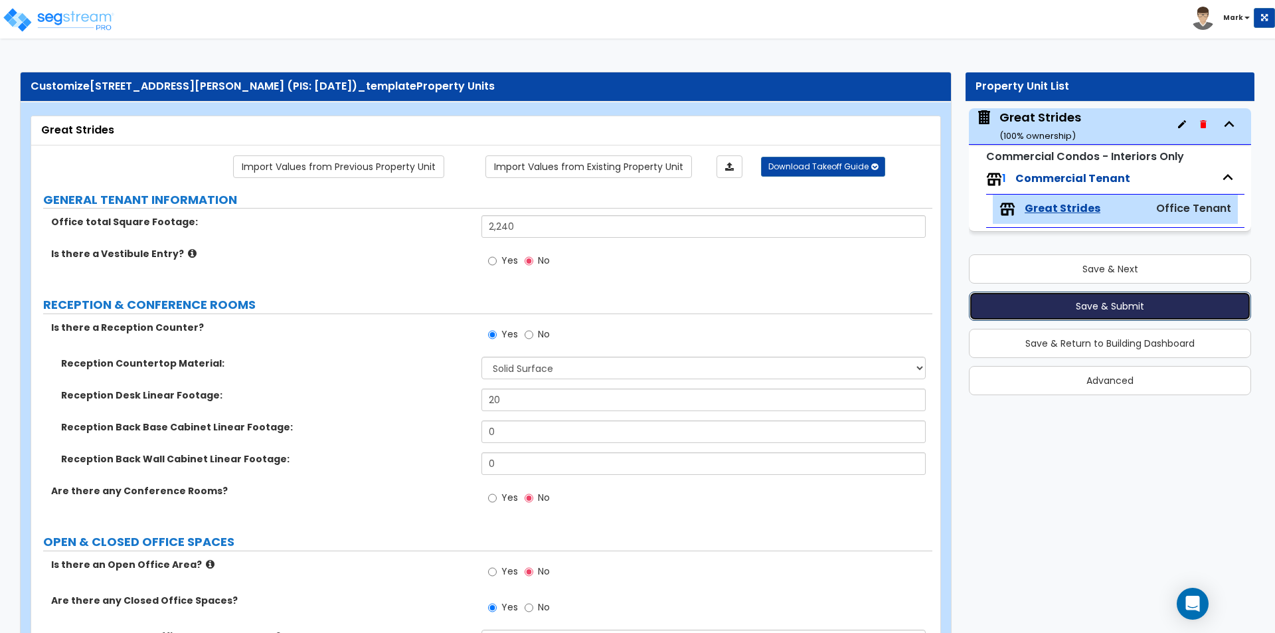
click at [1121, 308] on button "Save & Submit" at bounding box center [1110, 305] width 282 height 29
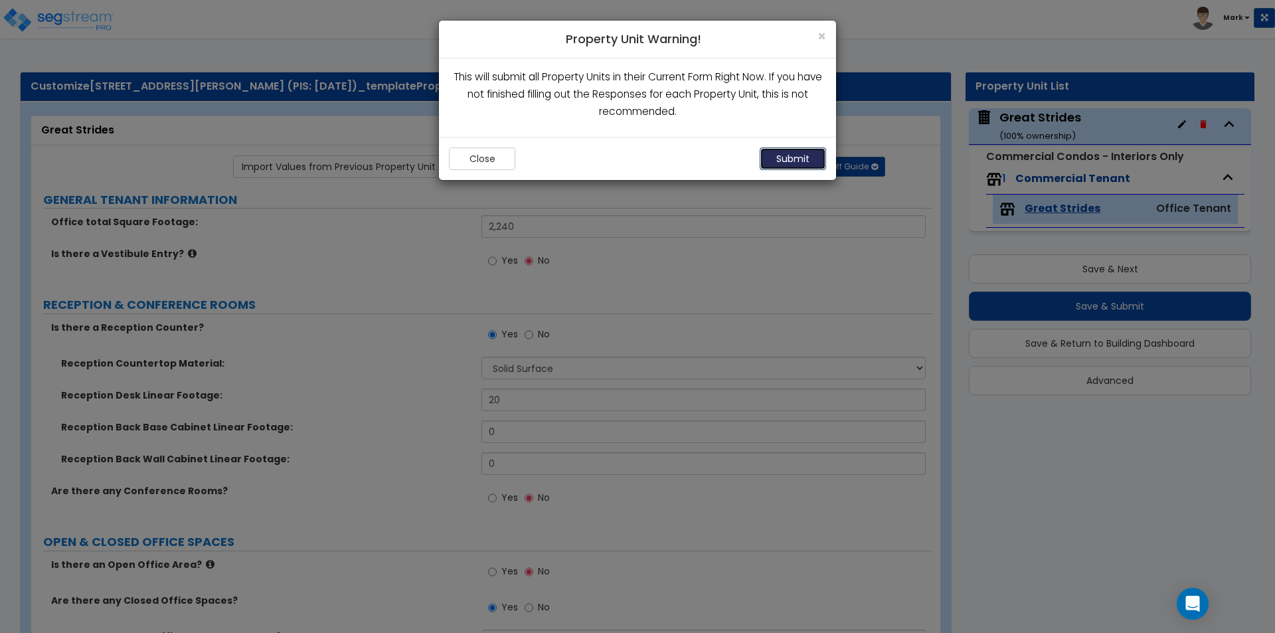
click at [800, 150] on button "Submit" at bounding box center [793, 158] width 66 height 23
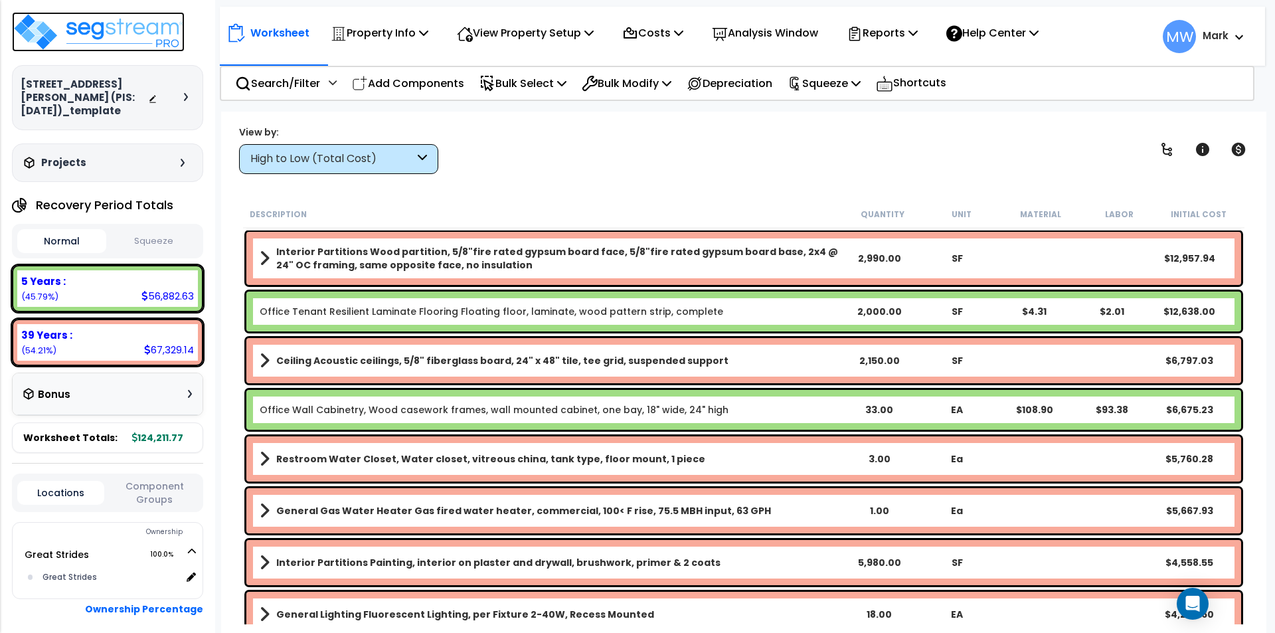
click at [110, 38] on img at bounding box center [98, 32] width 173 height 40
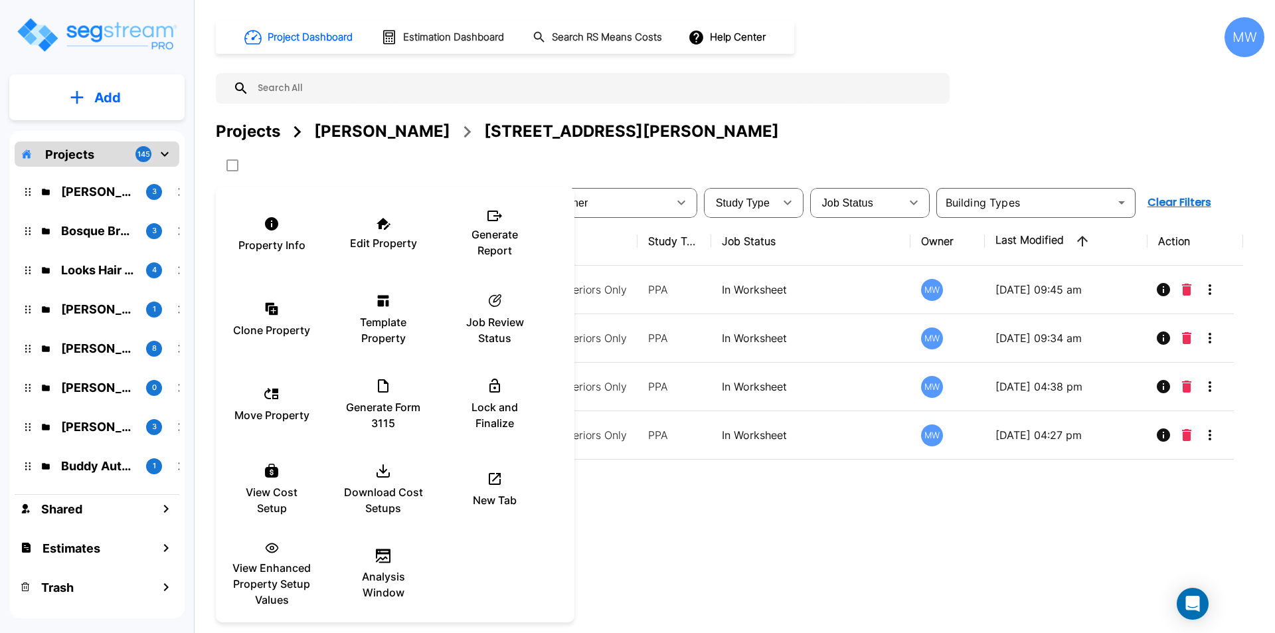
click at [775, 566] on div at bounding box center [637, 316] width 1275 height 633
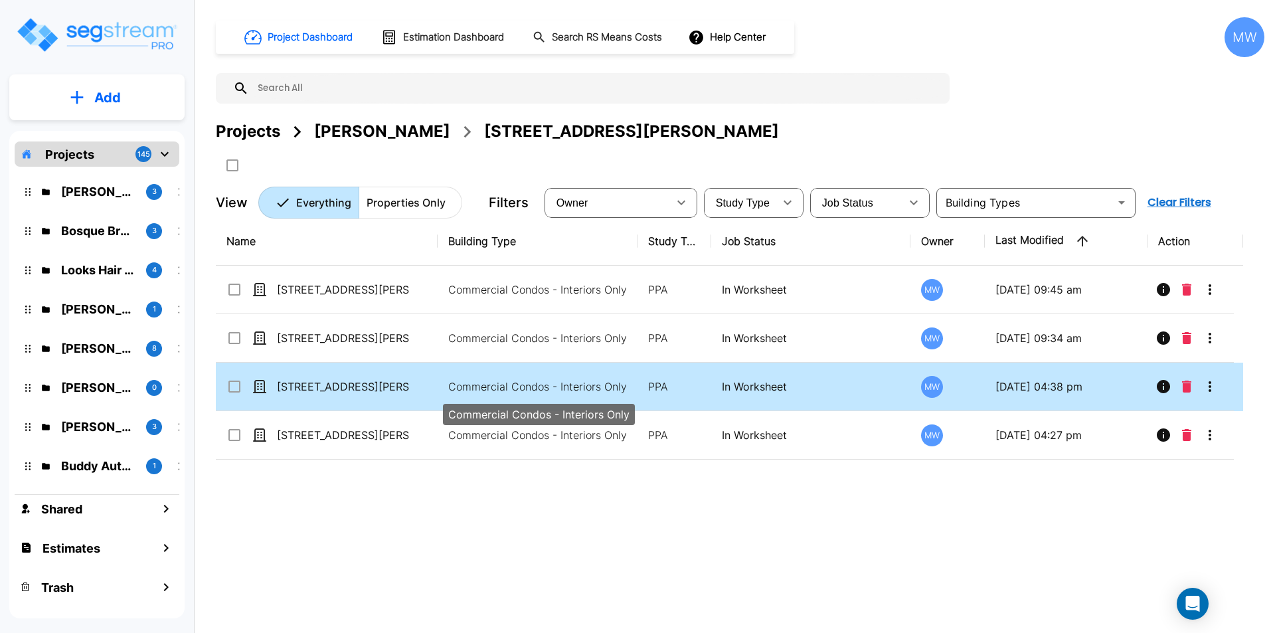
click at [519, 388] on p "Commercial Condos - Interiors Only" at bounding box center [537, 386] width 179 height 16
checkbox input "true"
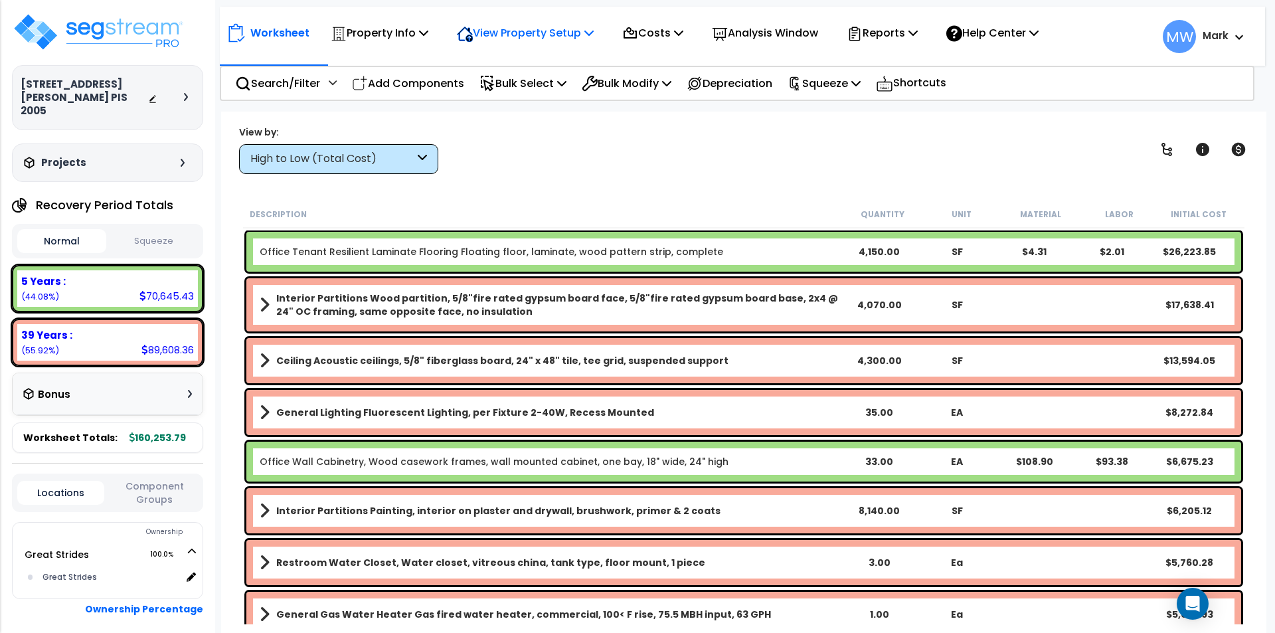
click at [535, 27] on p "View Property Setup" at bounding box center [525, 33] width 137 height 18
click at [534, 86] on link "View Questionnaire" at bounding box center [515, 91] width 131 height 27
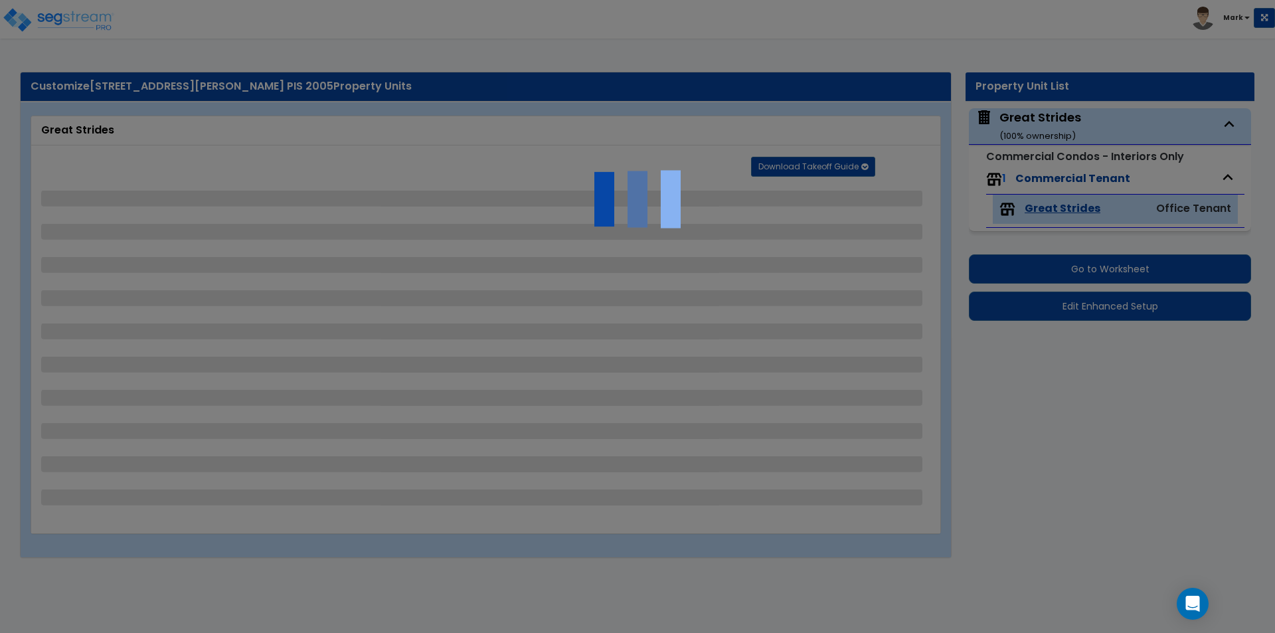
select select "2"
select select "1"
select select "3"
select select "1"
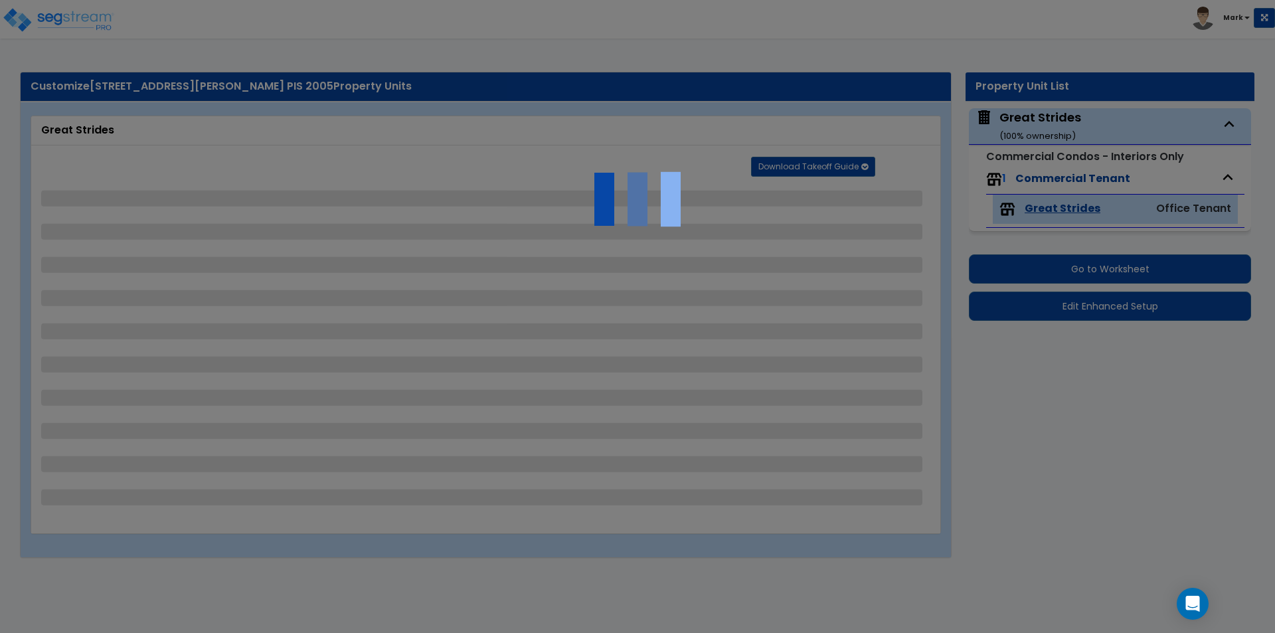
select select "1"
select select "3"
select select "2"
select select "4"
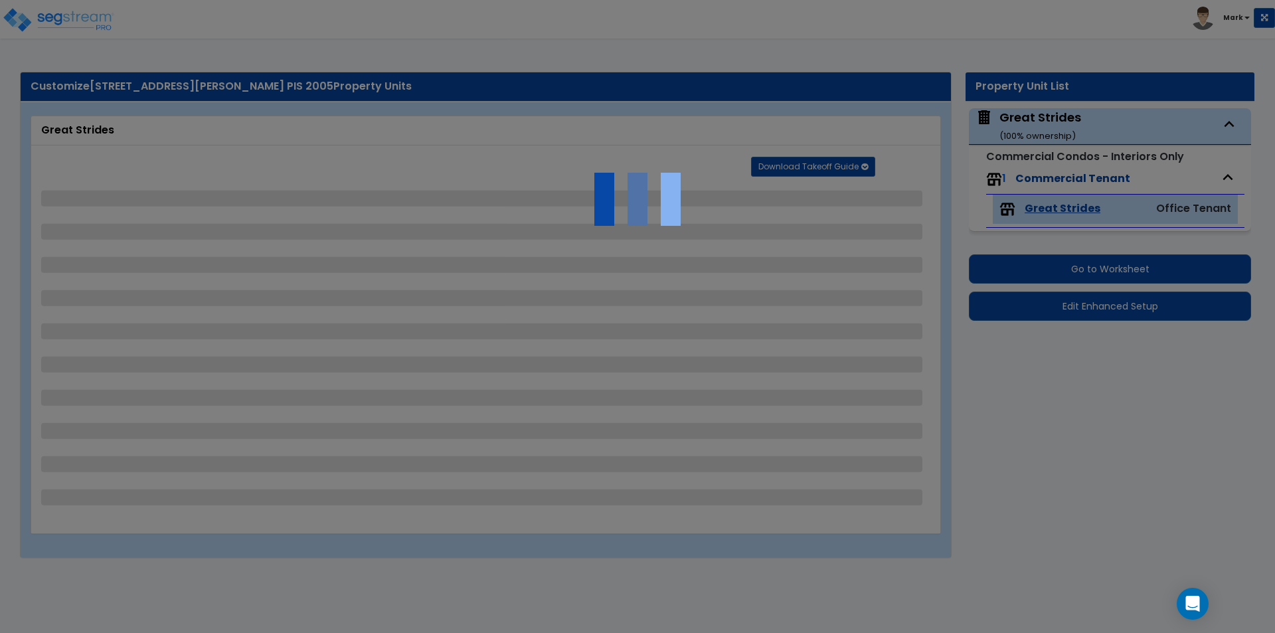
select select "5"
select select "1"
select select "2"
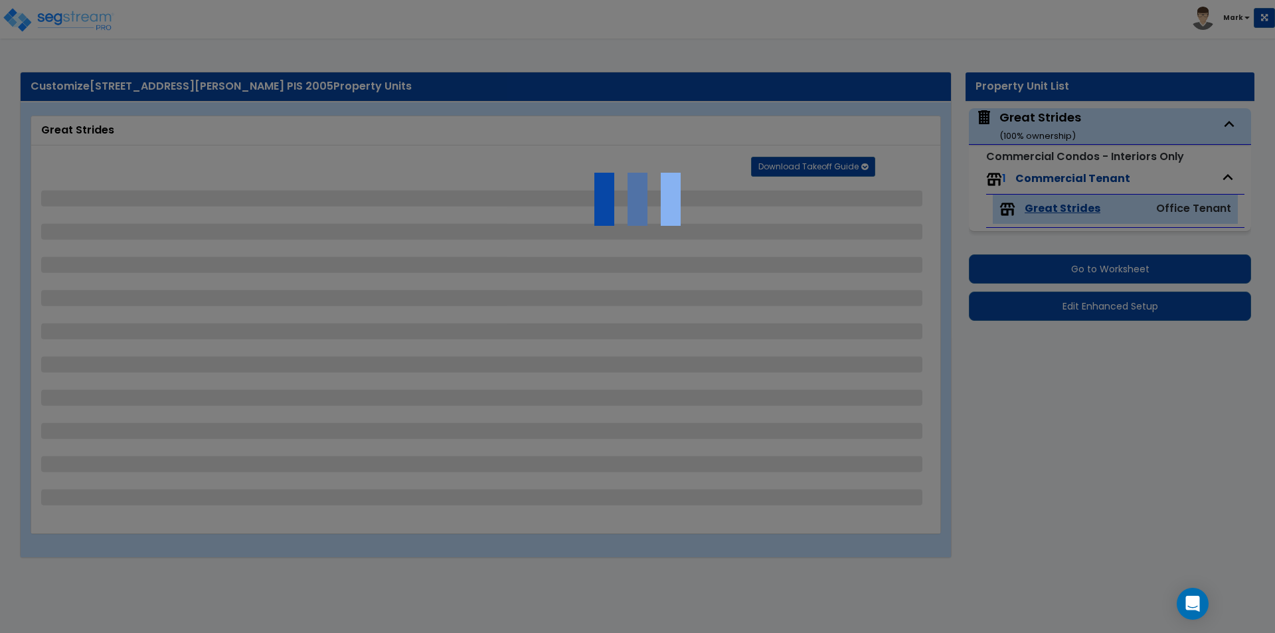
select select "1"
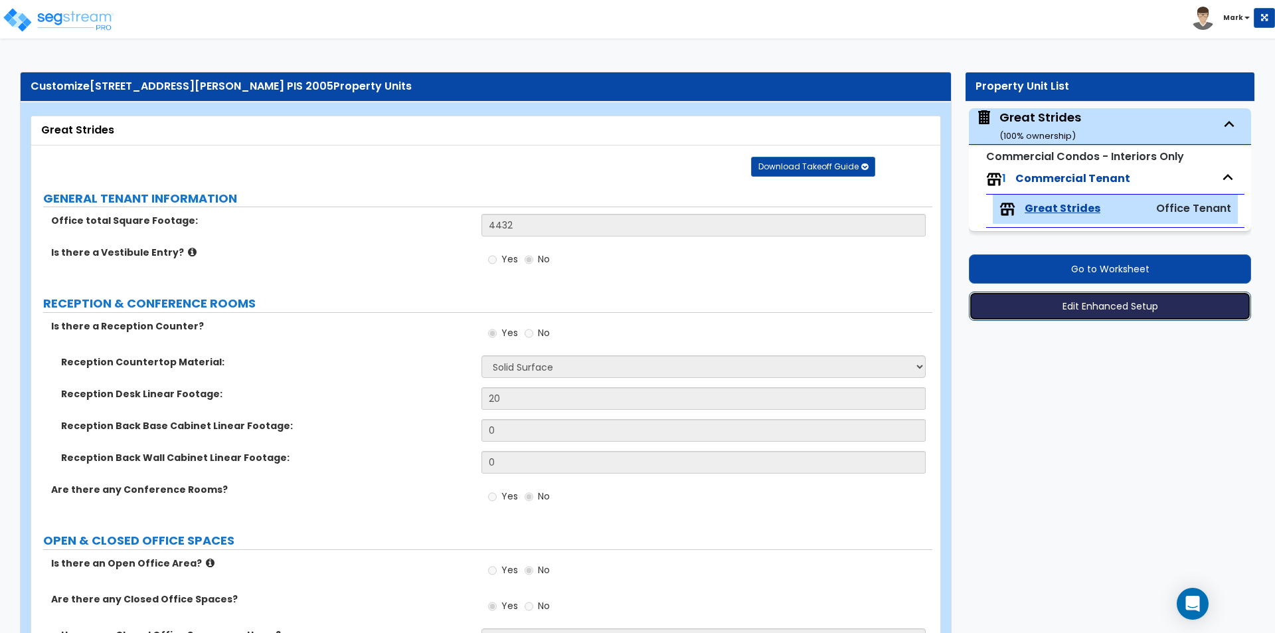
click at [1042, 299] on button "Edit Enhanced Setup" at bounding box center [1110, 305] width 282 height 29
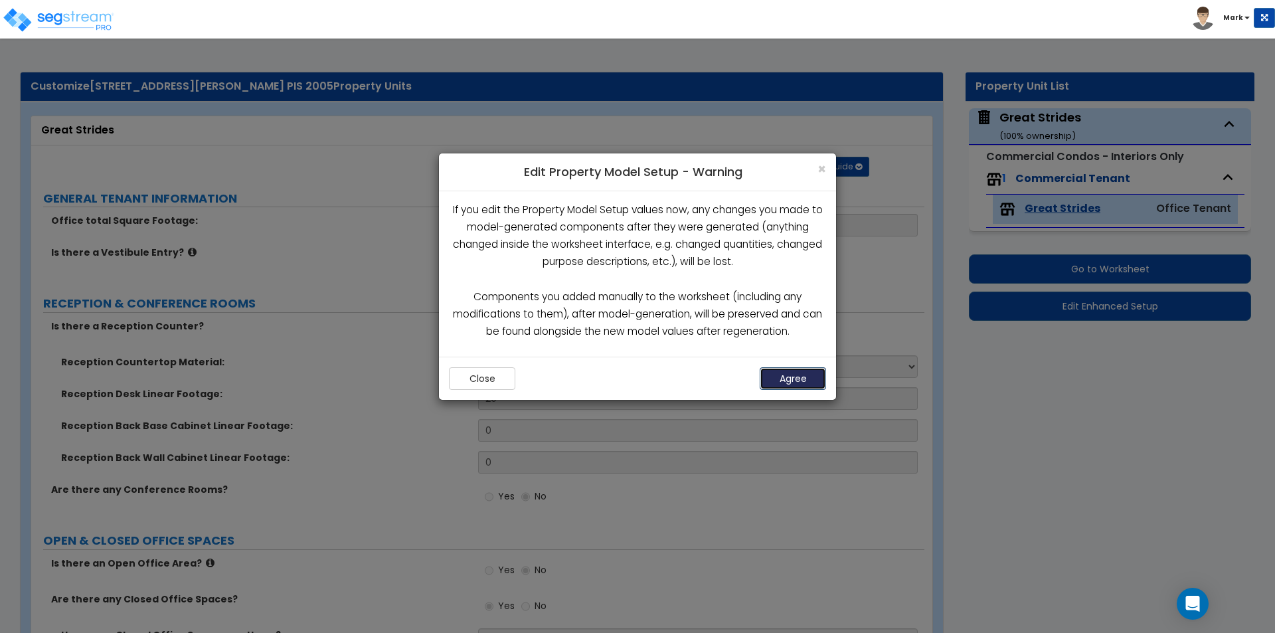
click at [787, 383] on button "Agree" at bounding box center [793, 378] width 66 height 23
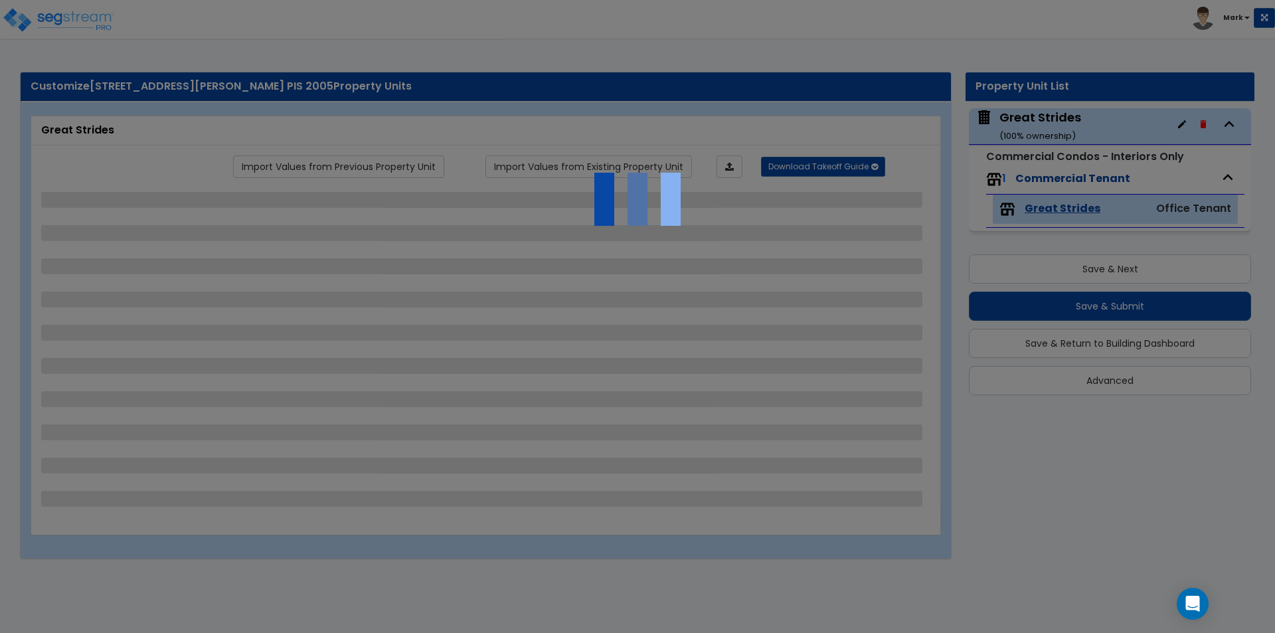
select select "2"
select select "1"
select select "3"
select select "1"
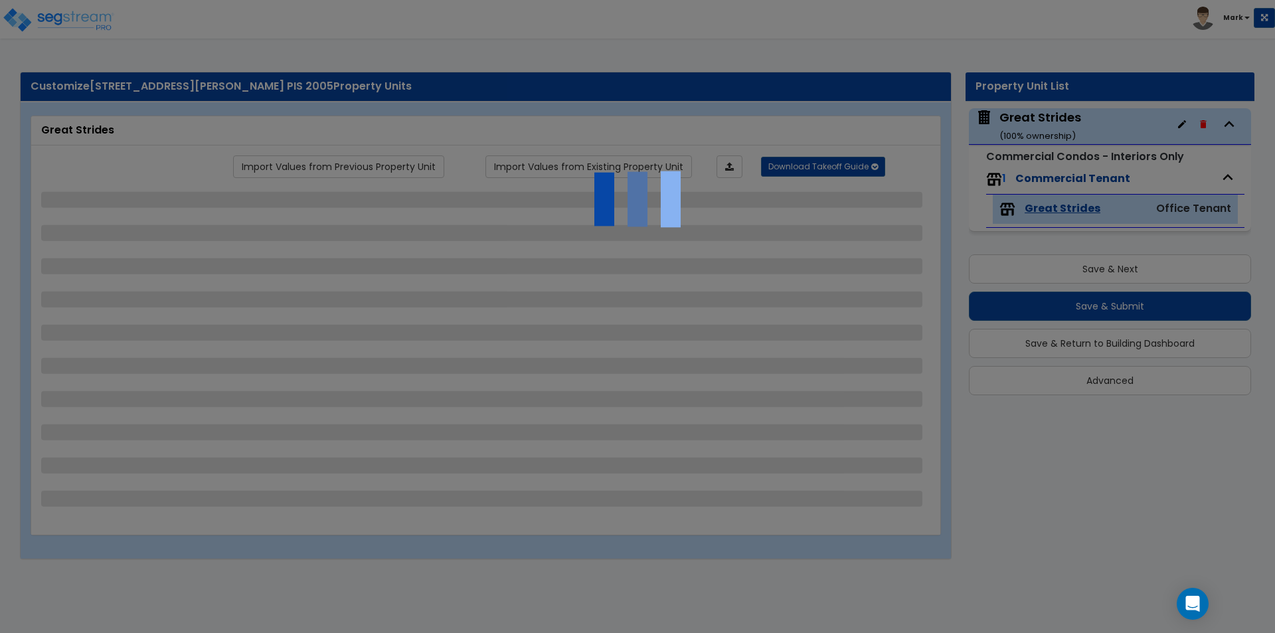
select select "1"
select select "3"
select select "2"
select select "4"
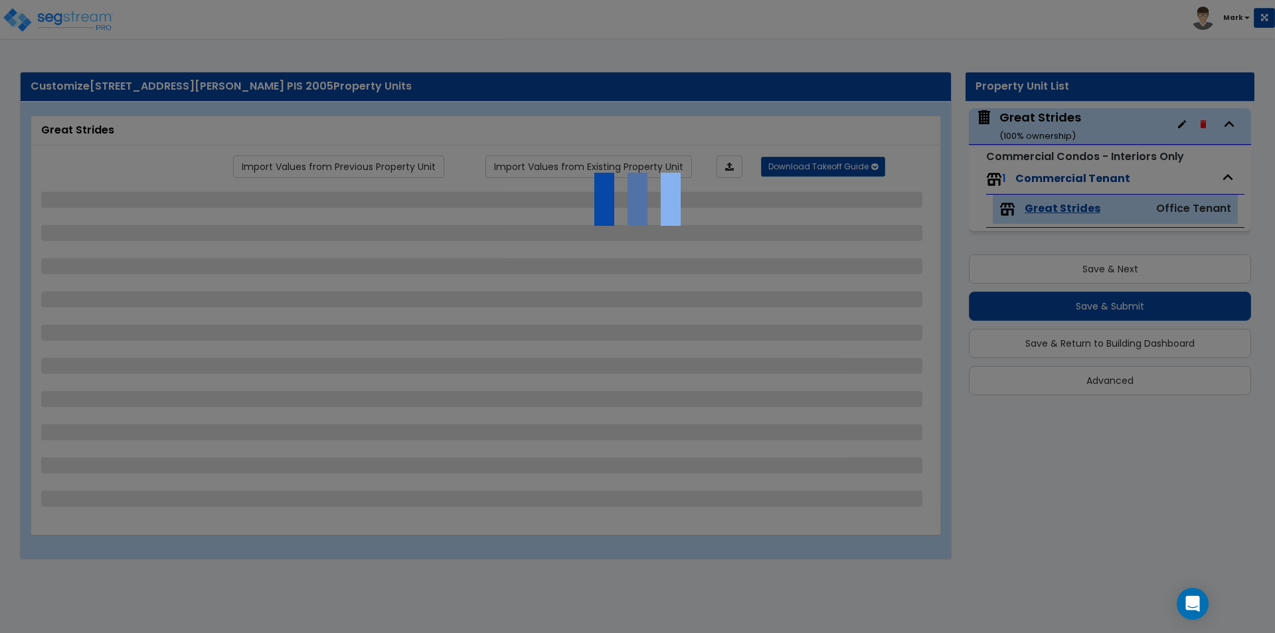
select select "5"
select select "1"
select select "2"
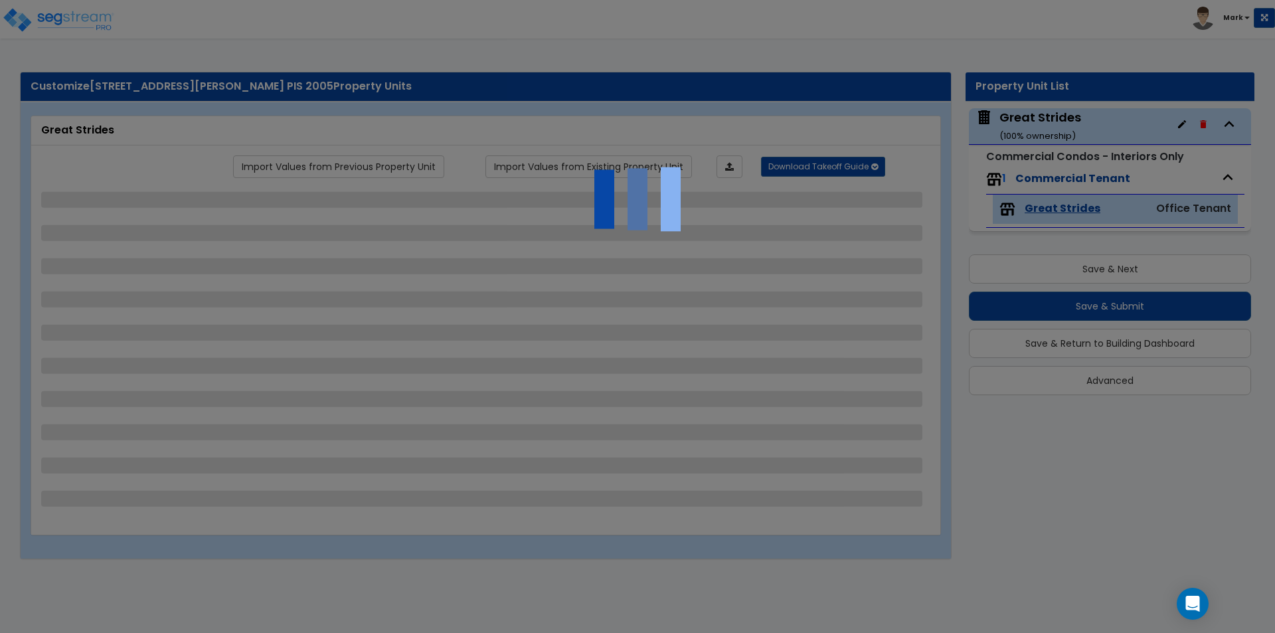
select select "1"
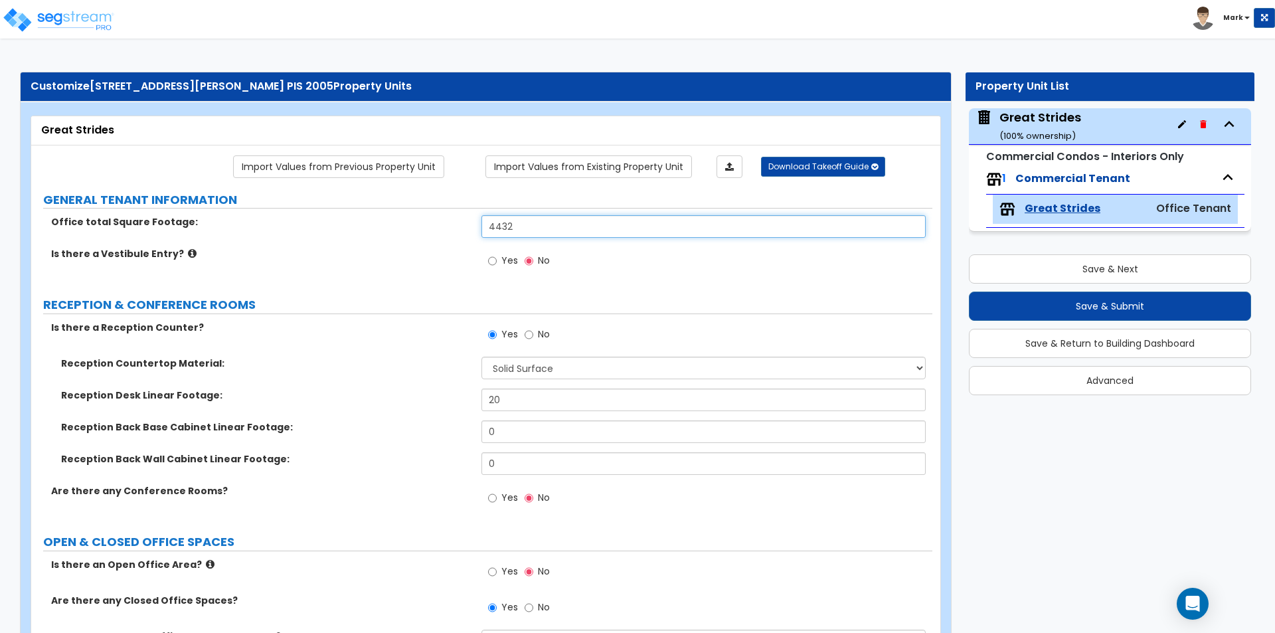
drag, startPoint x: 527, startPoint y: 222, endPoint x: 326, endPoint y: 252, distance: 203.5
click at [326, 252] on div "Office total Square Footage: 4432 Is there a Vestibule Entry? Yes No" at bounding box center [481, 249] width 881 height 68
type input "2,200"
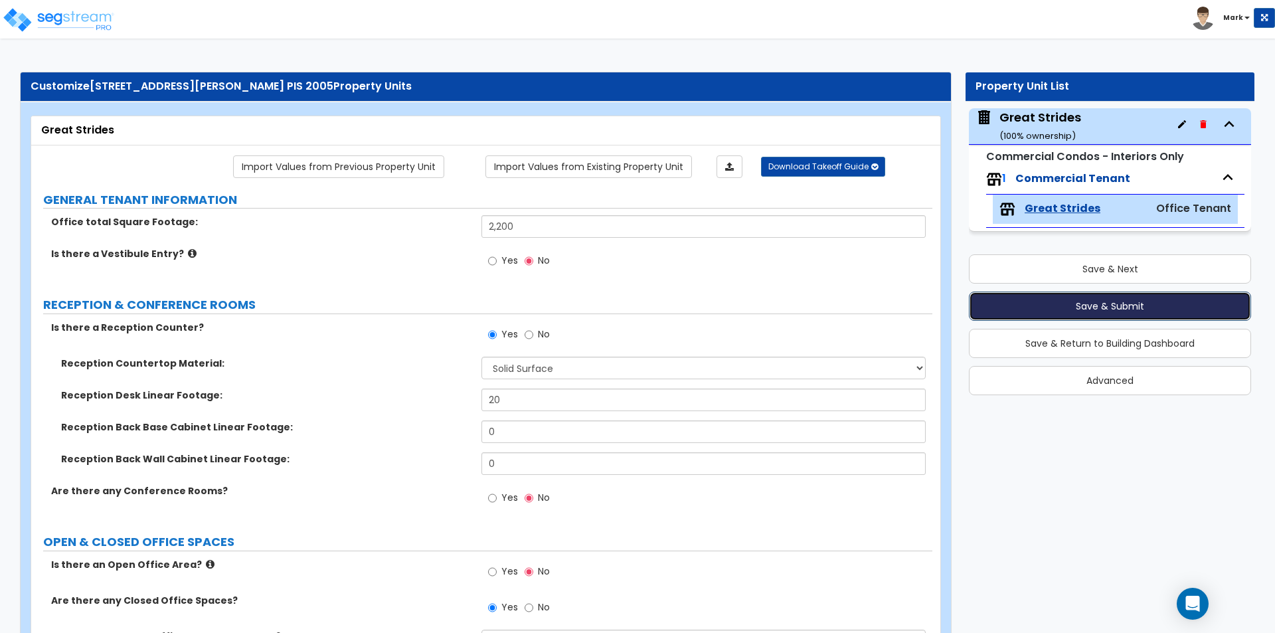
click at [987, 307] on button "Save & Submit" at bounding box center [1110, 305] width 282 height 29
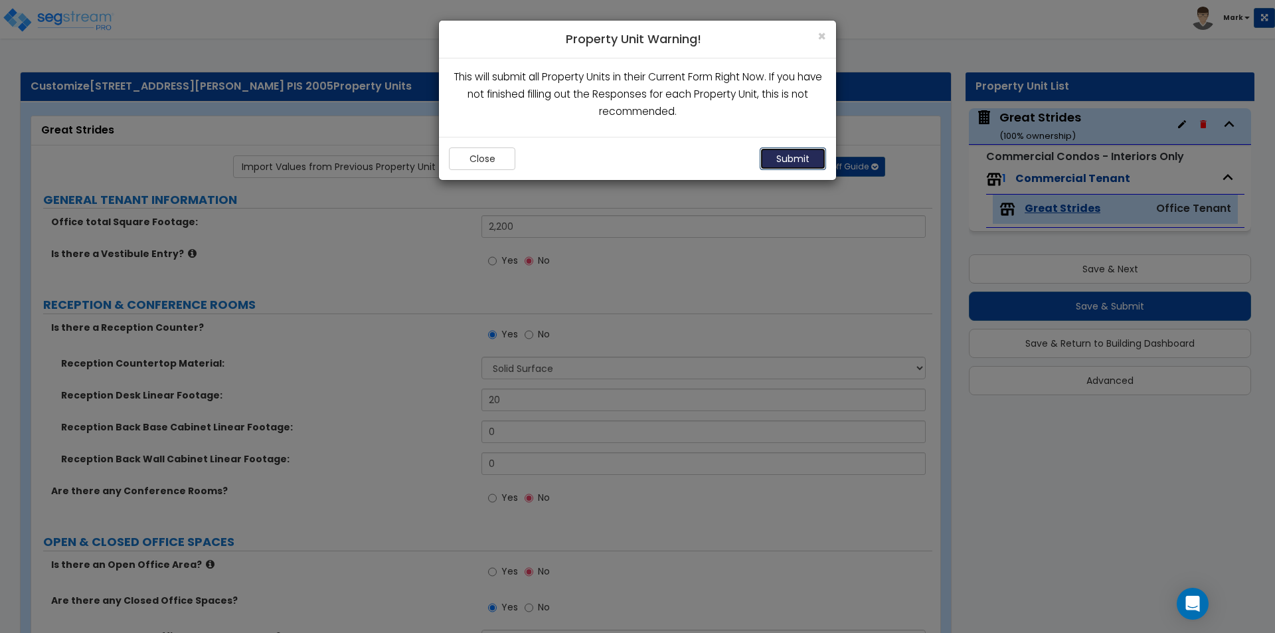
click at [789, 161] on button "Submit" at bounding box center [793, 158] width 66 height 23
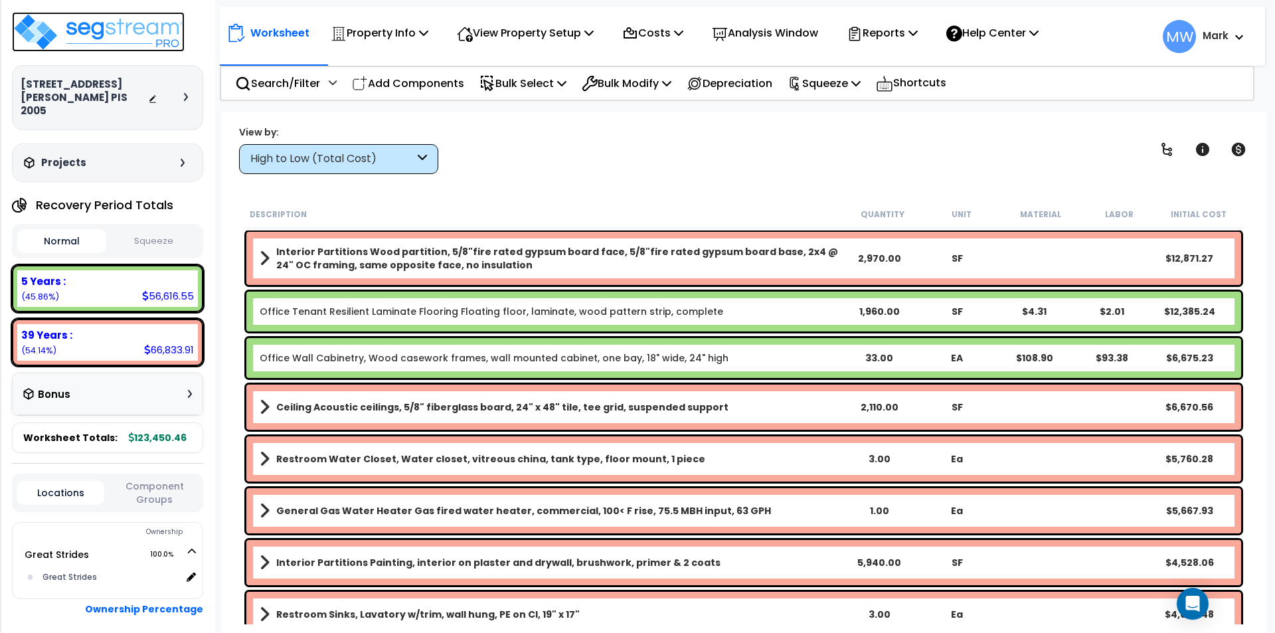
click at [79, 37] on img at bounding box center [98, 32] width 173 height 40
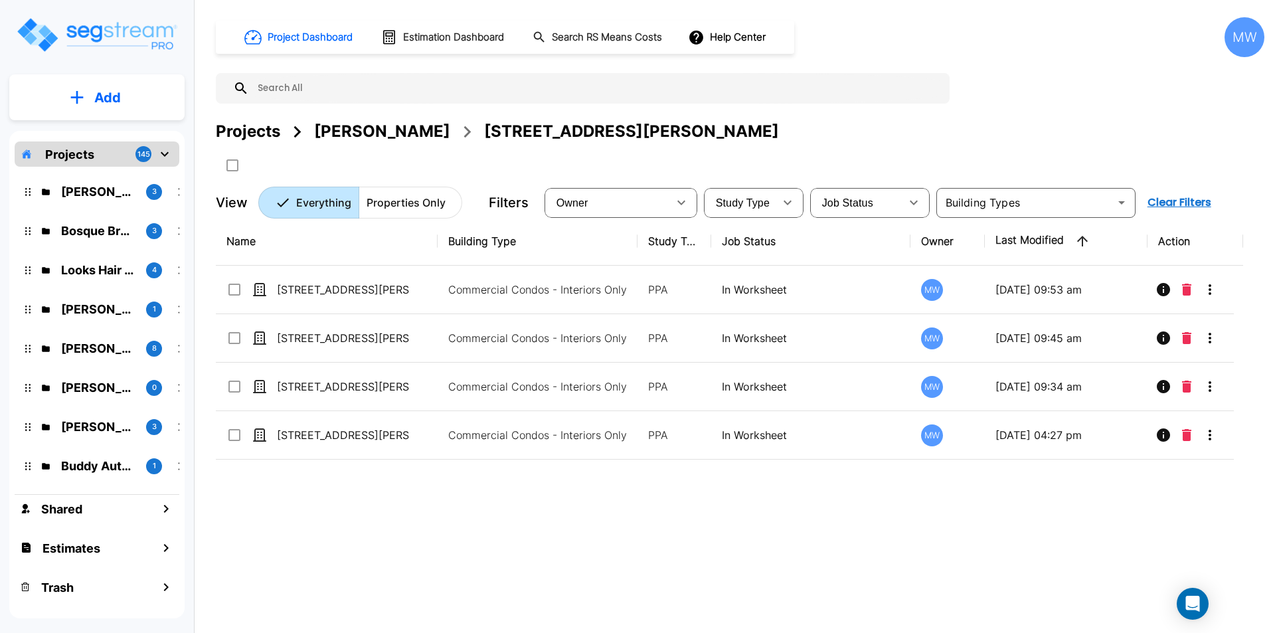
click at [898, 66] on div "Project Dashboard Estimation Dashboard Search RS Means Costs Help Center MW Pro…" at bounding box center [740, 117] width 1048 height 201
click at [162, 154] on icon "mailbox folders" at bounding box center [165, 154] width 8 height 5
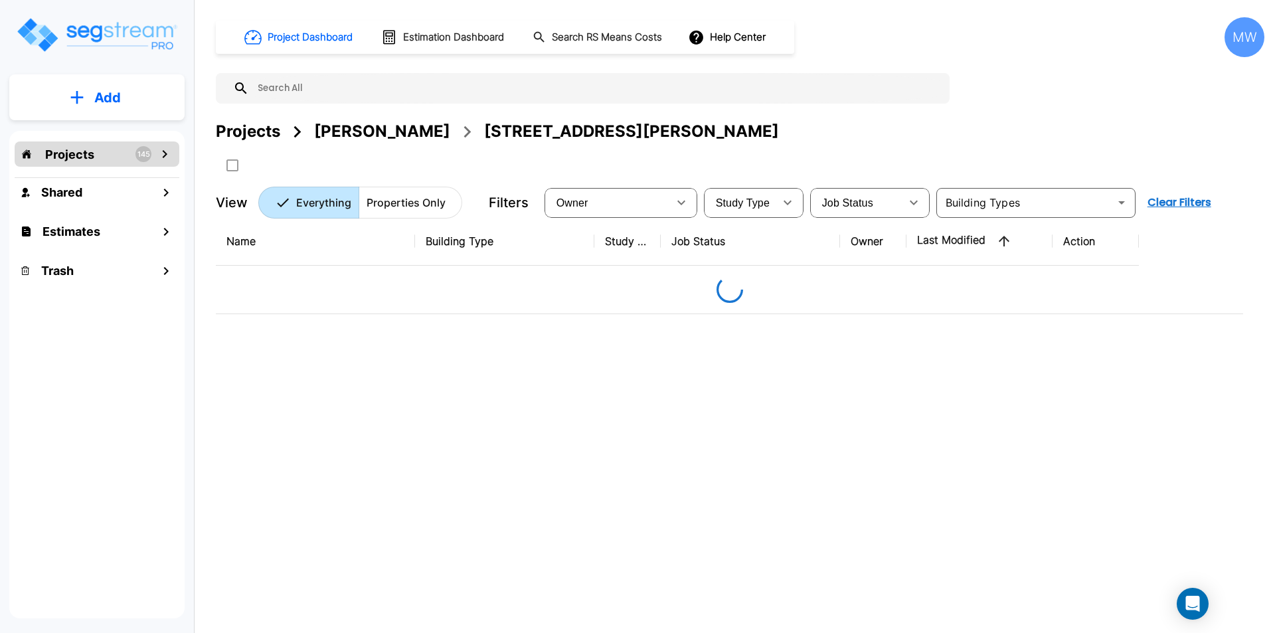
click at [93, 97] on button "Add" at bounding box center [96, 97] width 175 height 39
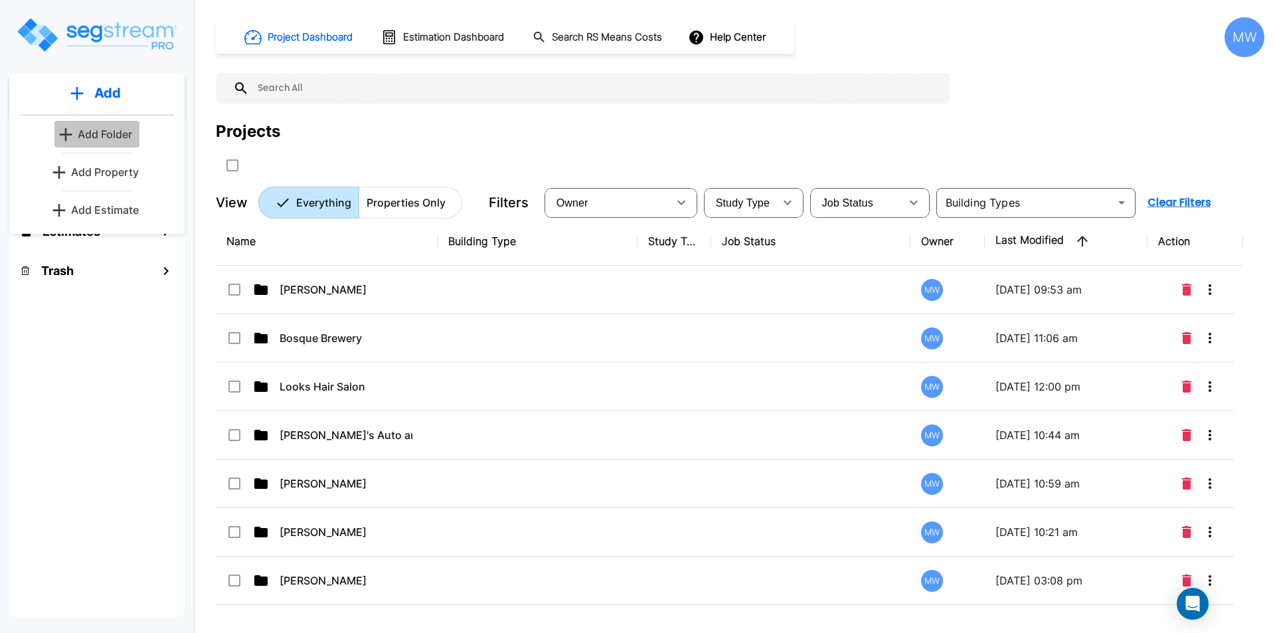
click at [108, 128] on p "Add Folder" at bounding box center [105, 134] width 54 height 16
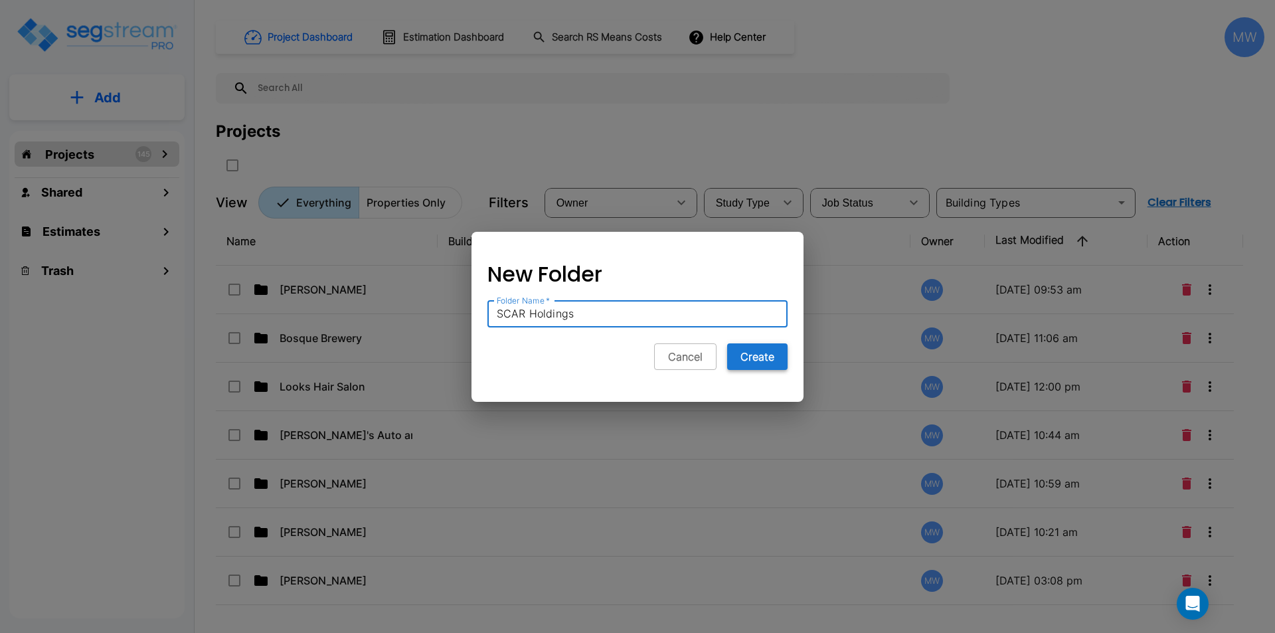
type input "SCAR Holdings"
click at [763, 349] on button "Create" at bounding box center [757, 356] width 60 height 27
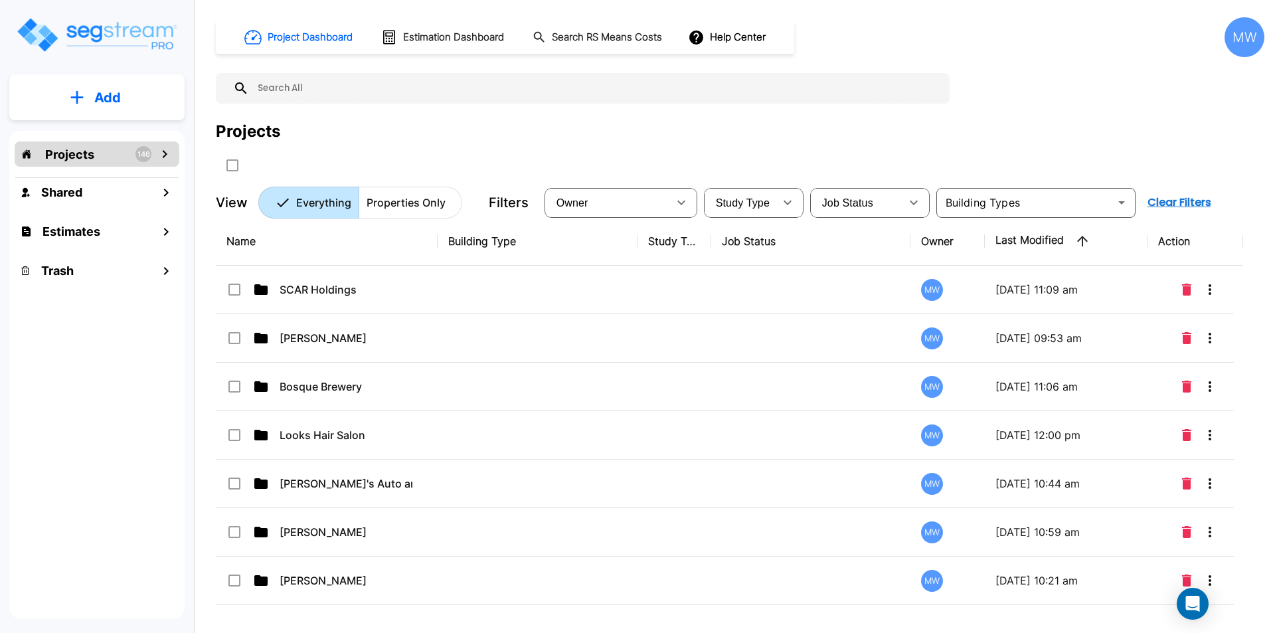
click at [945, 113] on div "Project Dashboard Estimation Dashboard Search RS Means Costs Help Center MW Pro…" at bounding box center [740, 117] width 1048 height 201
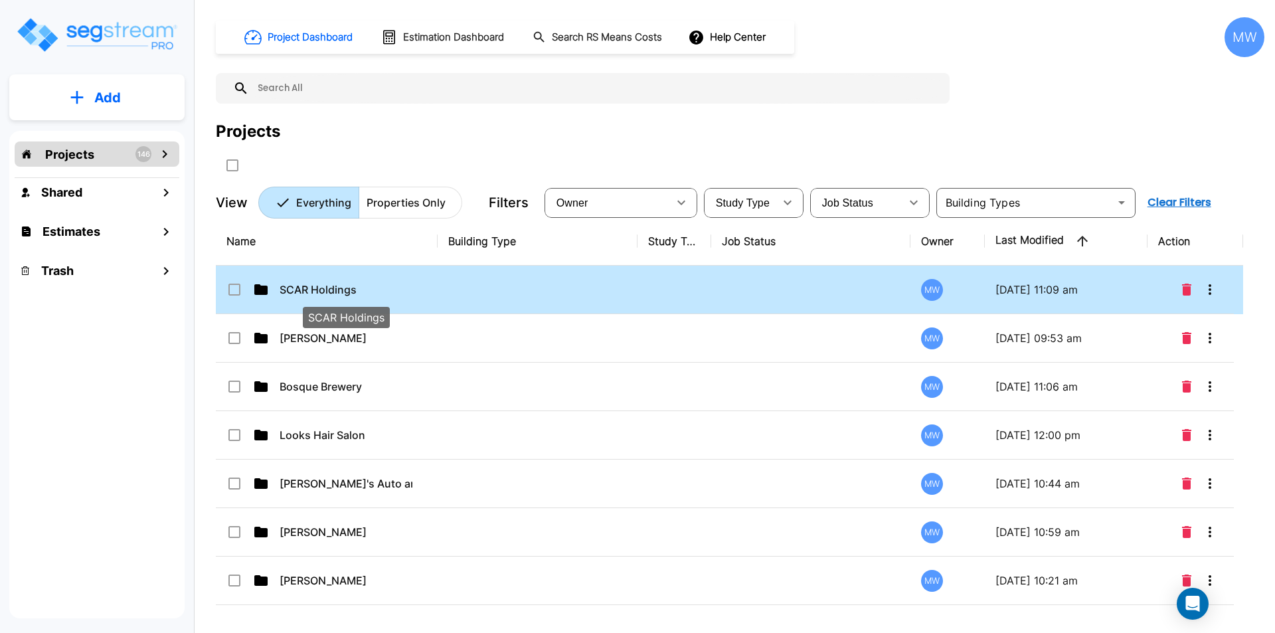
click at [341, 291] on p "SCAR Holdings" at bounding box center [346, 290] width 133 height 16
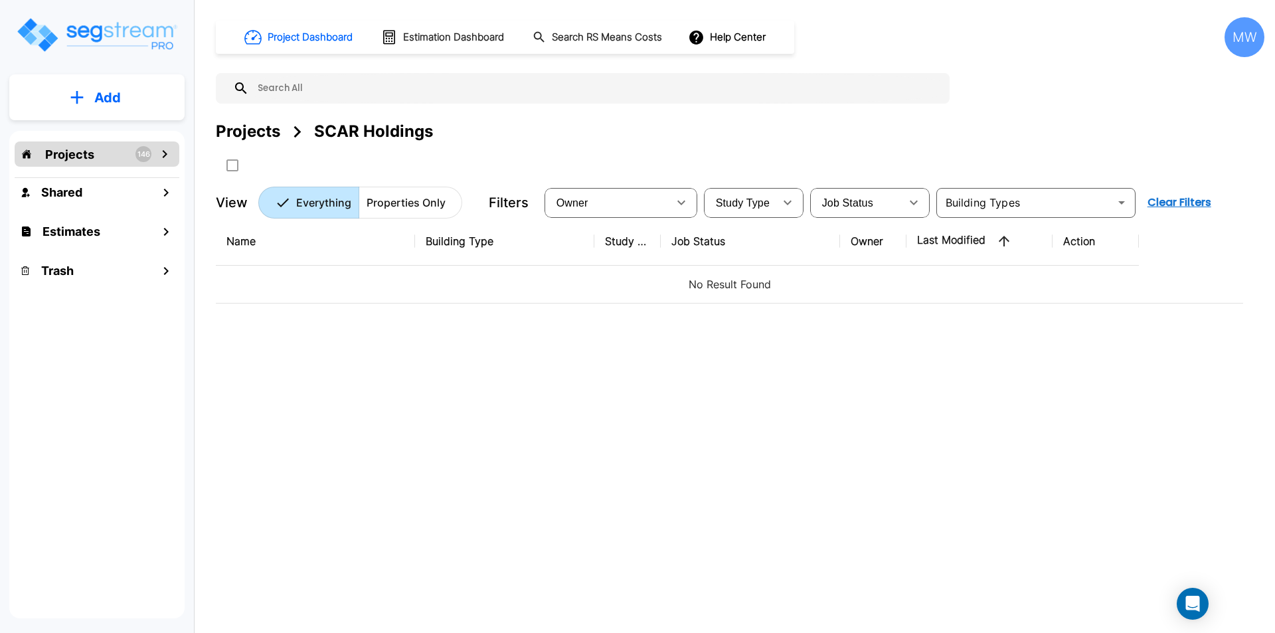
click at [111, 104] on p "Add" at bounding box center [107, 98] width 27 height 20
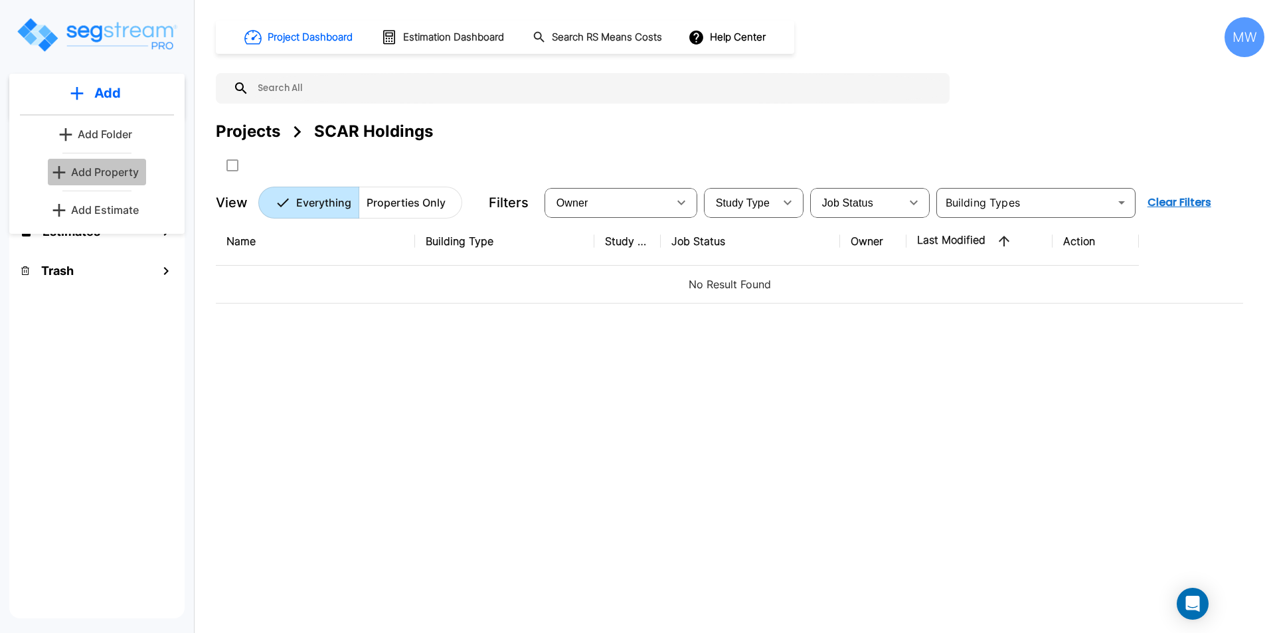
click at [112, 169] on p "Add Property" at bounding box center [105, 172] width 68 height 16
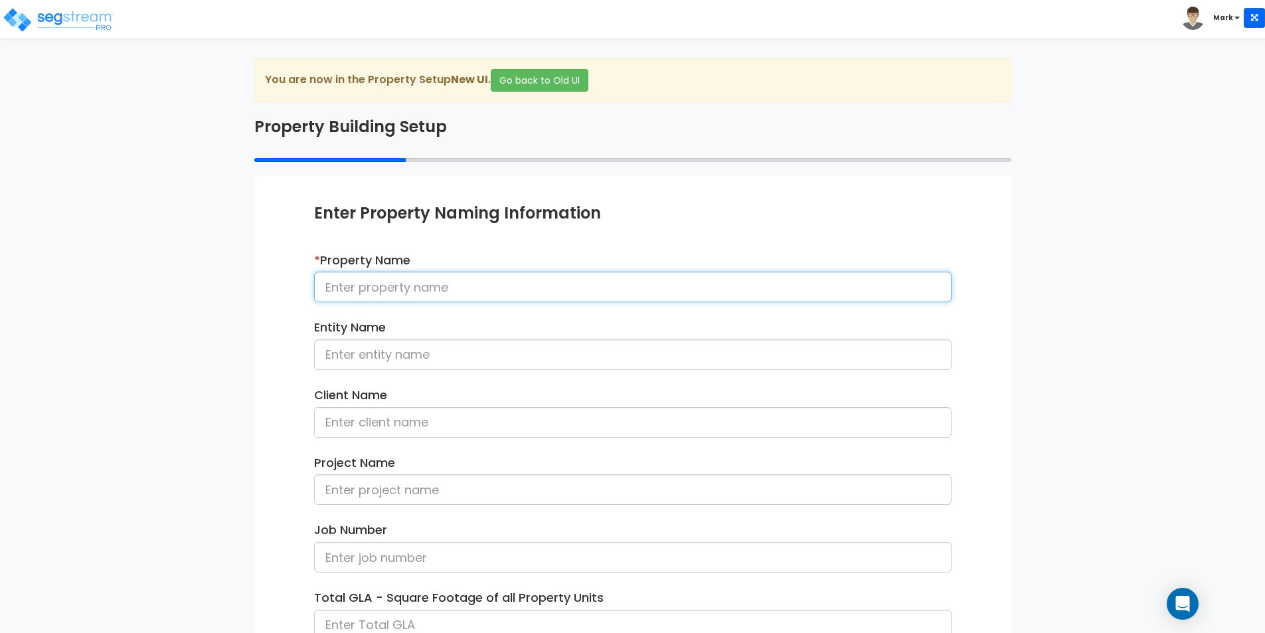
click at [442, 289] on input at bounding box center [632, 287] width 637 height 31
click at [546, 314] on div "* Property Name Entity Name Client Name Project Name Job Number" at bounding box center [632, 488] width 657 height 473
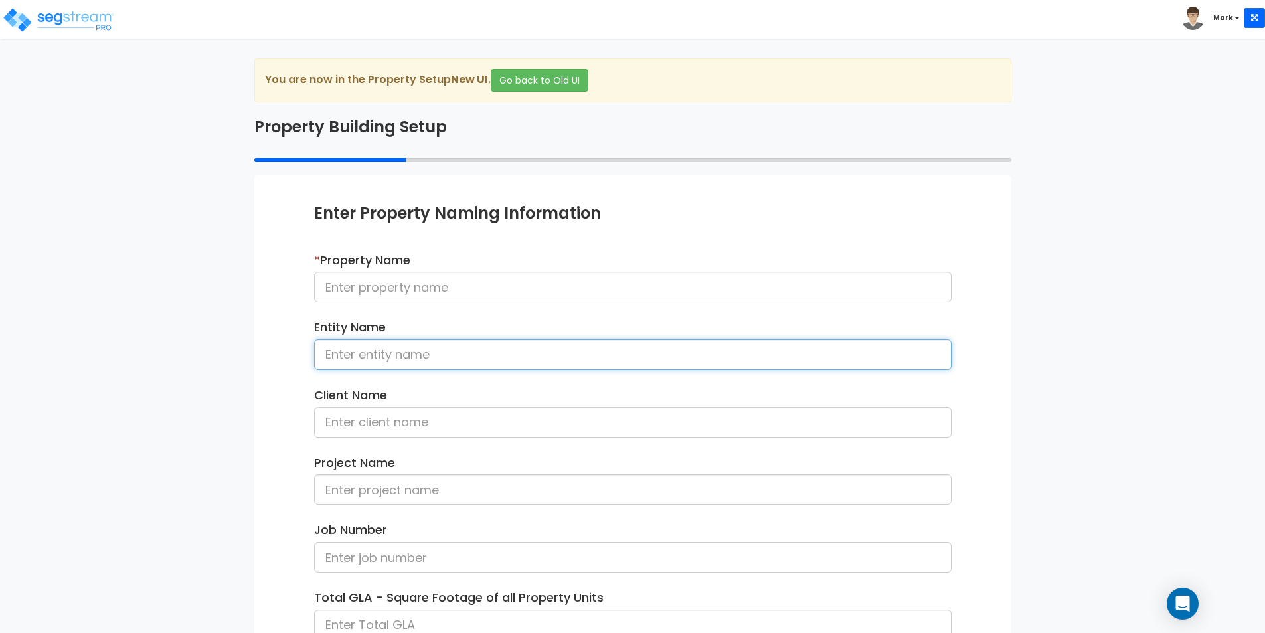
click at [364, 357] on input at bounding box center [632, 354] width 637 height 31
type input "SCAR Holdings, LLC"
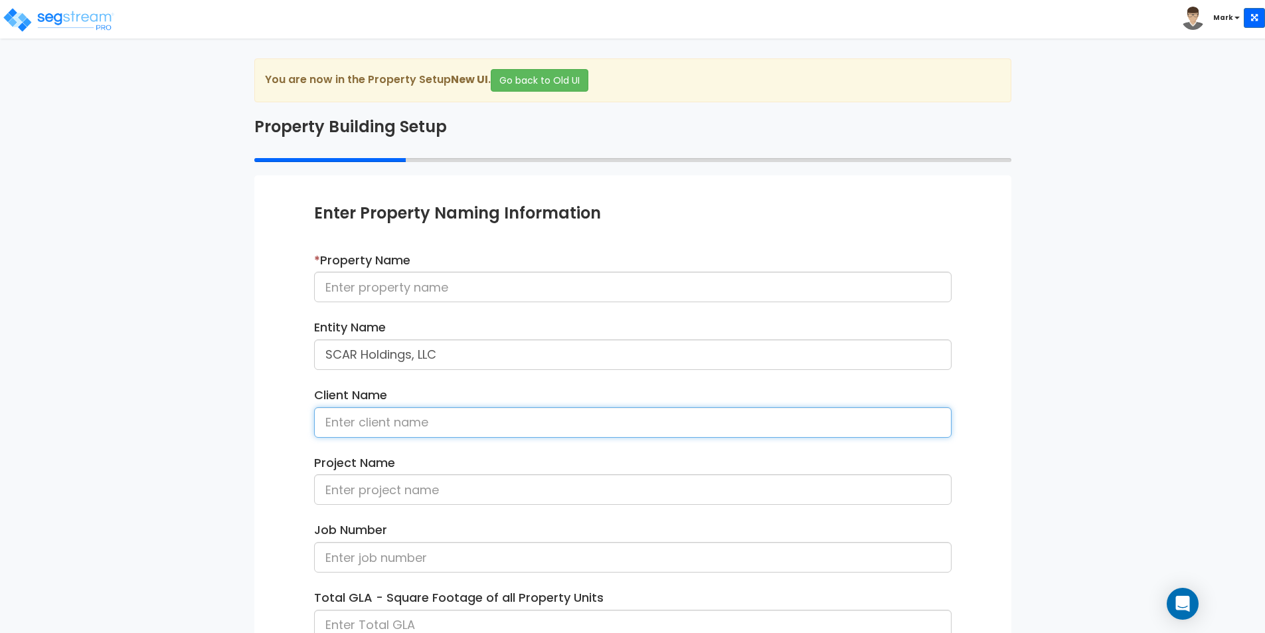
click at [424, 421] on input at bounding box center [632, 422] width 637 height 31
type input "SCAR Holdings, LLC"
click at [252, 442] on div "You are now in the Property Setup New UI . Go back to Old UI Property Building …" at bounding box center [632, 426] width 777 height 736
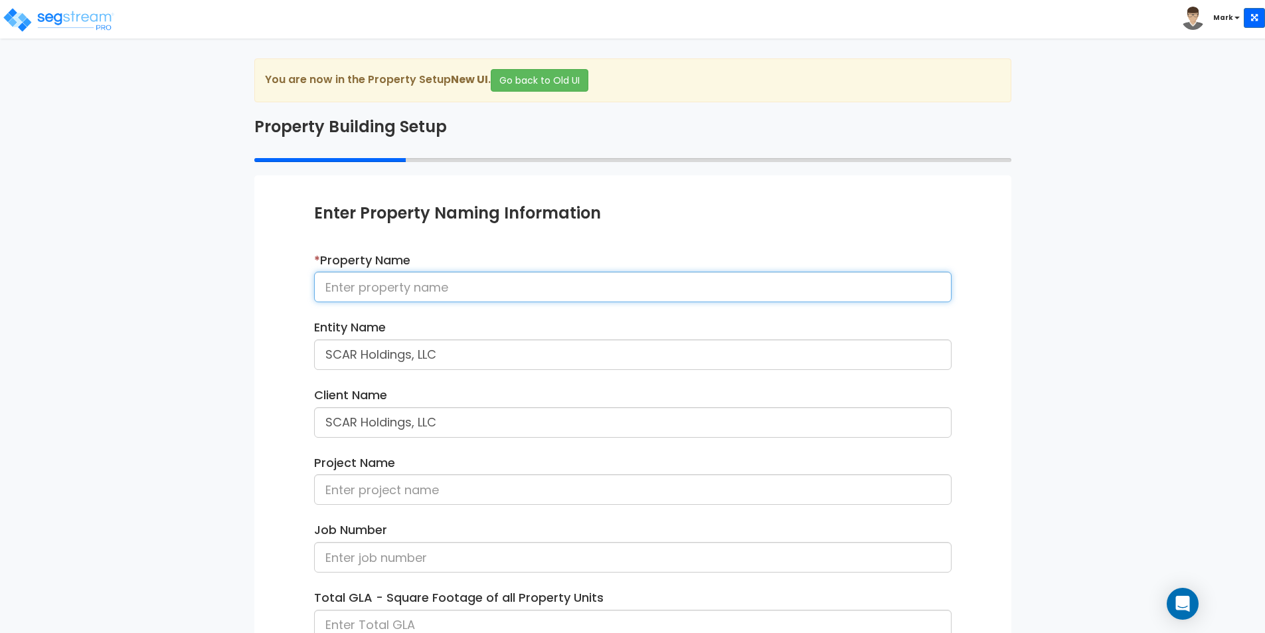
click at [414, 279] on input at bounding box center [632, 287] width 637 height 31
type input "[STREET_ADDRESS]"
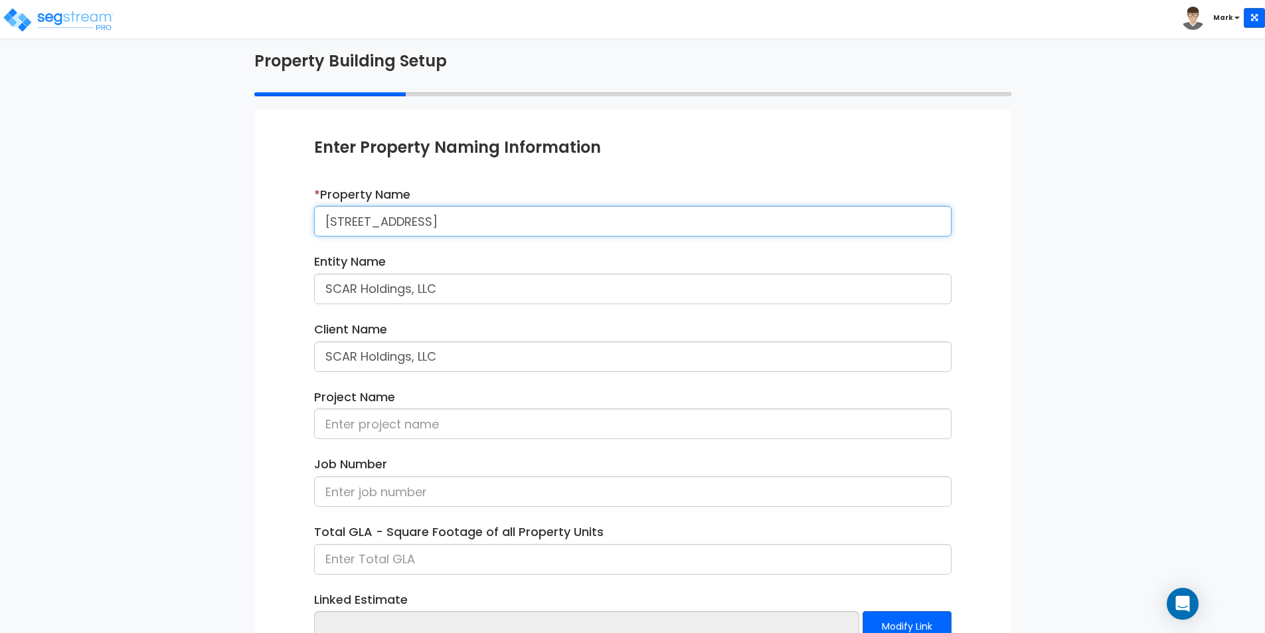
scroll to position [161, 0]
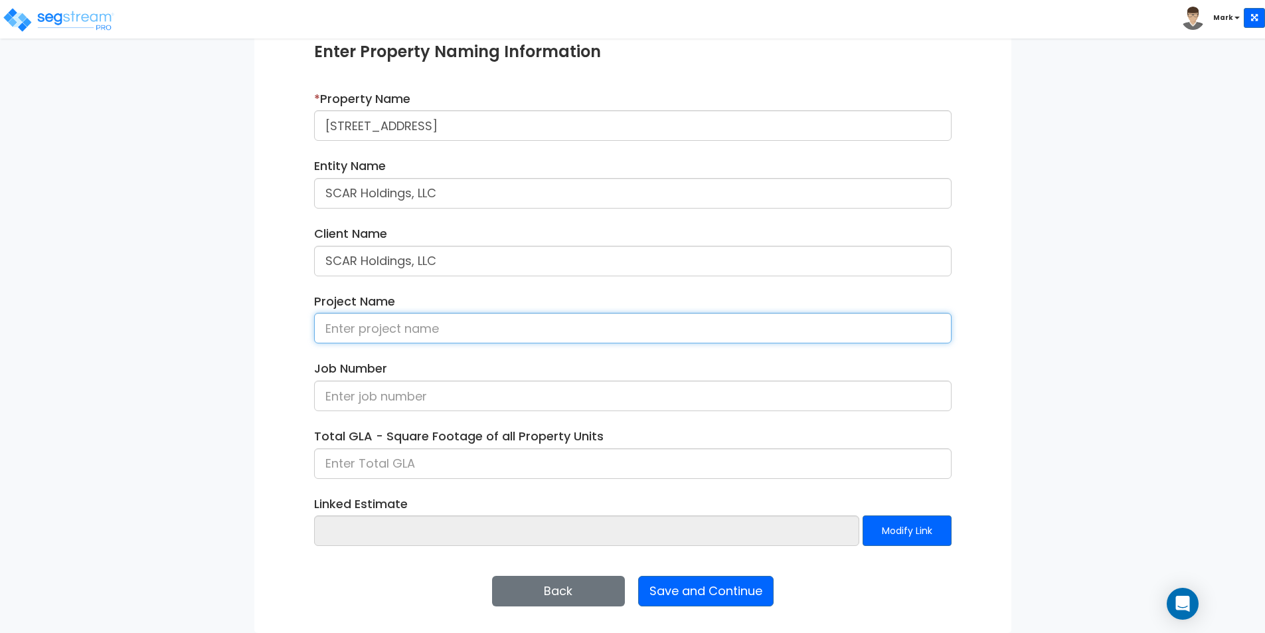
click at [372, 333] on input at bounding box center [632, 328] width 637 height 31
type input "1700 Hickory Dr. Cost Segregation Study"
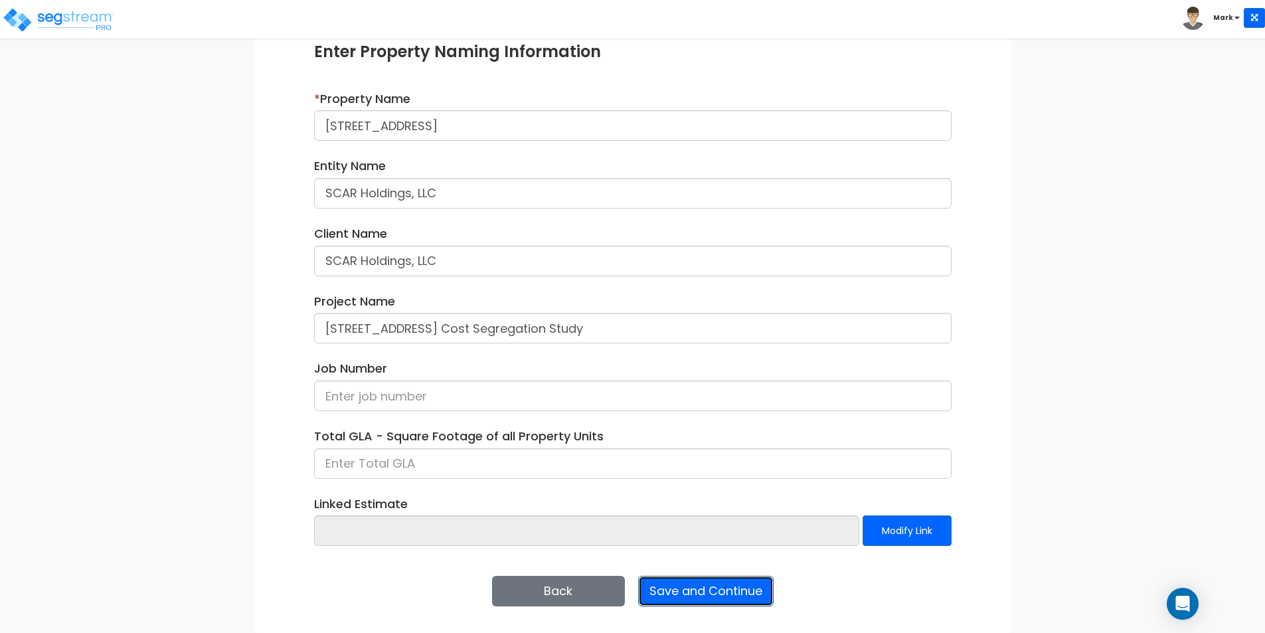
click at [720, 595] on button "Save and Continue" at bounding box center [705, 591] width 135 height 31
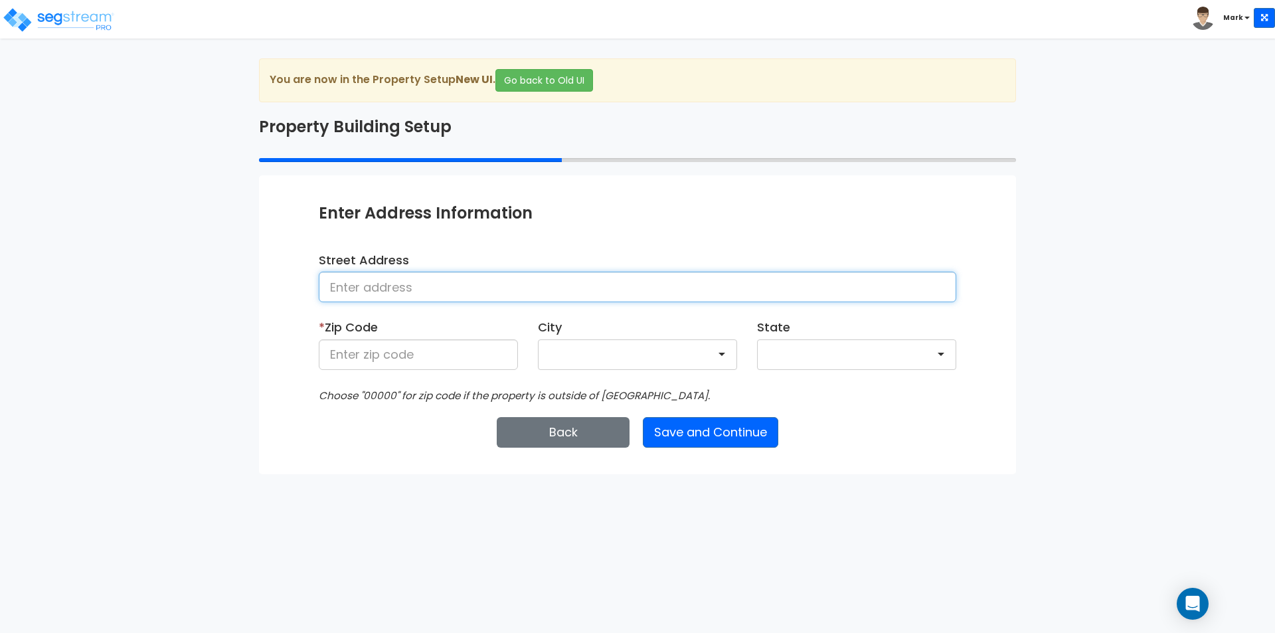
click at [436, 284] on input at bounding box center [637, 287] width 637 height 31
type input "[STREET_ADDRESS]"
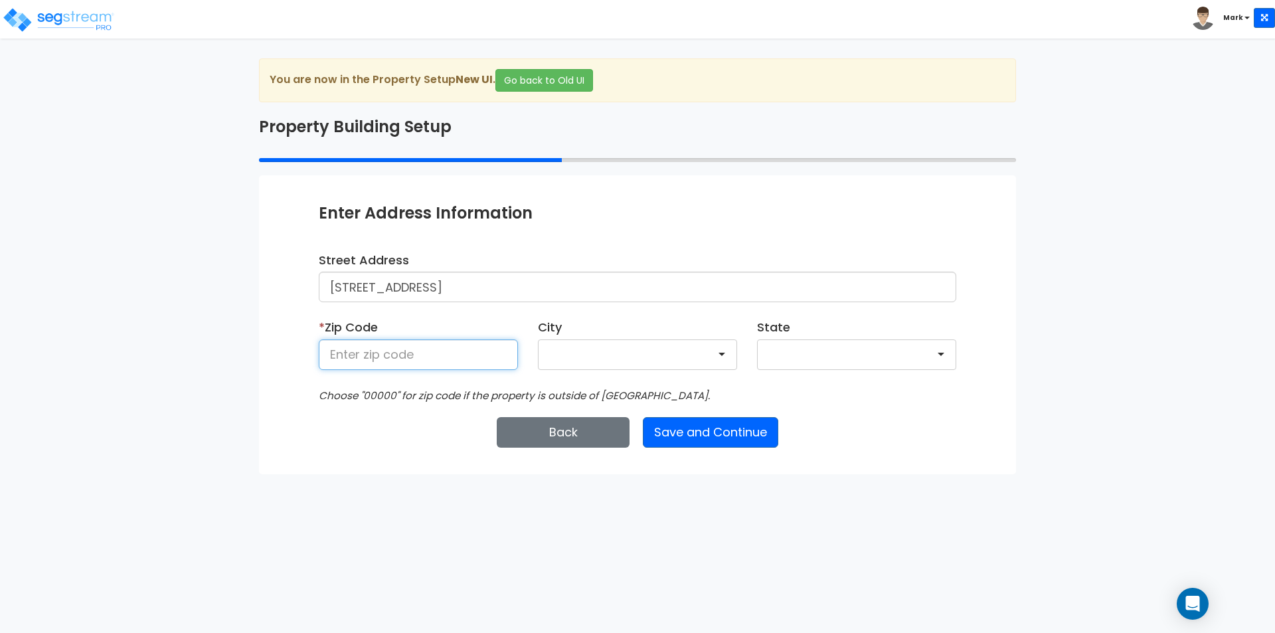
click at [451, 348] on input at bounding box center [418, 354] width 199 height 31
type input "76117"
click at [720, 474] on html "Toggle navigation Mark x" at bounding box center [637, 237] width 1275 height 474
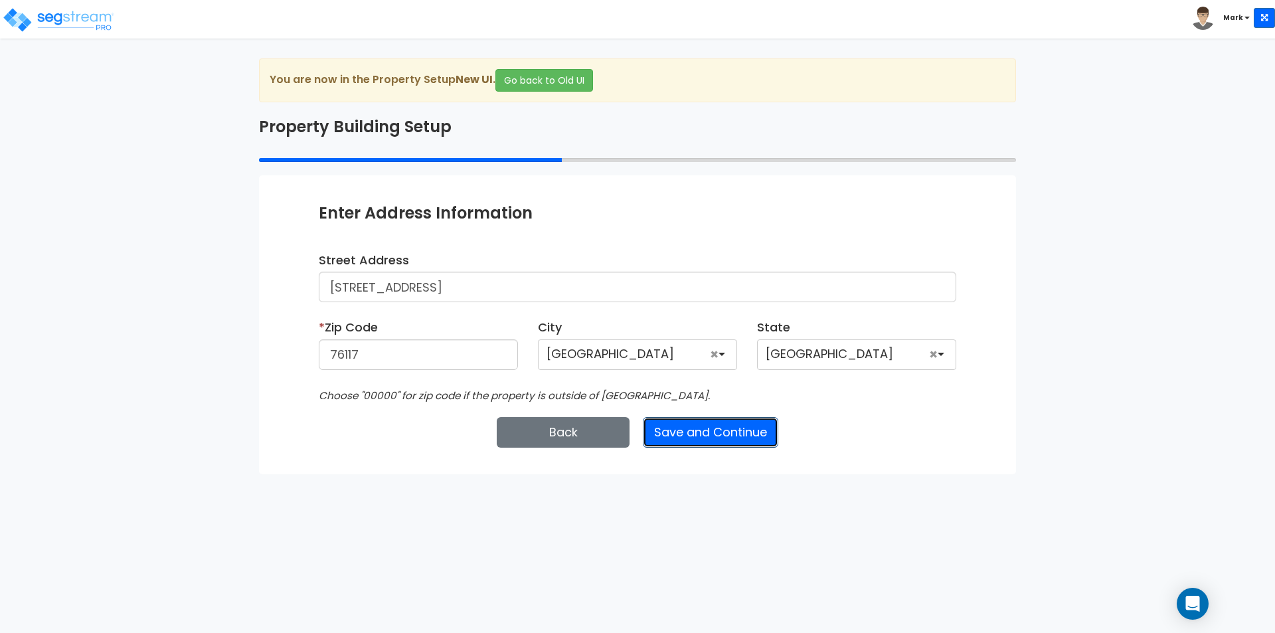
click at [718, 436] on button "Save and Continue" at bounding box center [710, 432] width 135 height 31
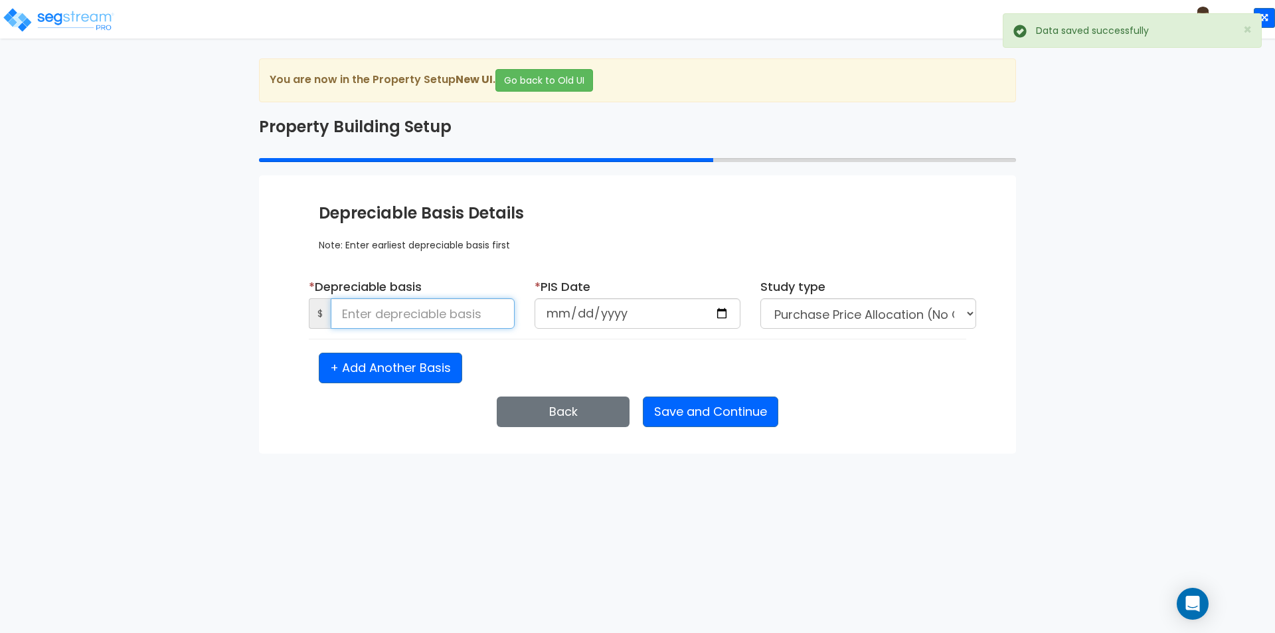
click at [433, 311] on input at bounding box center [423, 313] width 184 height 31
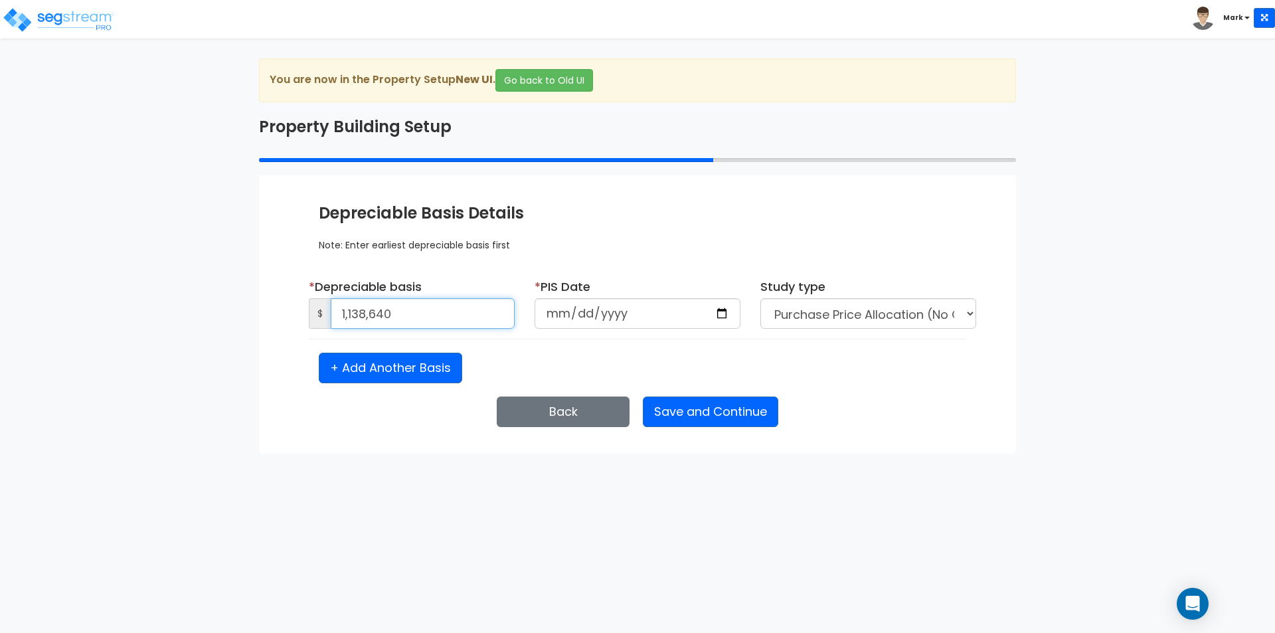
type input "1,138,640"
click at [554, 312] on input "date" at bounding box center [637, 313] width 206 height 31
type input "2024-06-01"
click at [548, 359] on div "+ Add Another Basis" at bounding box center [637, 368] width 657 height 31
select select "2024"
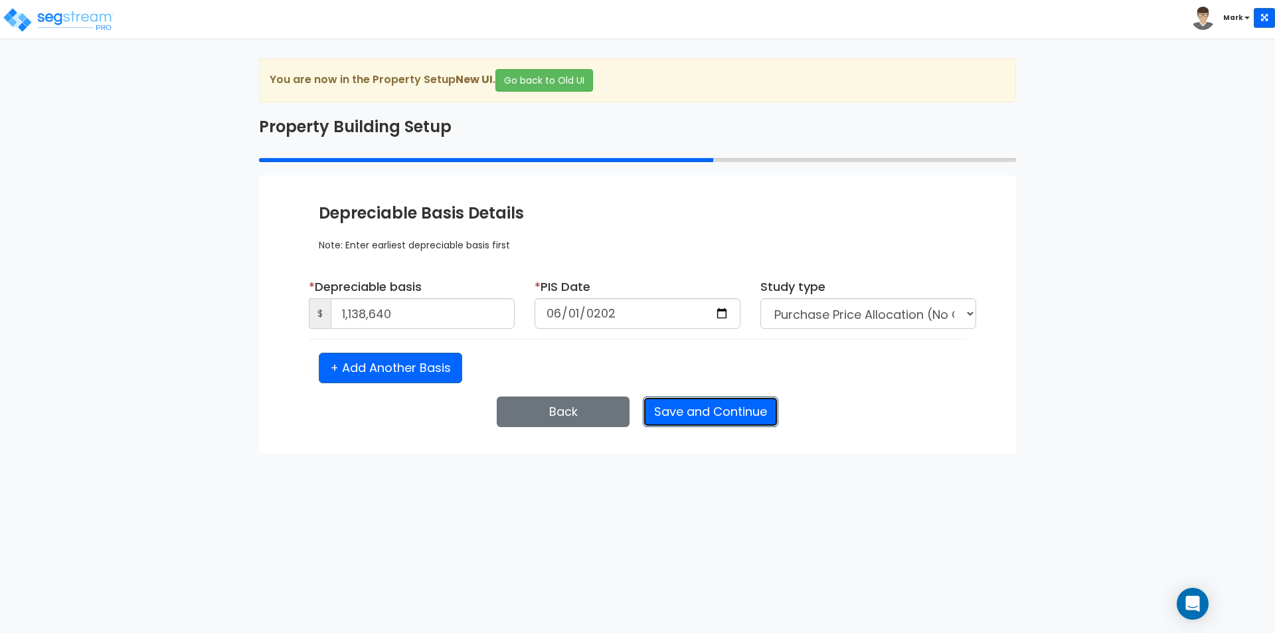
click at [683, 406] on button "Save and Continue" at bounding box center [710, 411] width 135 height 31
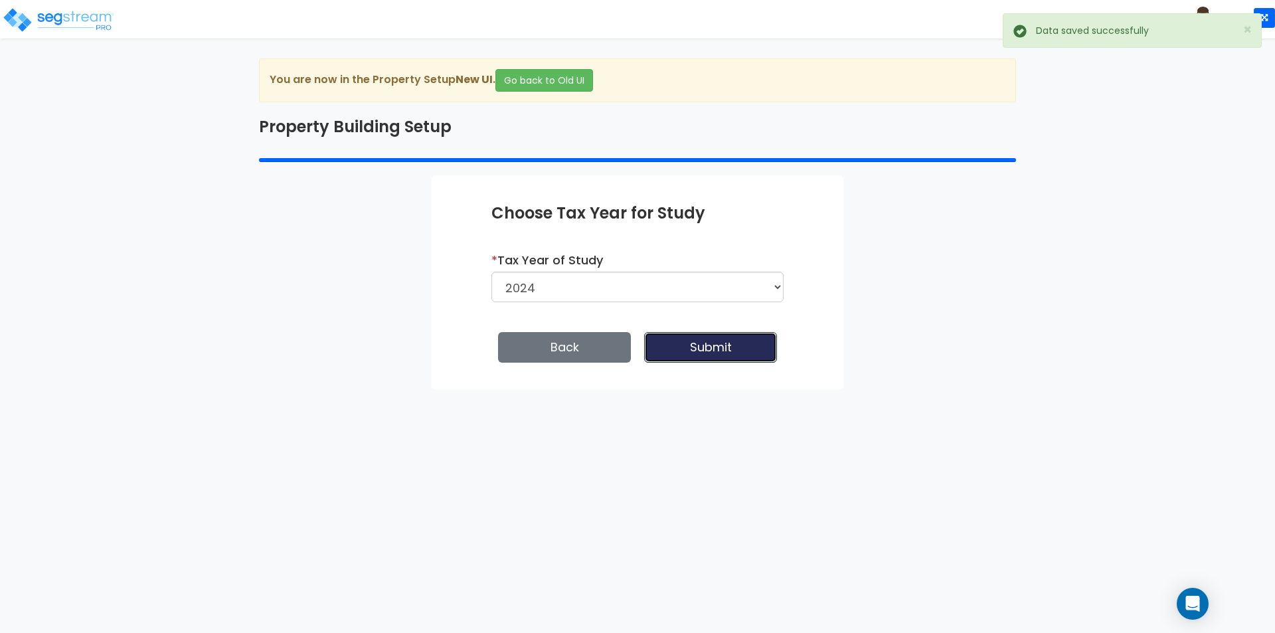
click at [711, 353] on button "Submit" at bounding box center [710, 347] width 133 height 31
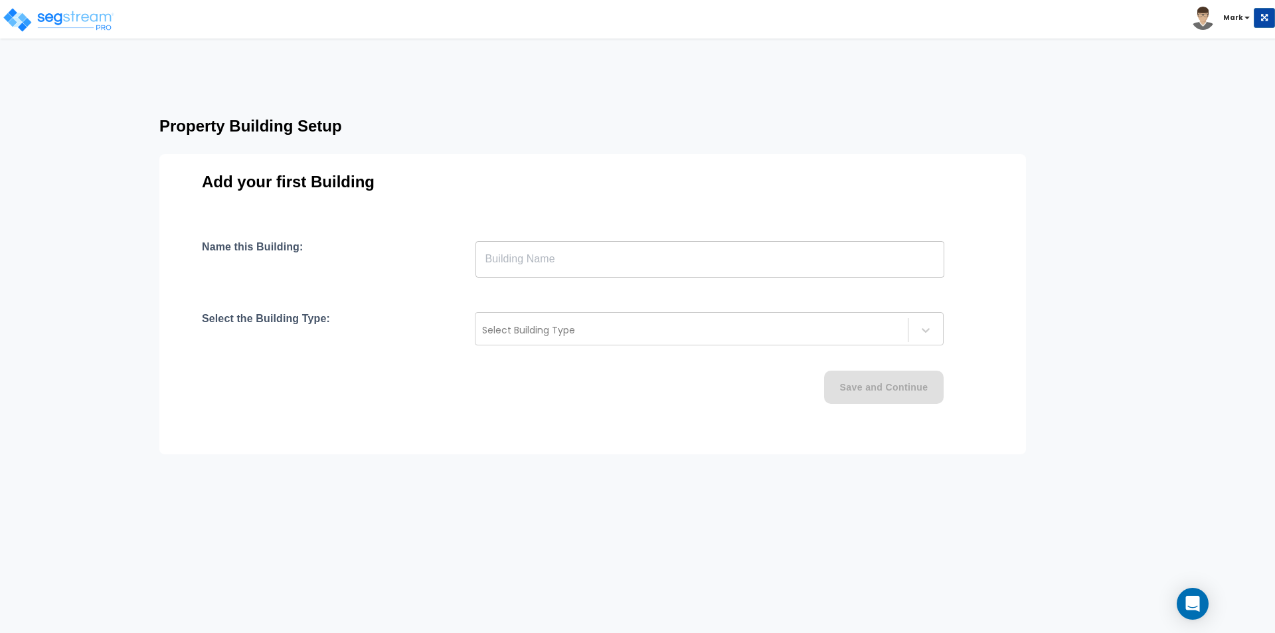
click at [635, 262] on input "text" at bounding box center [709, 258] width 469 height 37
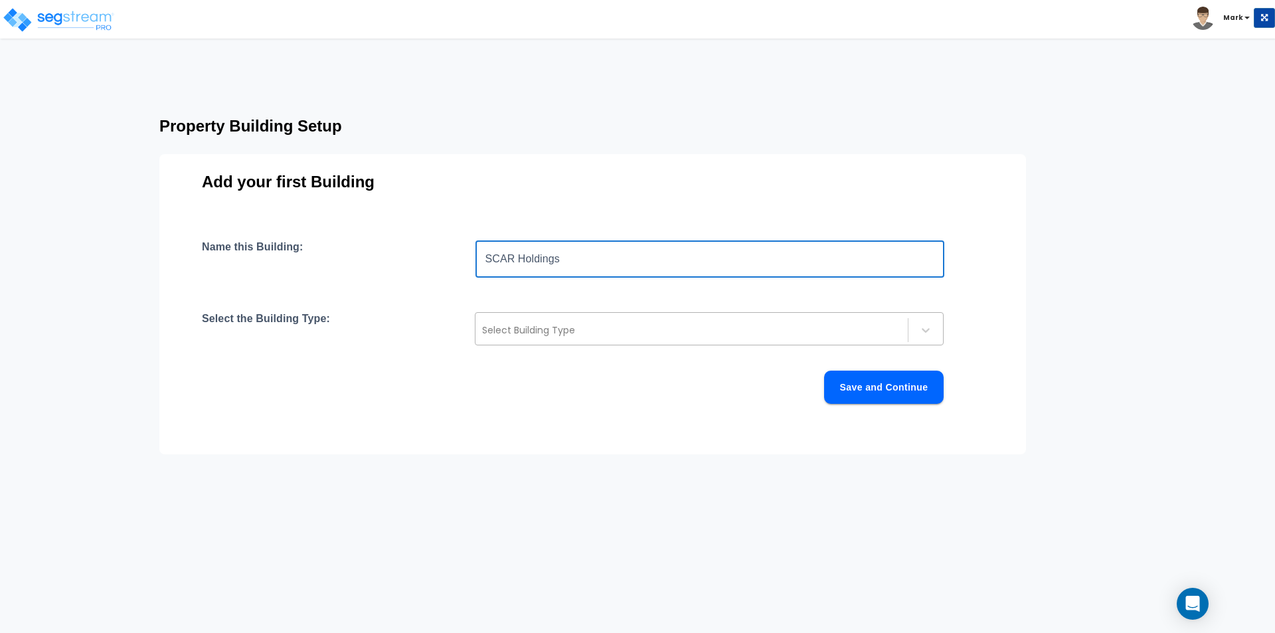
type input "SCAR Holdings"
click at [573, 334] on div at bounding box center [691, 330] width 419 height 16
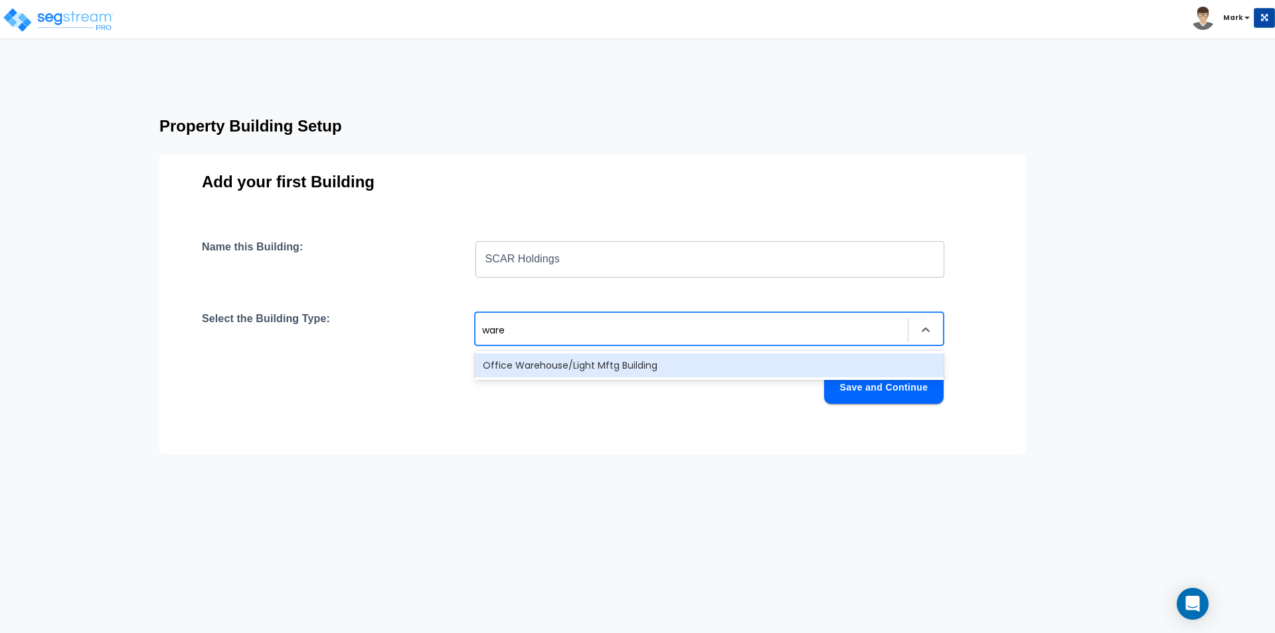
type input "wareh"
drag, startPoint x: 566, startPoint y: 379, endPoint x: 566, endPoint y: 365, distance: 14.0
click at [566, 373] on div "Office Warehouse/Light Mftg Building" at bounding box center [709, 365] width 469 height 29
click at [566, 365] on div "Office Warehouse/Light Mftg Building" at bounding box center [709, 365] width 469 height 24
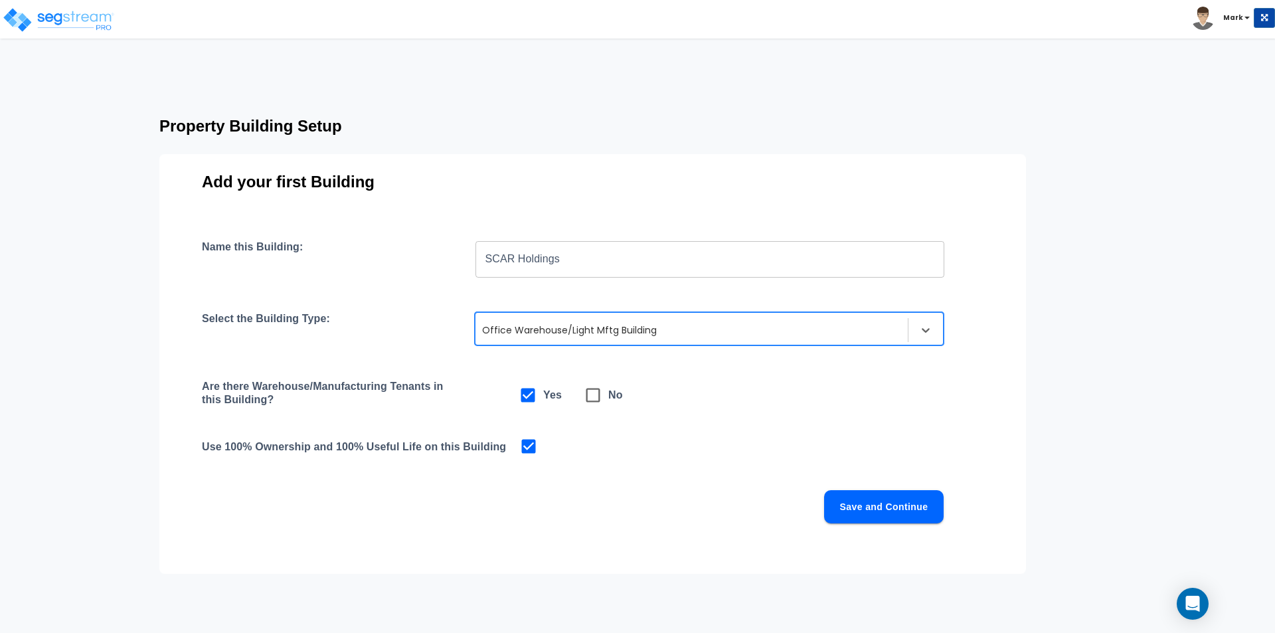
click at [920, 510] on button "Save and Continue" at bounding box center [884, 506] width 120 height 33
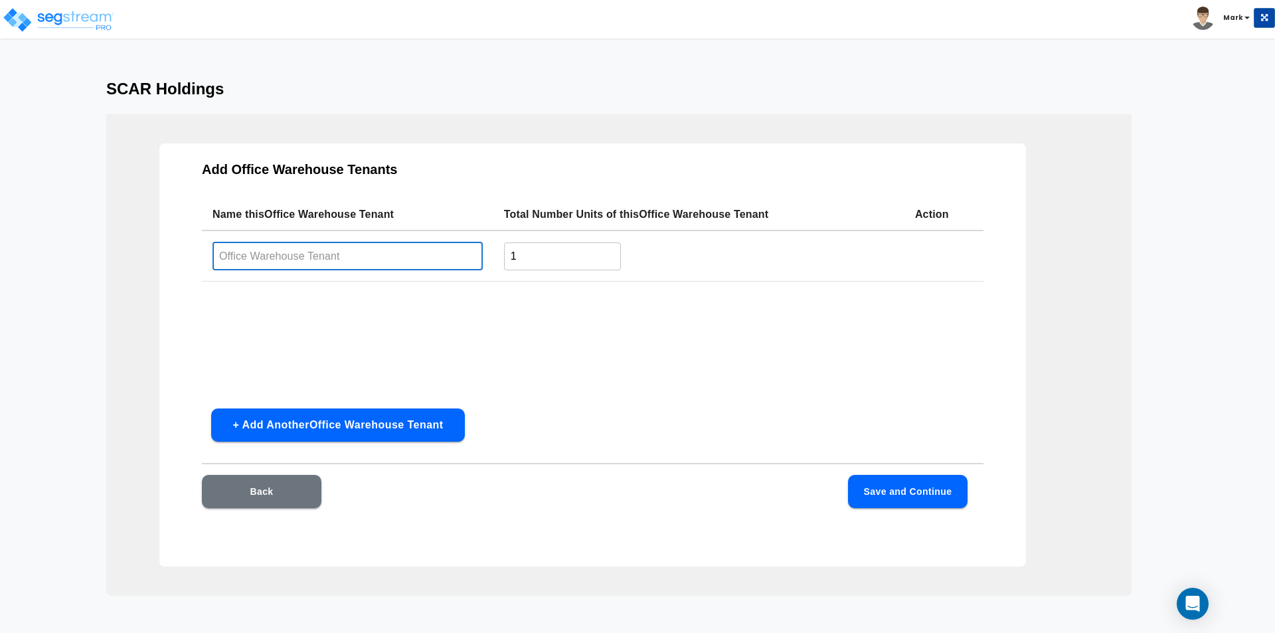
click at [370, 258] on input "text" at bounding box center [347, 256] width 270 height 29
type input "warehouse"
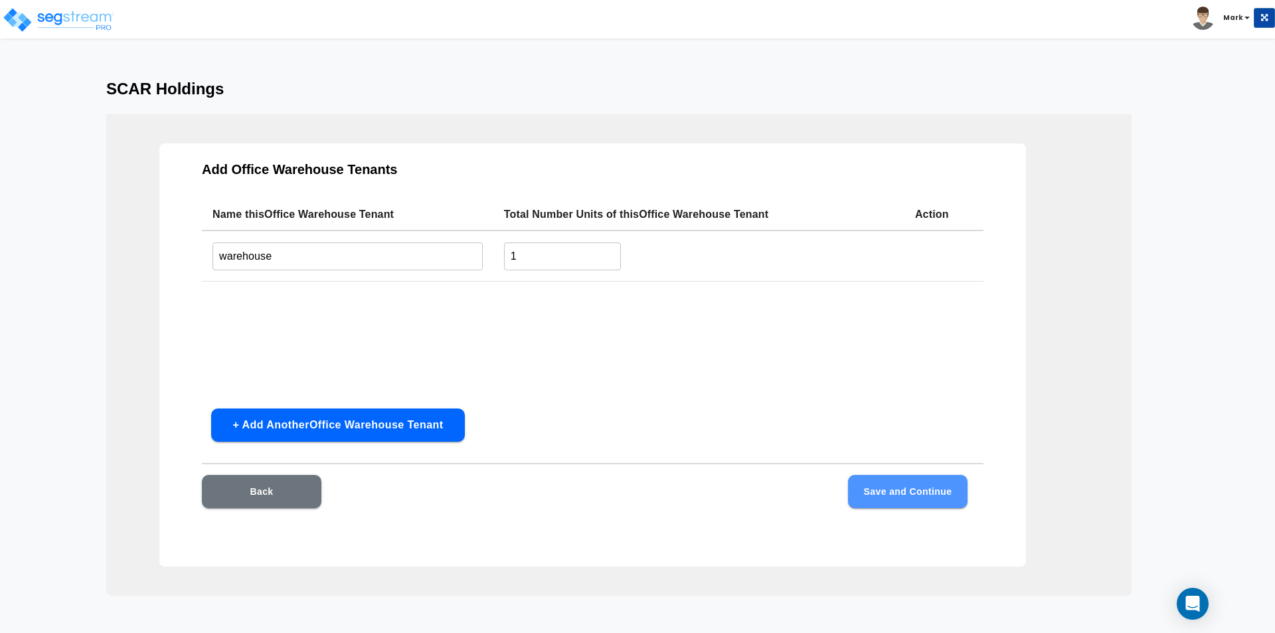
click at [920, 499] on button "Save and Continue" at bounding box center [908, 491] width 120 height 33
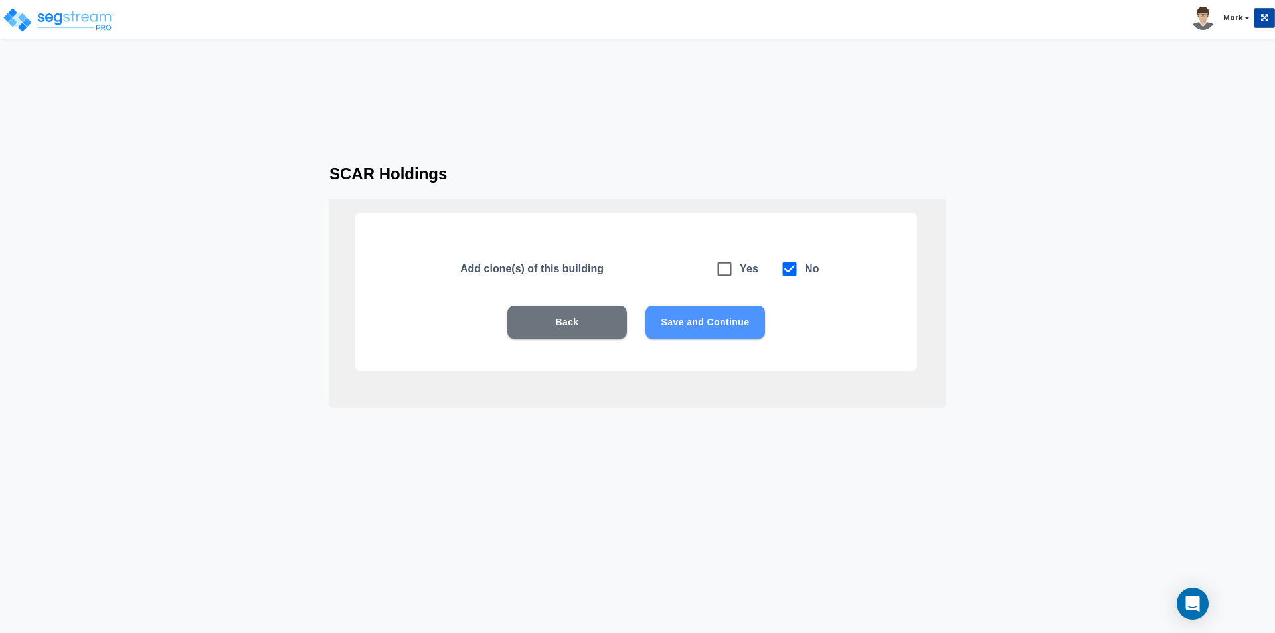
click at [721, 311] on button "Save and Continue" at bounding box center [705, 321] width 120 height 33
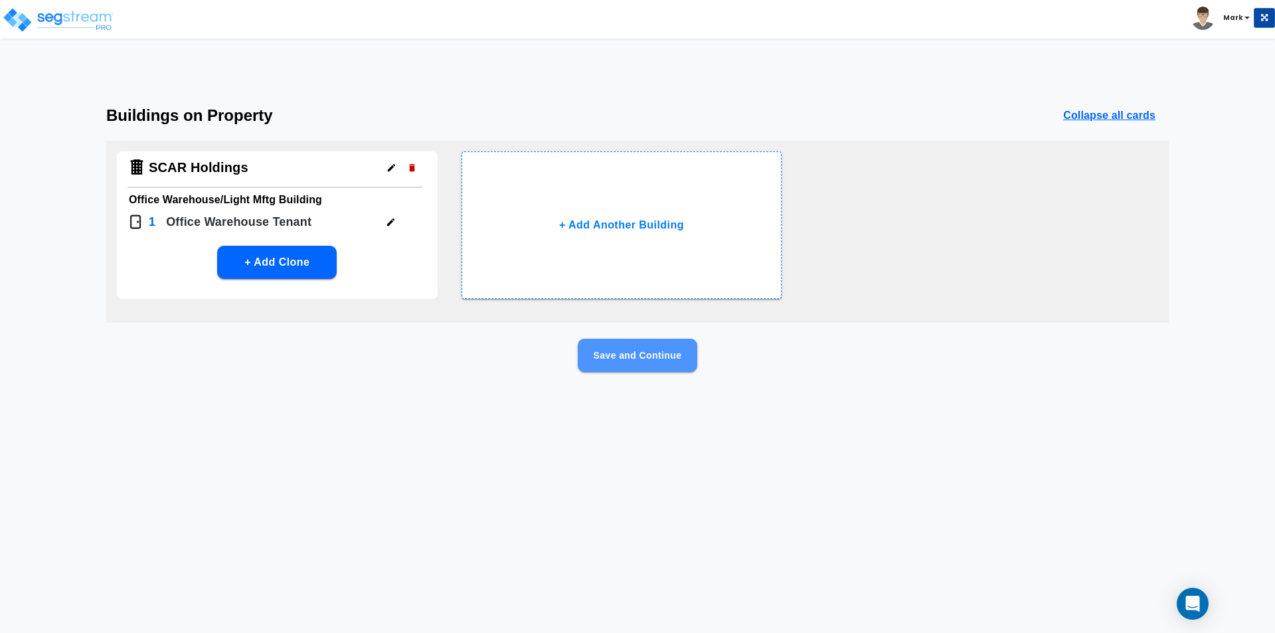
click at [661, 362] on button "Save and Continue" at bounding box center [638, 355] width 120 height 33
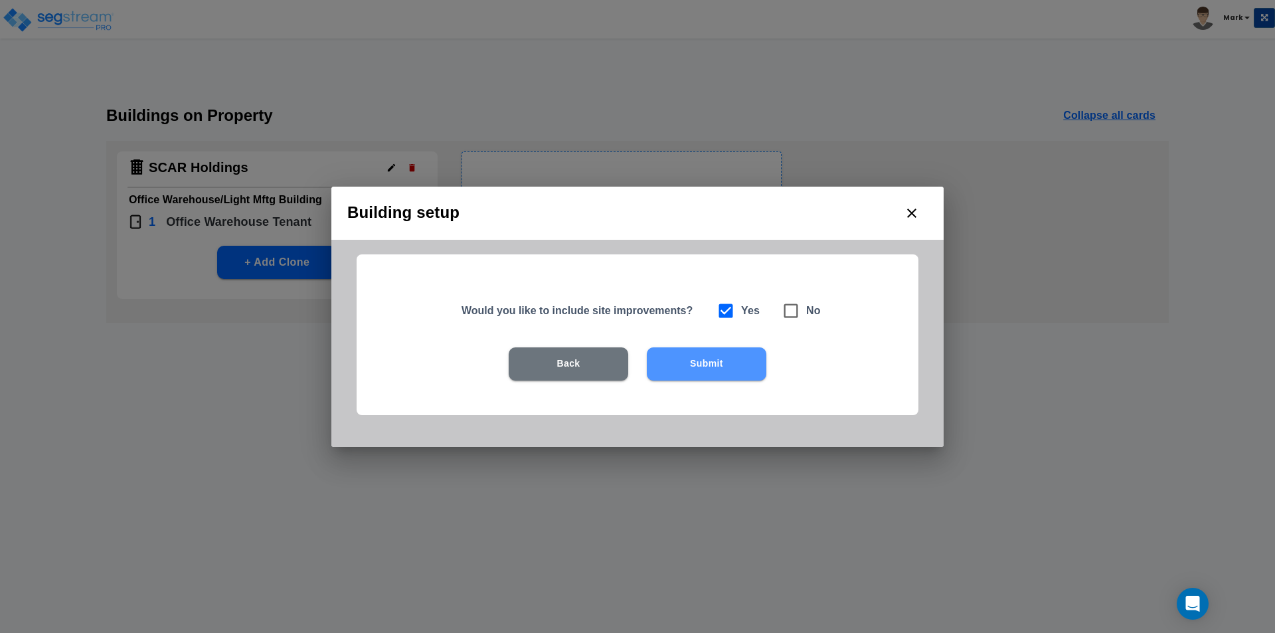
click at [673, 362] on button "Submit" at bounding box center [707, 363] width 120 height 33
